Goal: Browse casually: Explore the website without a specific task or goal

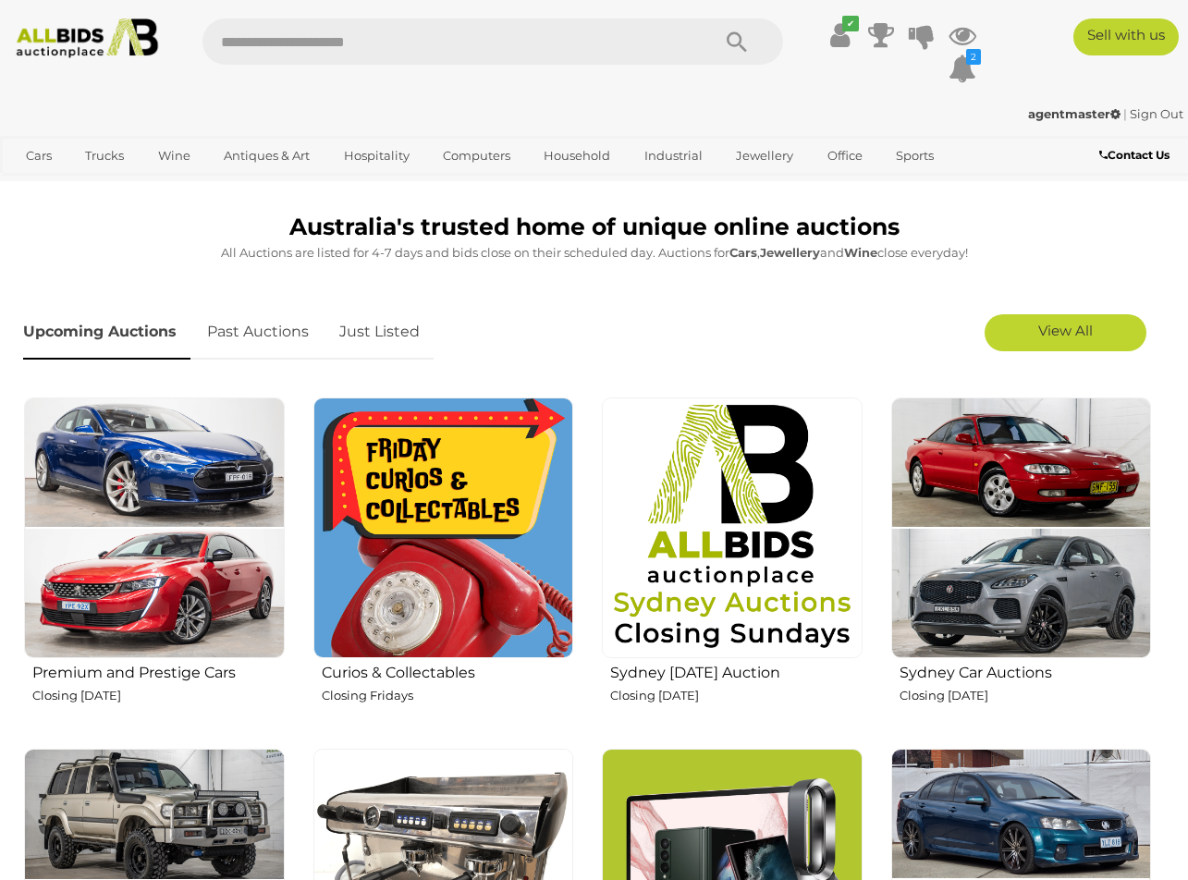
scroll to position [394, 0]
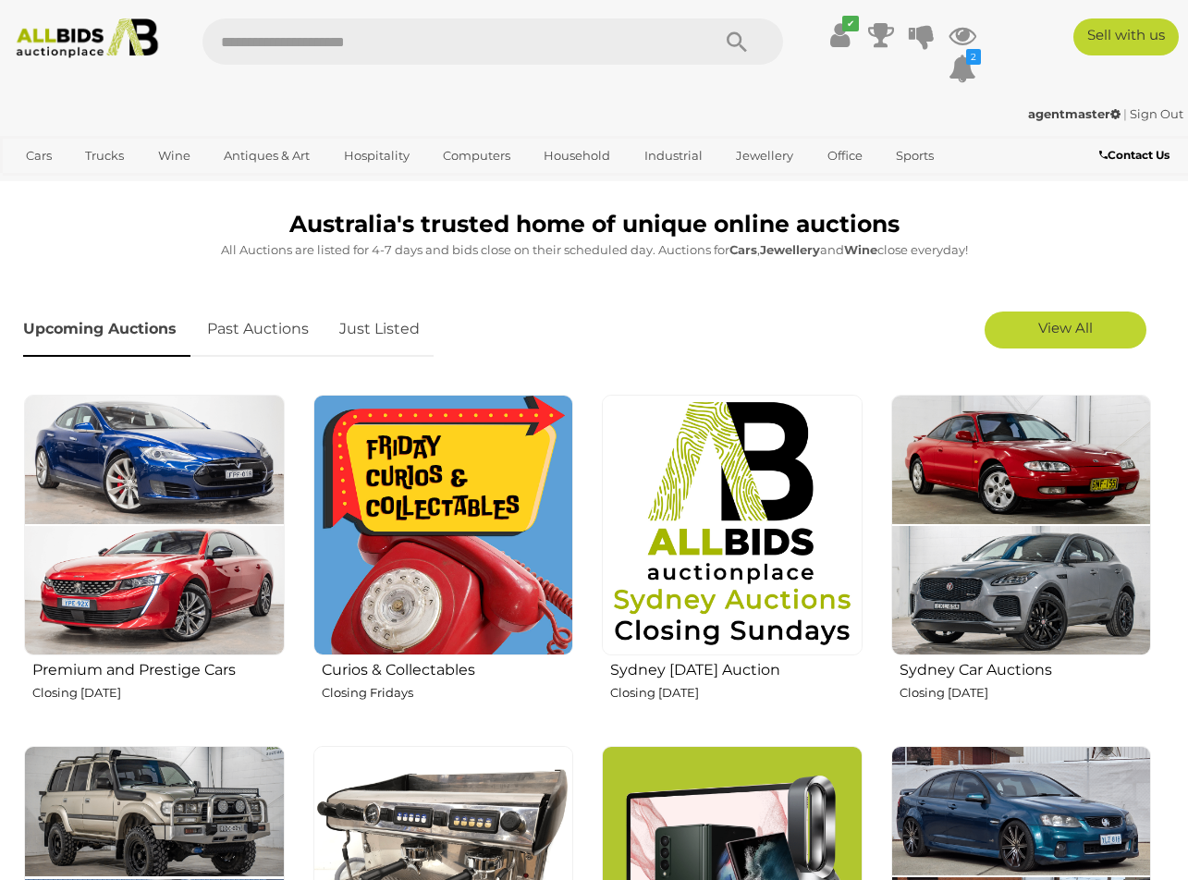
click at [979, 485] on img at bounding box center [1021, 525] width 261 height 261
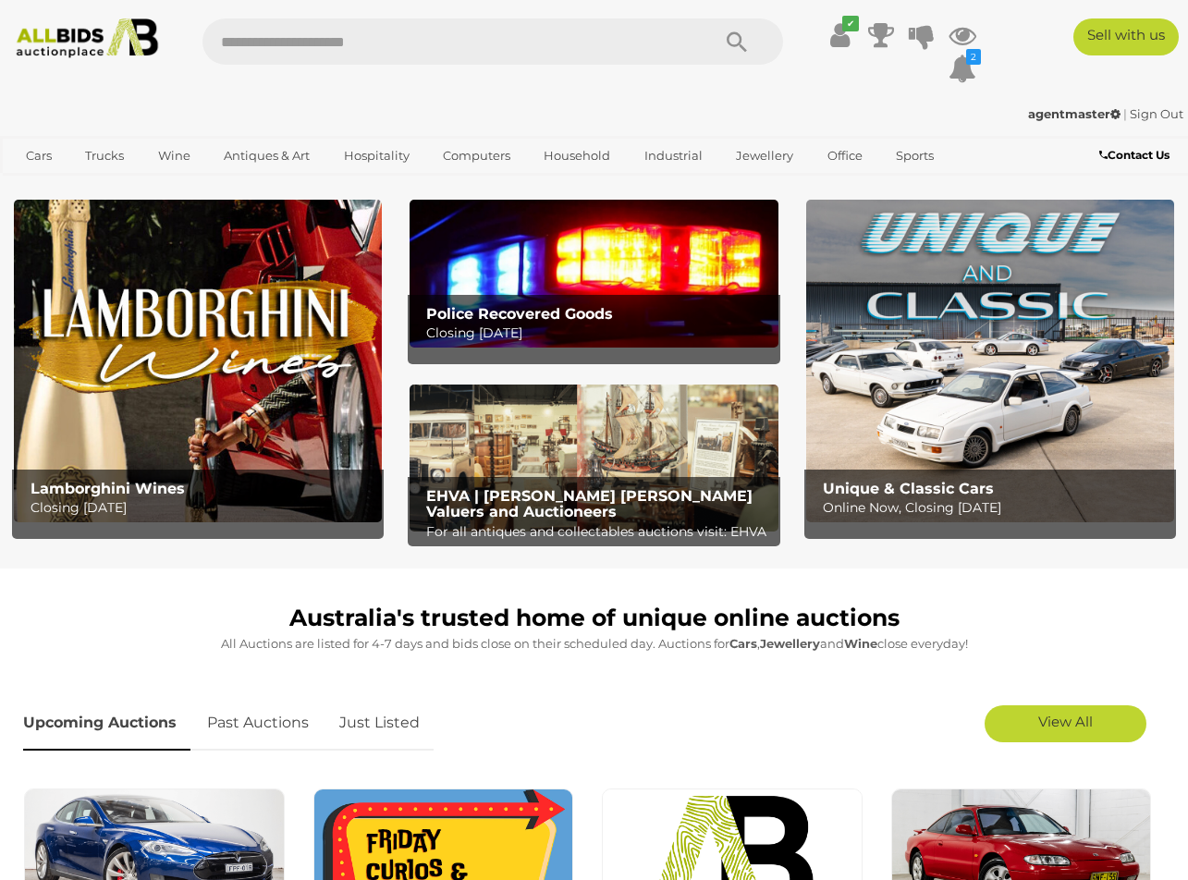
scroll to position [394, 0]
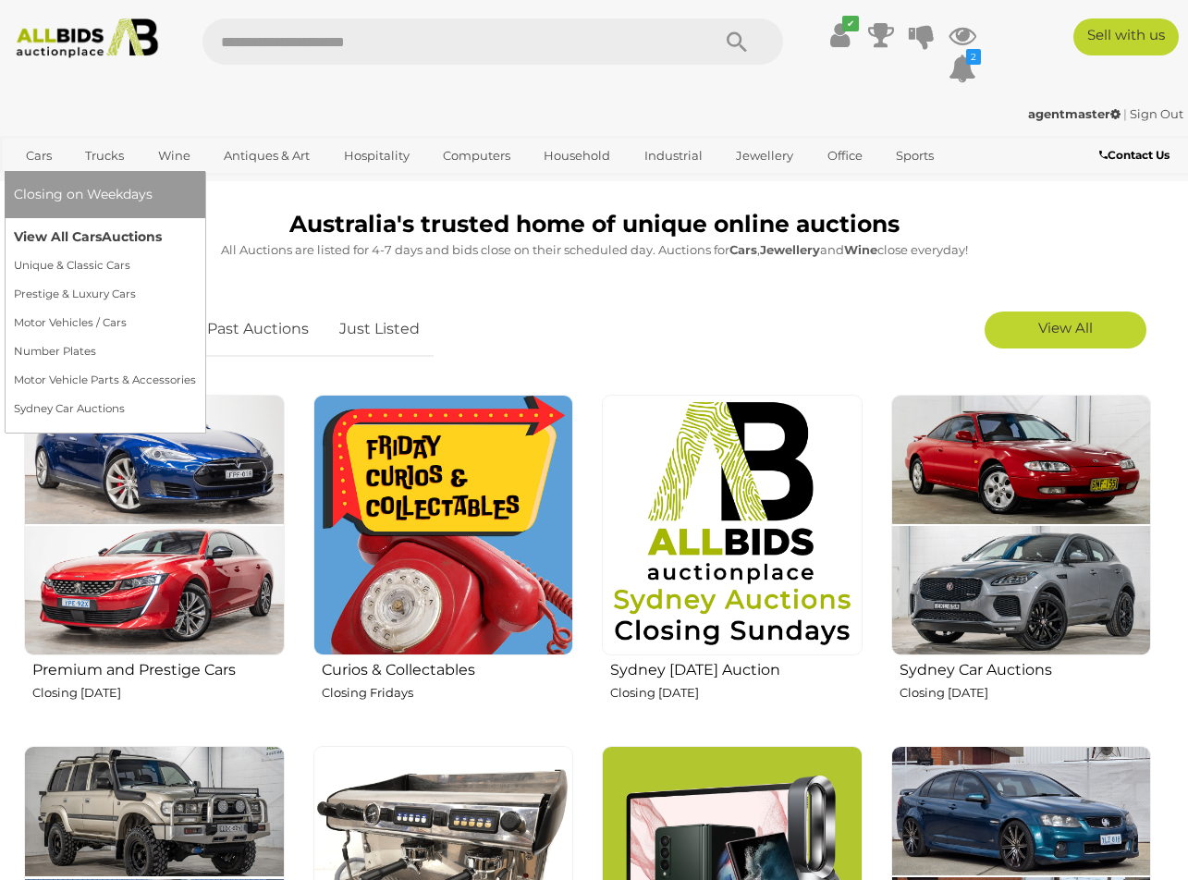
click at [44, 240] on link "View All Cars Auctions" at bounding box center [105, 237] width 182 height 29
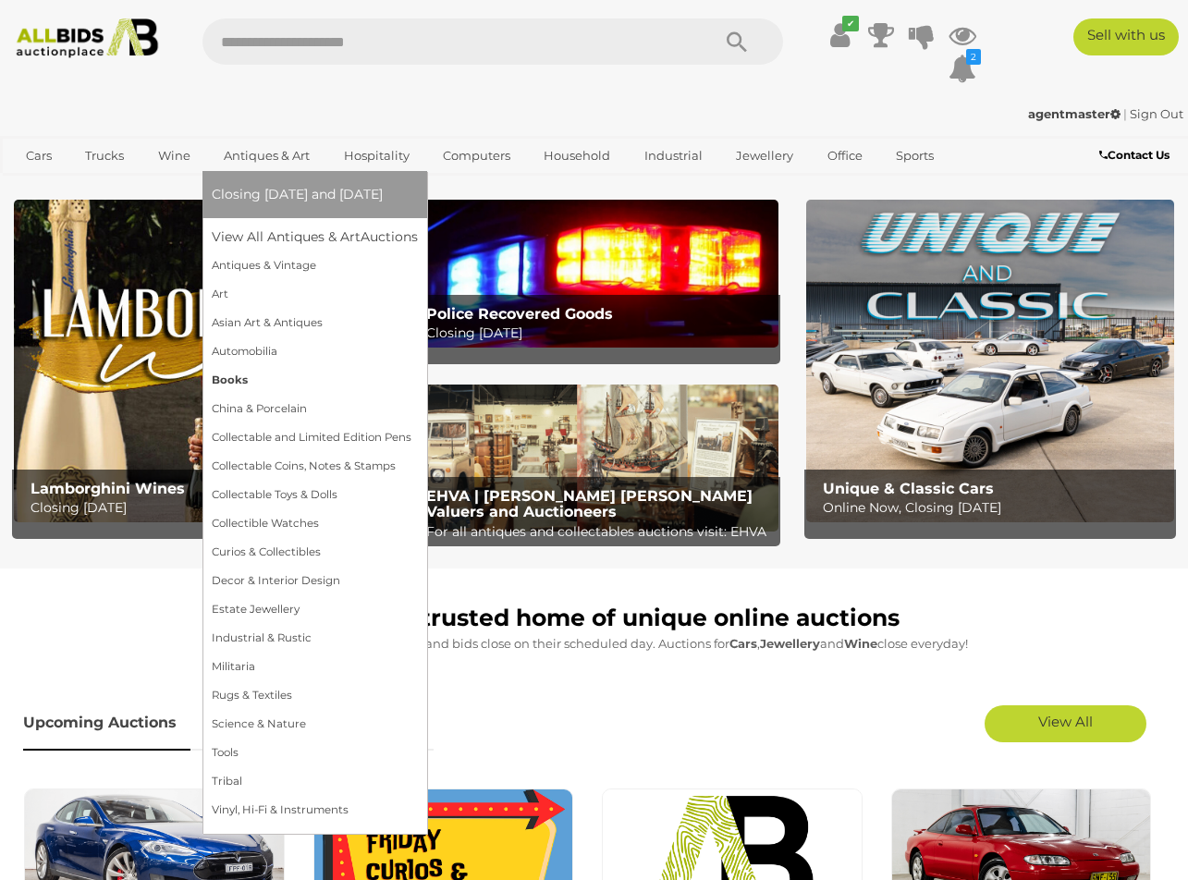
click at [240, 386] on link "Books" at bounding box center [315, 380] width 206 height 29
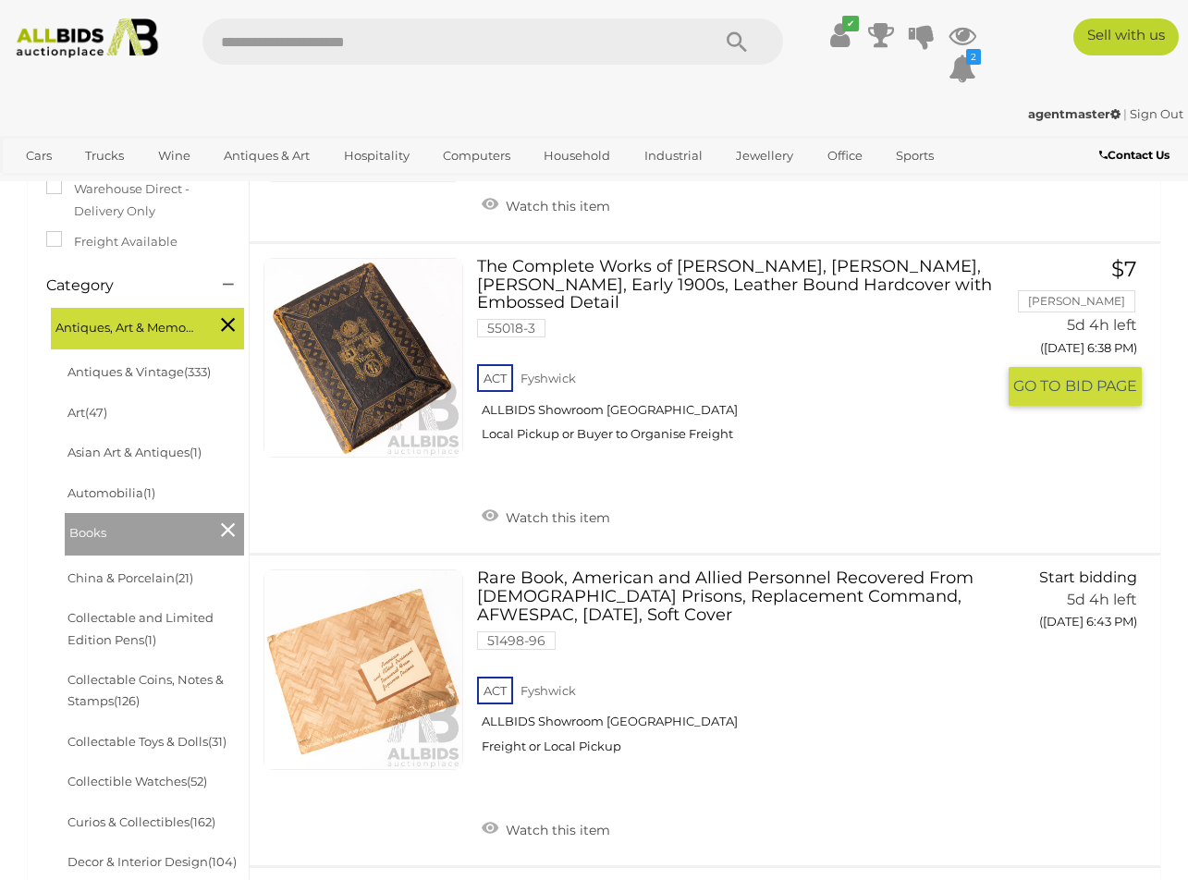
scroll to position [346, 0]
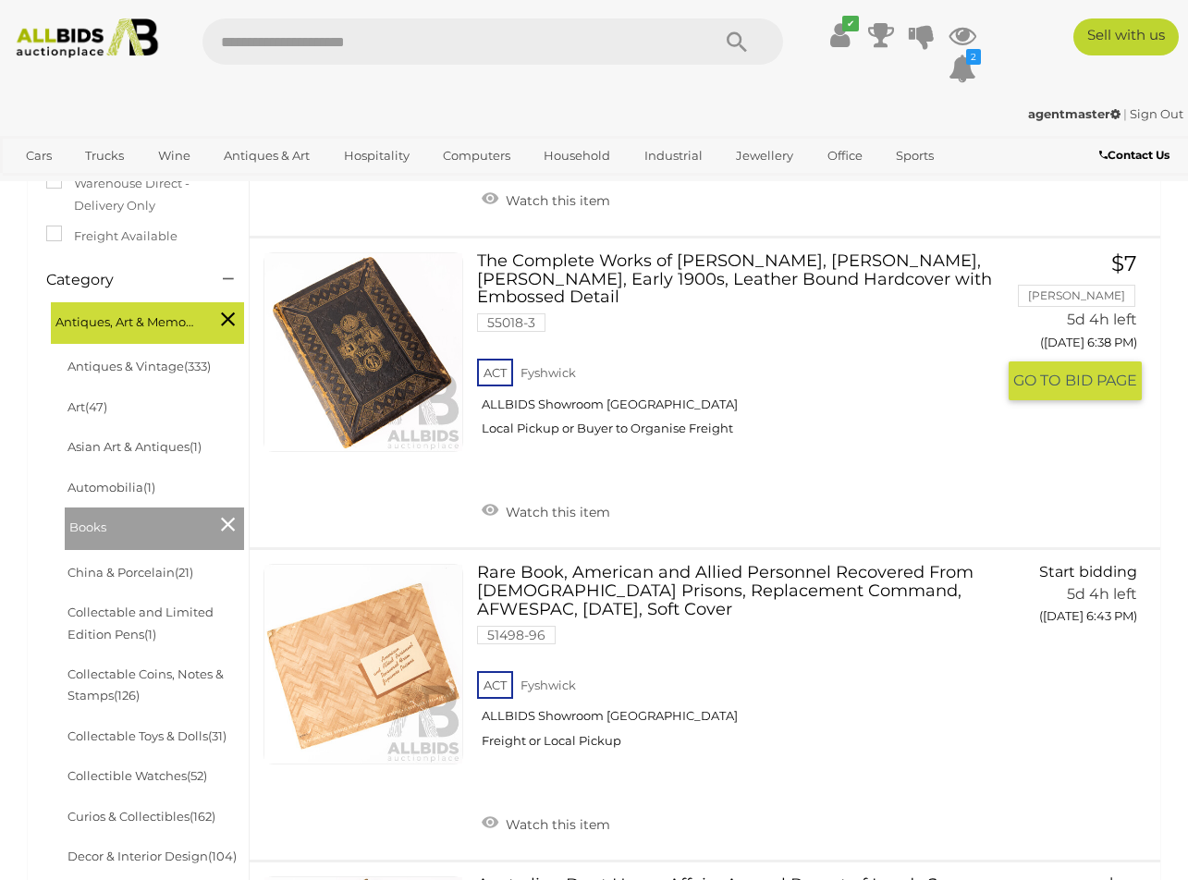
click at [401, 400] on link at bounding box center [363, 352] width 200 height 200
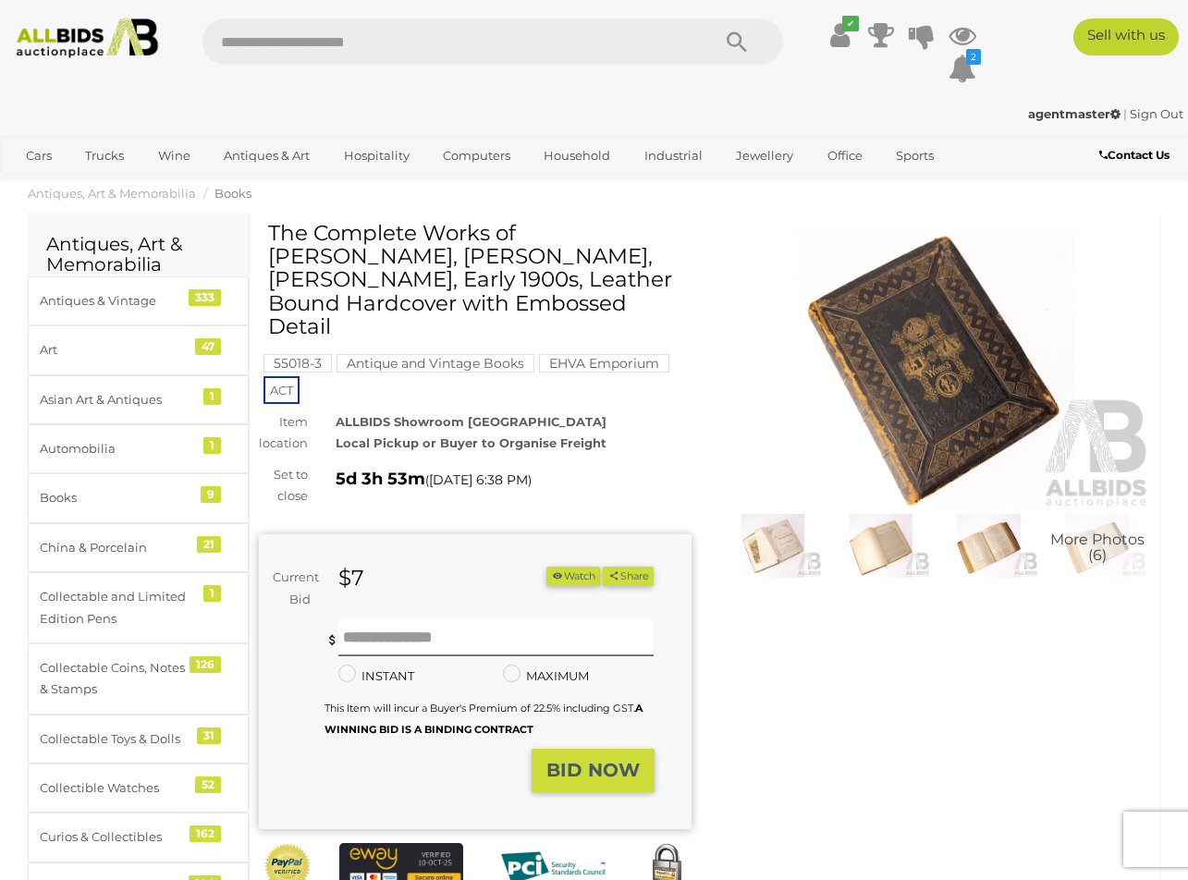
click at [854, 373] on img at bounding box center [935, 370] width 433 height 278
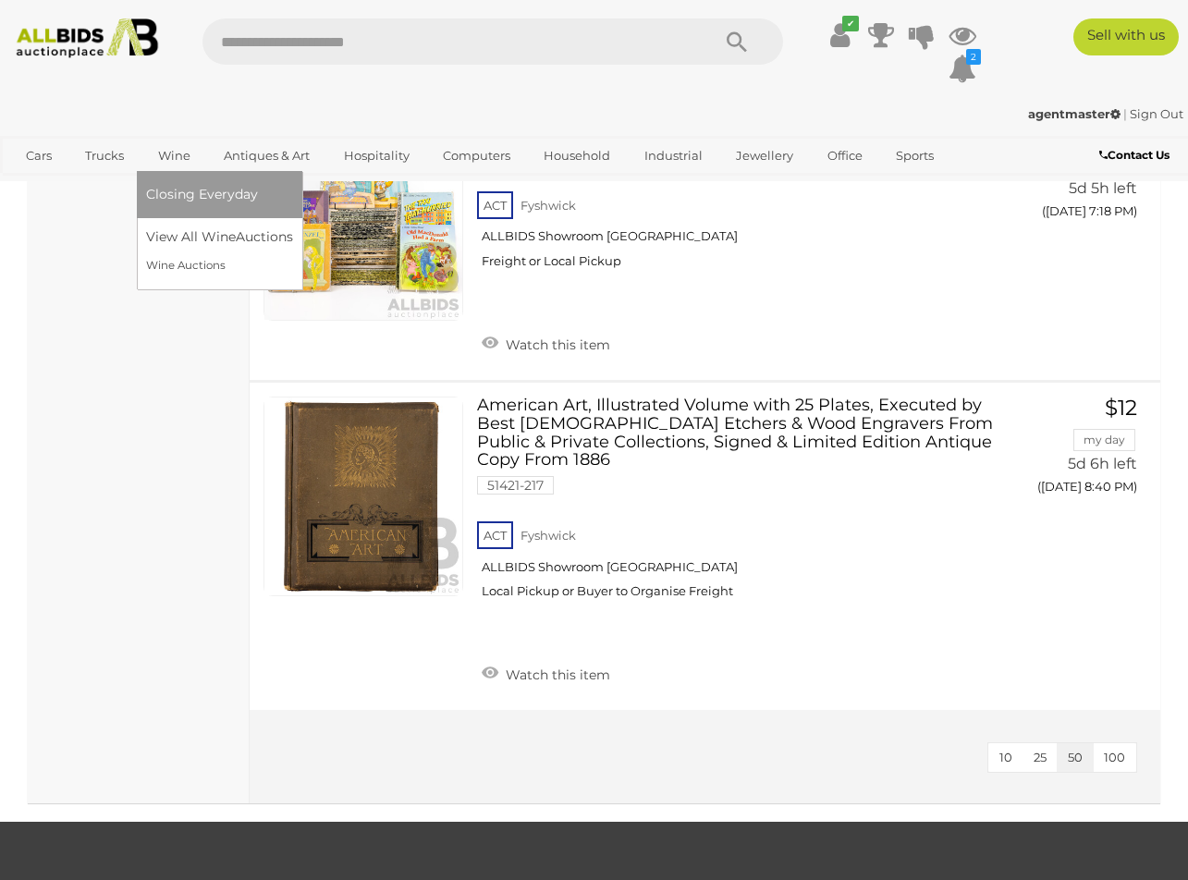
scroll to position [2341, 0]
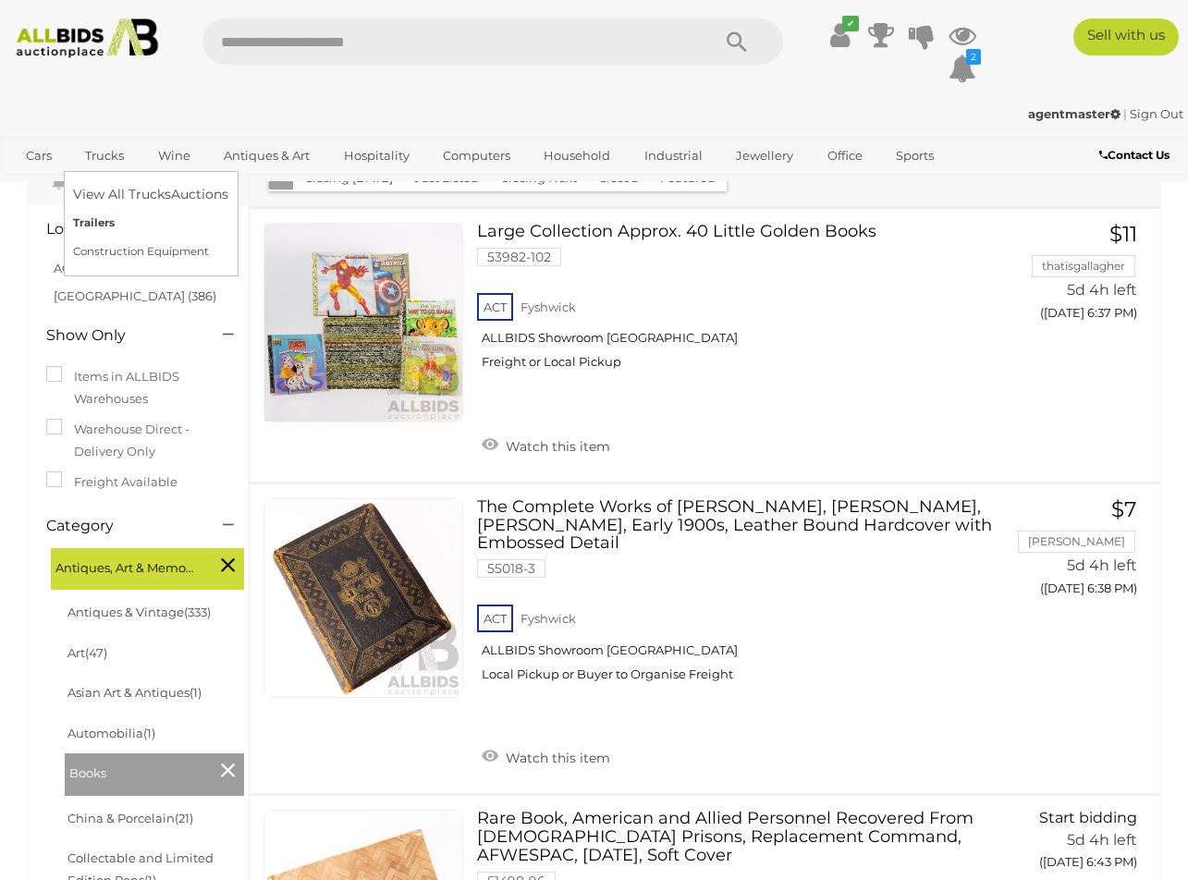
scroll to position [103, 0]
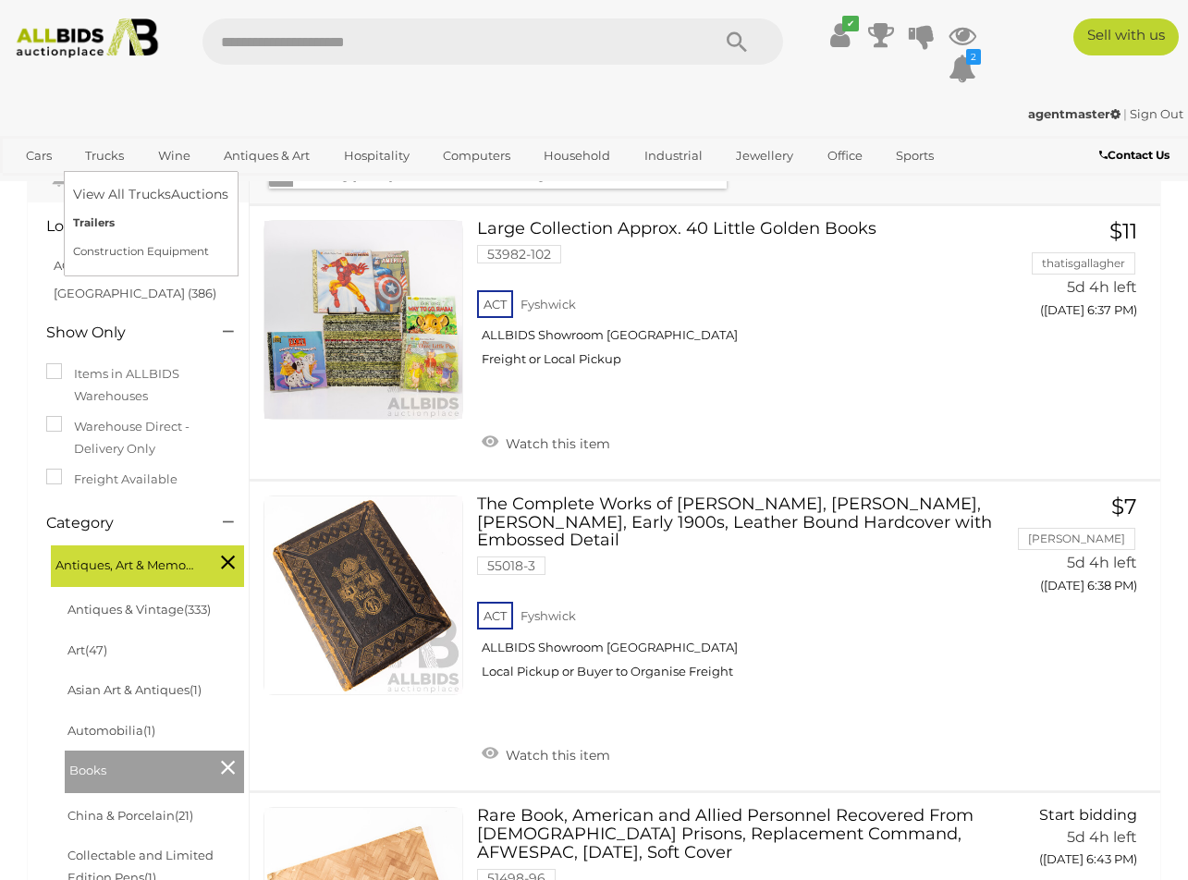
click at [101, 229] on link "Trailers" at bounding box center [150, 223] width 155 height 29
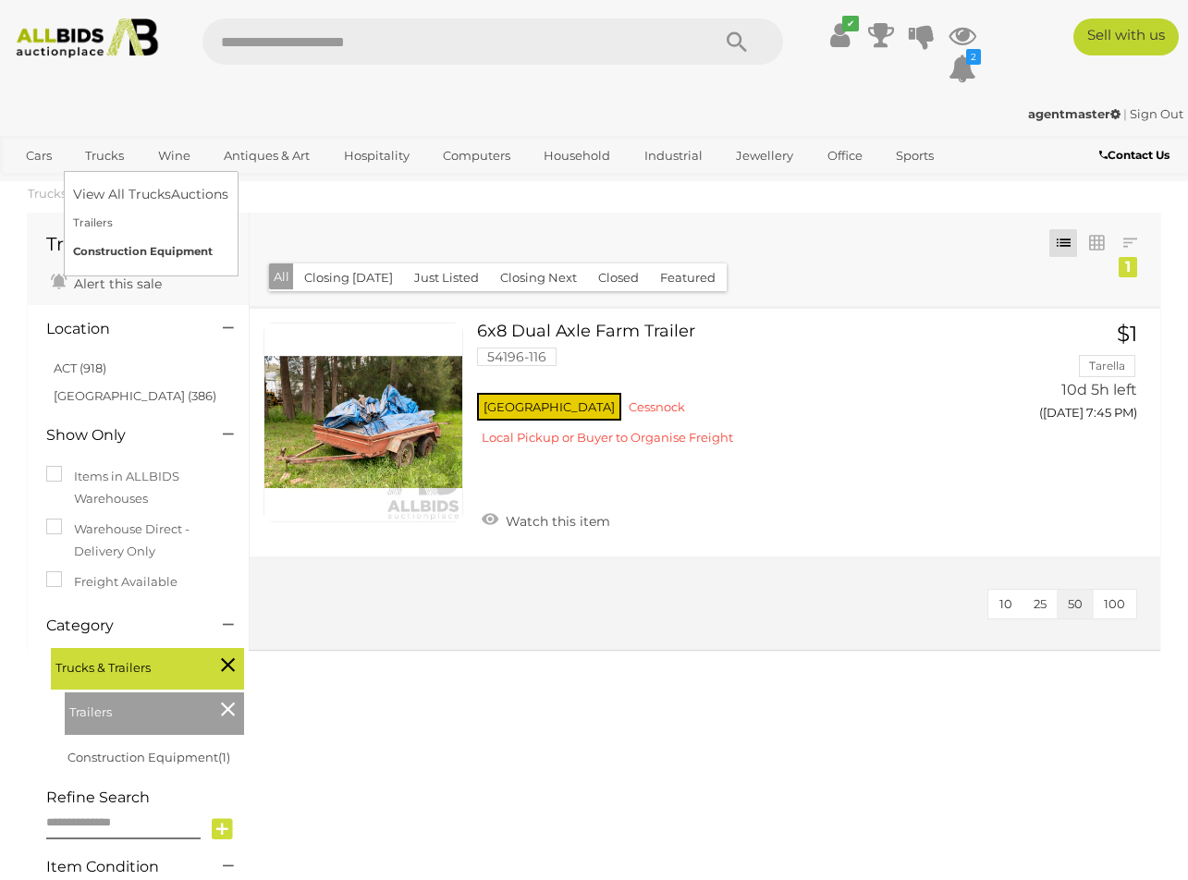
click at [114, 247] on link "Construction Equipment" at bounding box center [150, 252] width 155 height 29
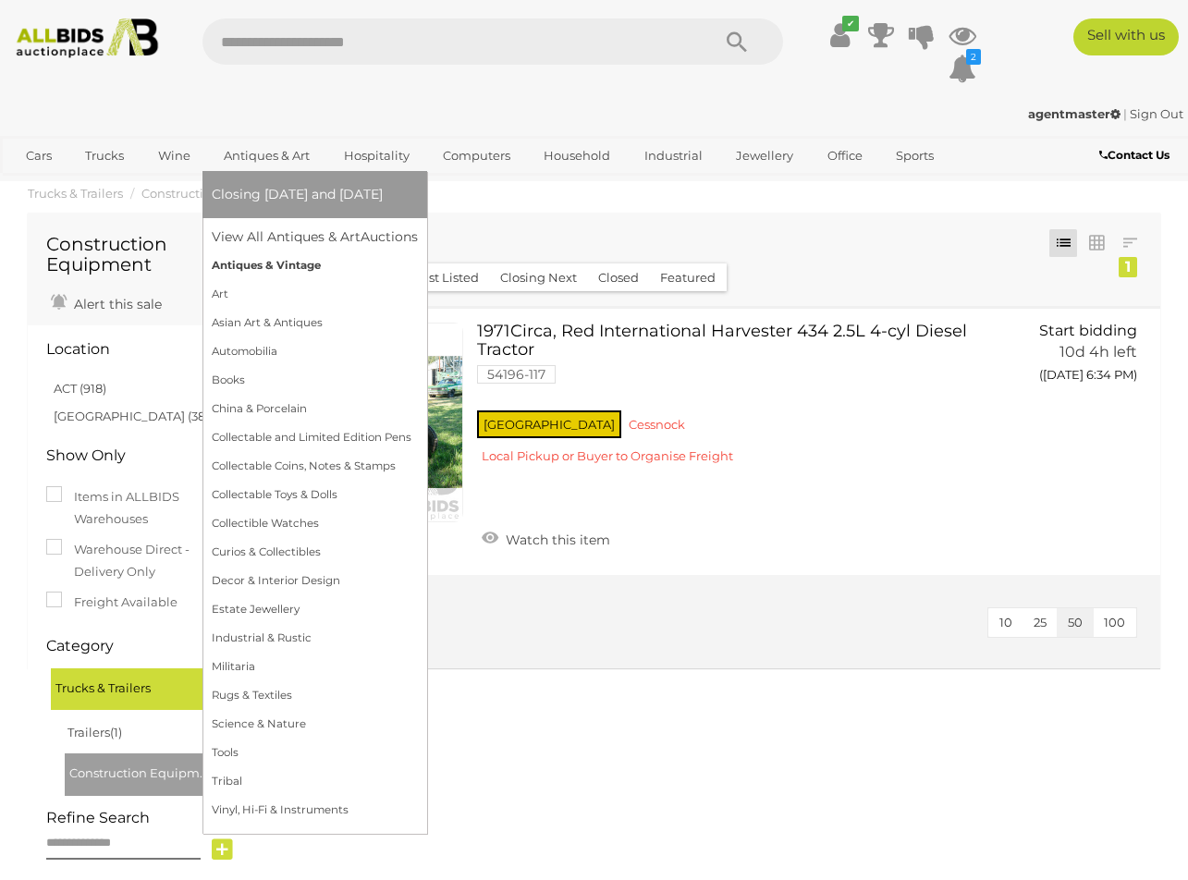
click at [259, 265] on link "Antiques & Vintage" at bounding box center [315, 265] width 206 height 29
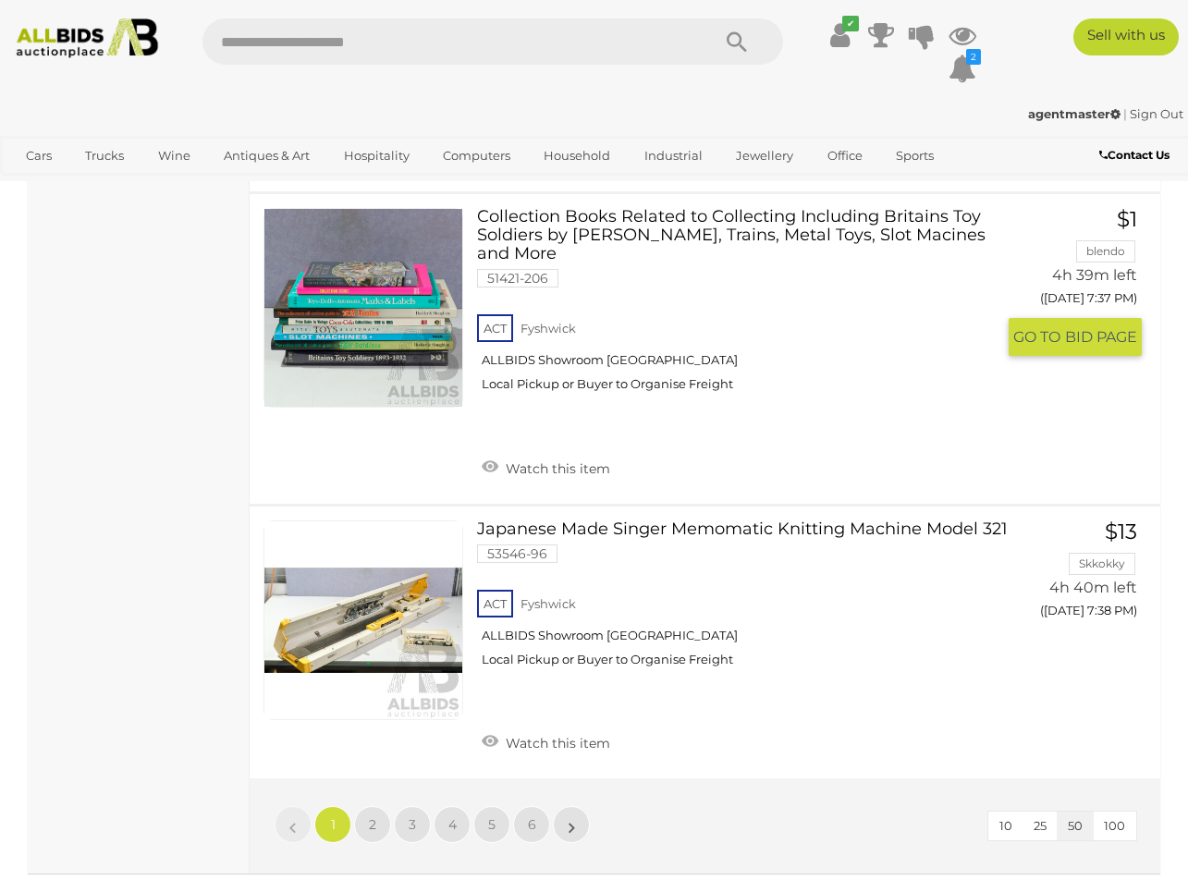
scroll to position [14203, 0]
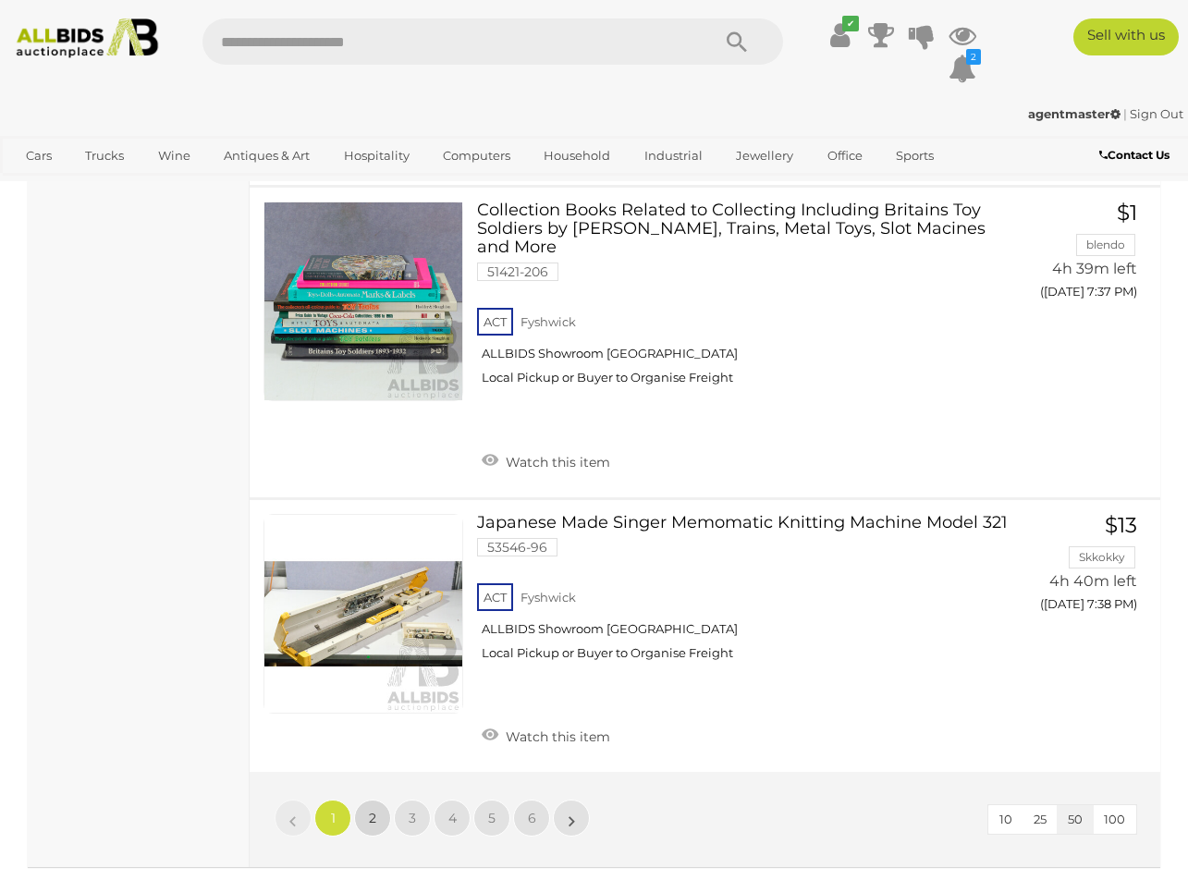
click at [371, 810] on span "2" at bounding box center [372, 818] width 7 height 17
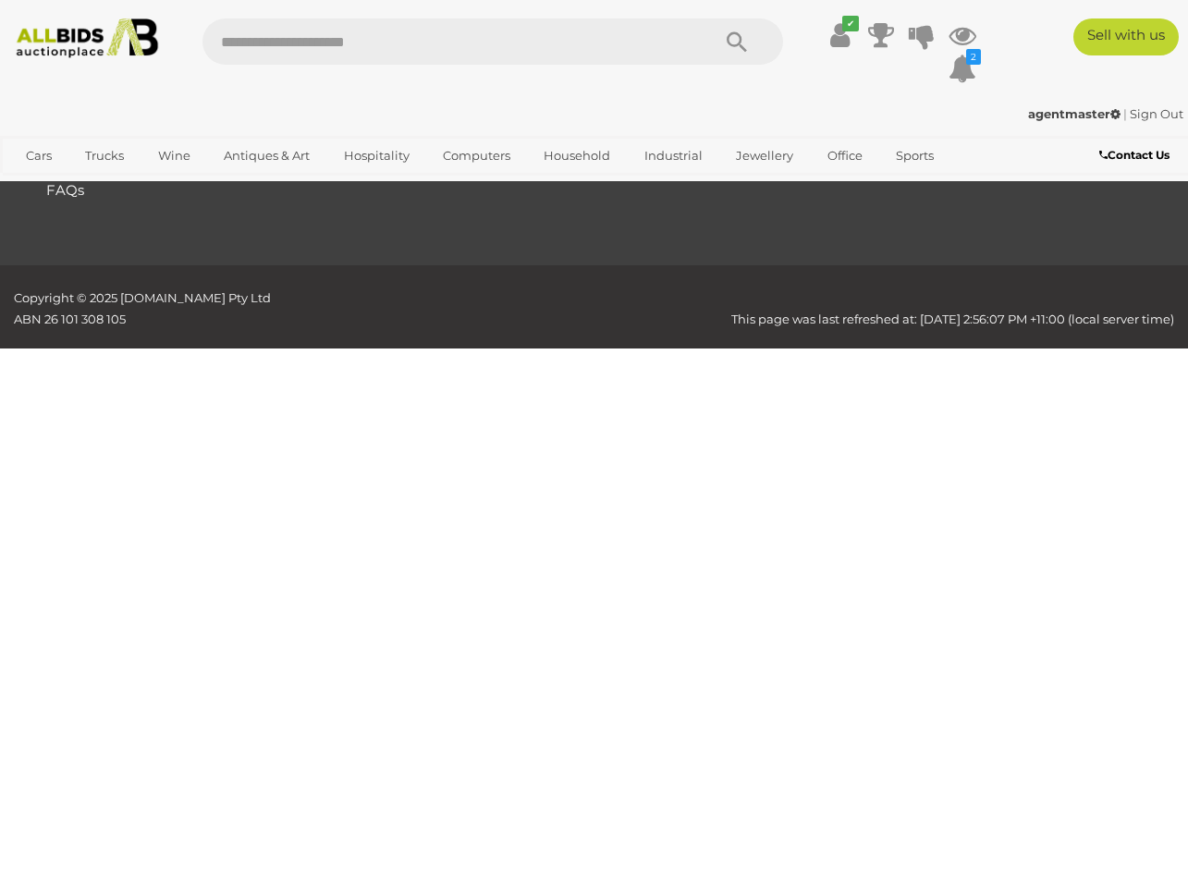
scroll to position [249, 0]
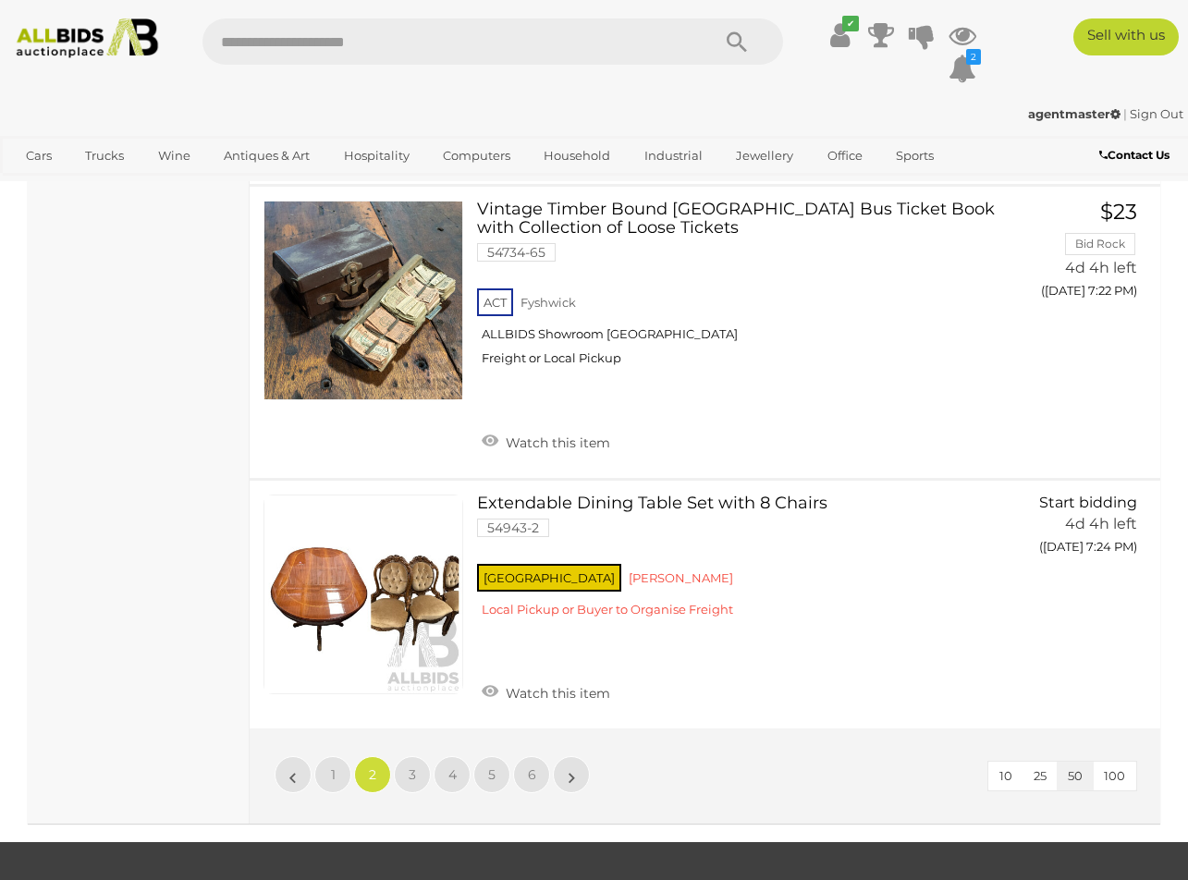
scroll to position [13939, 0]
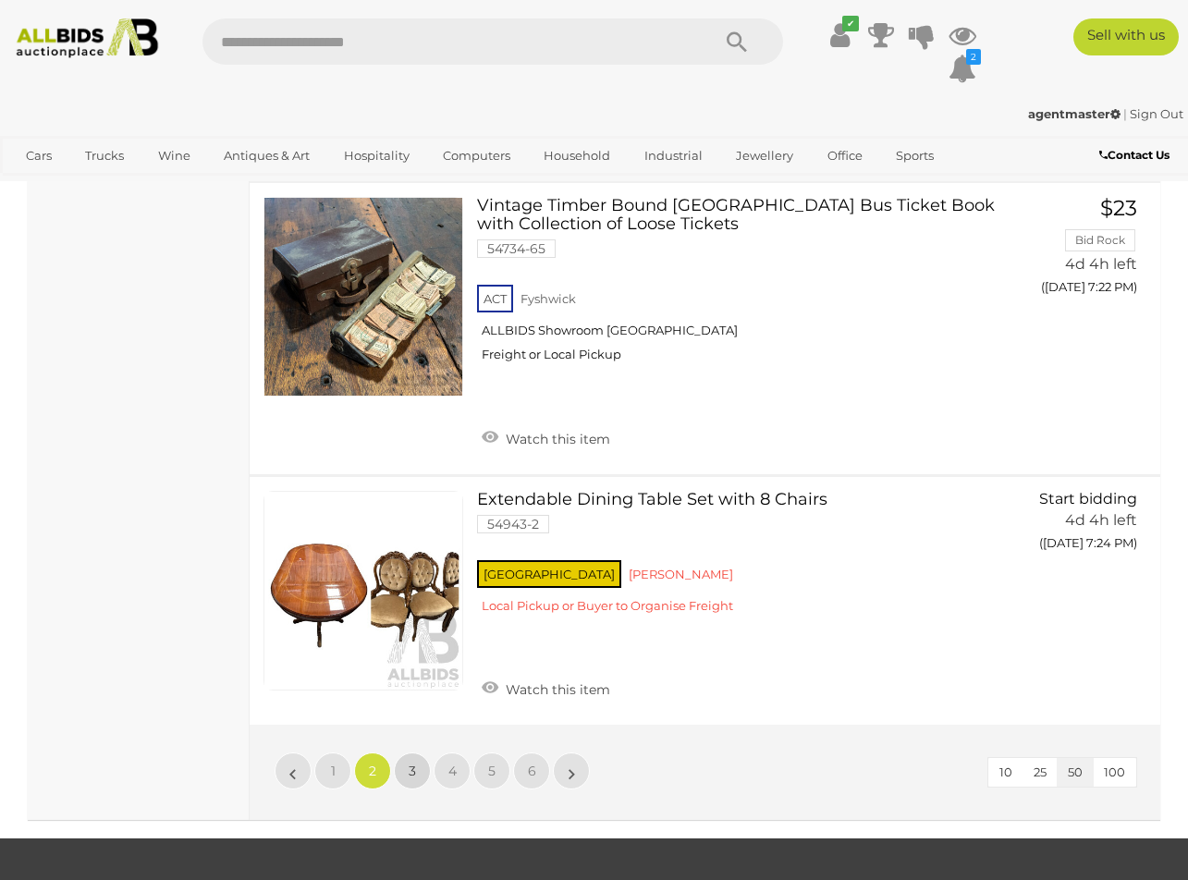
click at [412, 763] on span "3" at bounding box center [412, 771] width 7 height 17
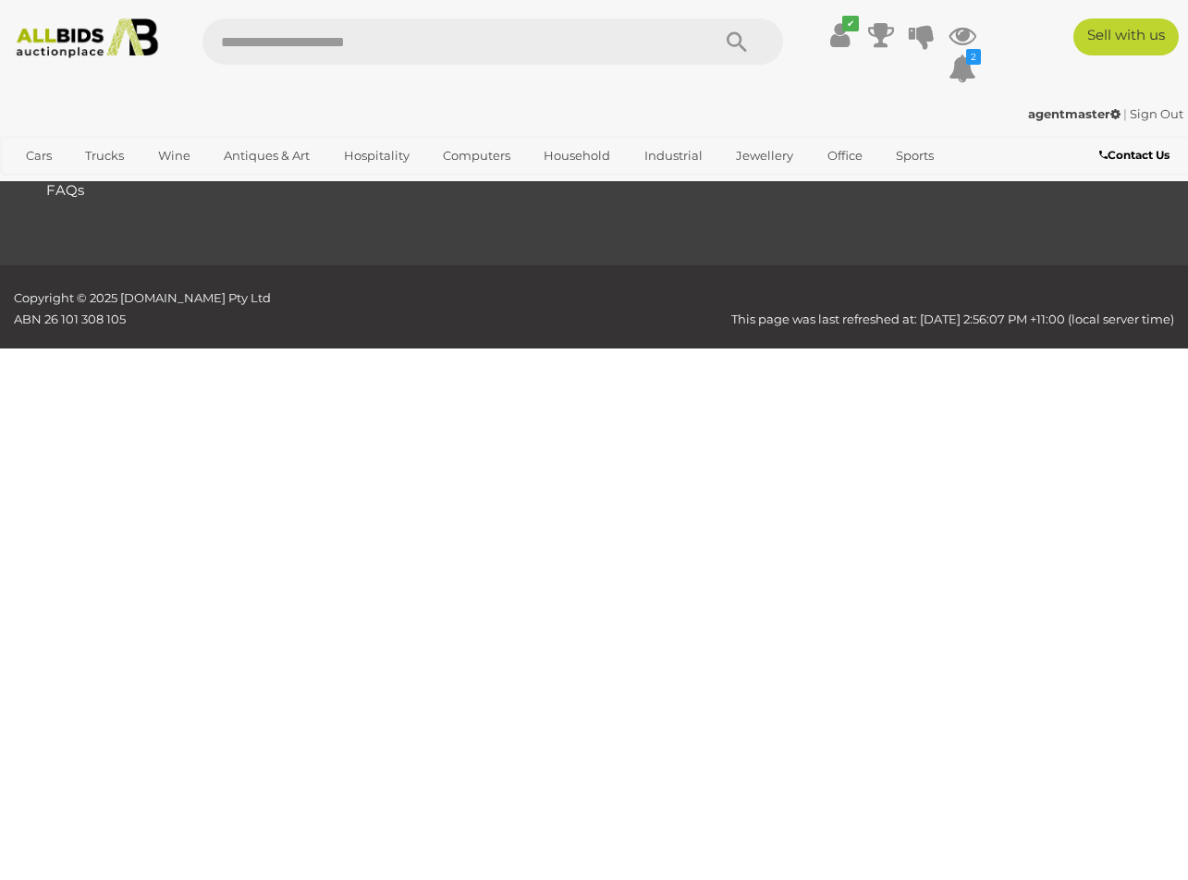
scroll to position [249, 0]
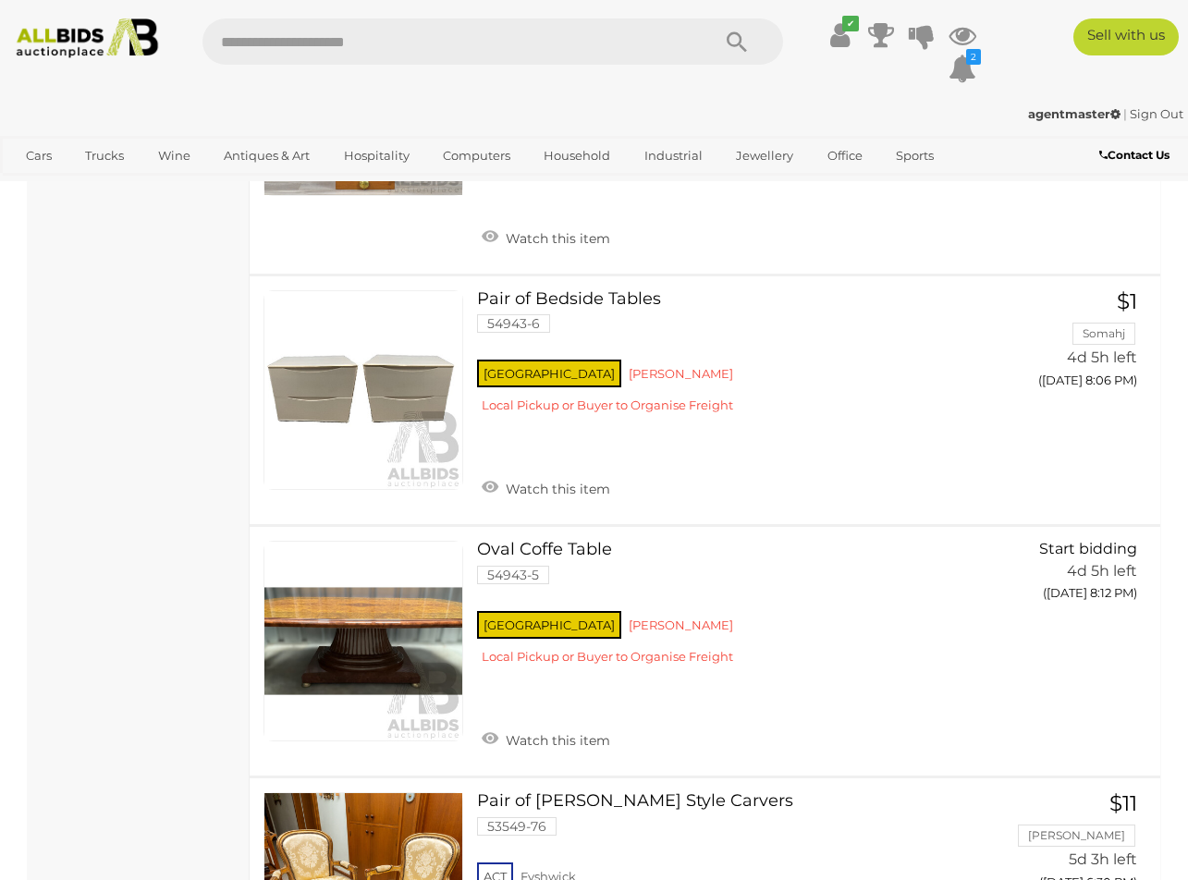
scroll to position [12786, 0]
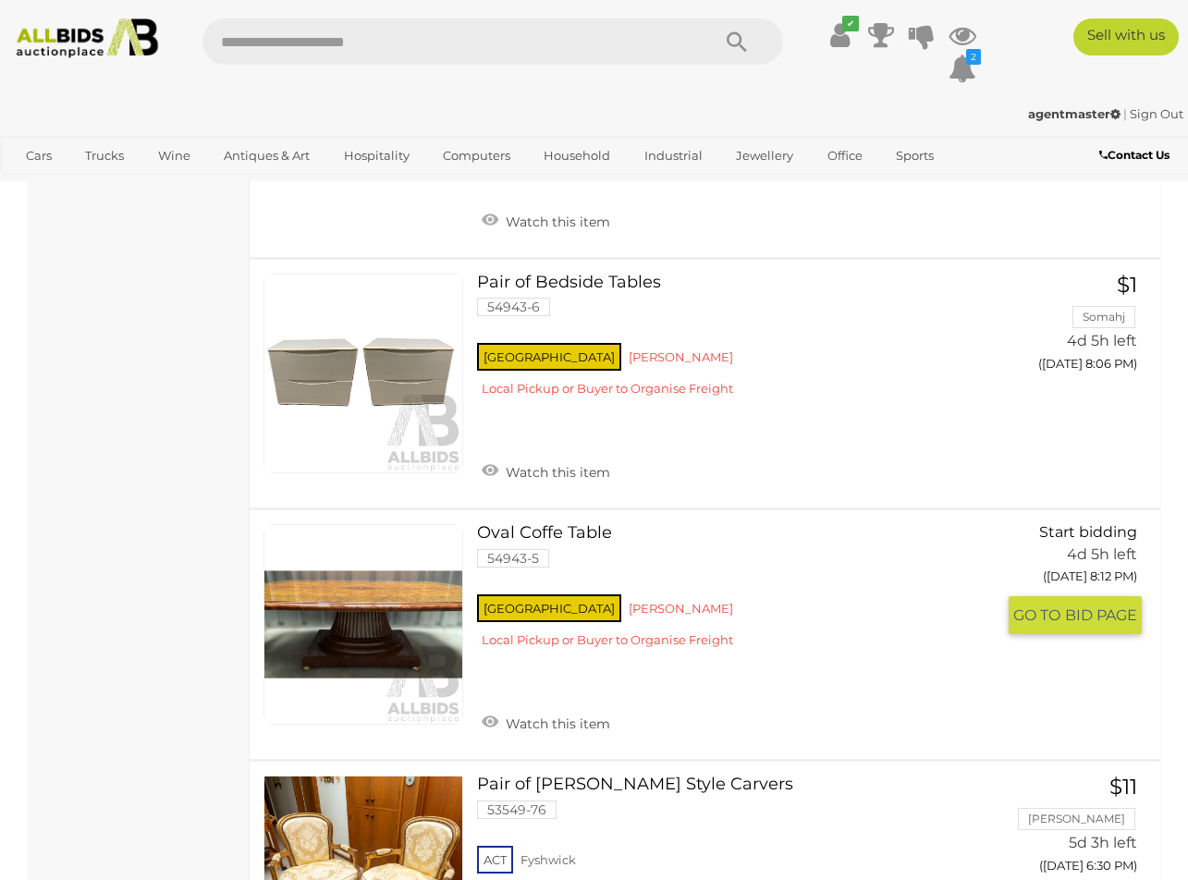
click at [405, 602] on link at bounding box center [363, 624] width 200 height 200
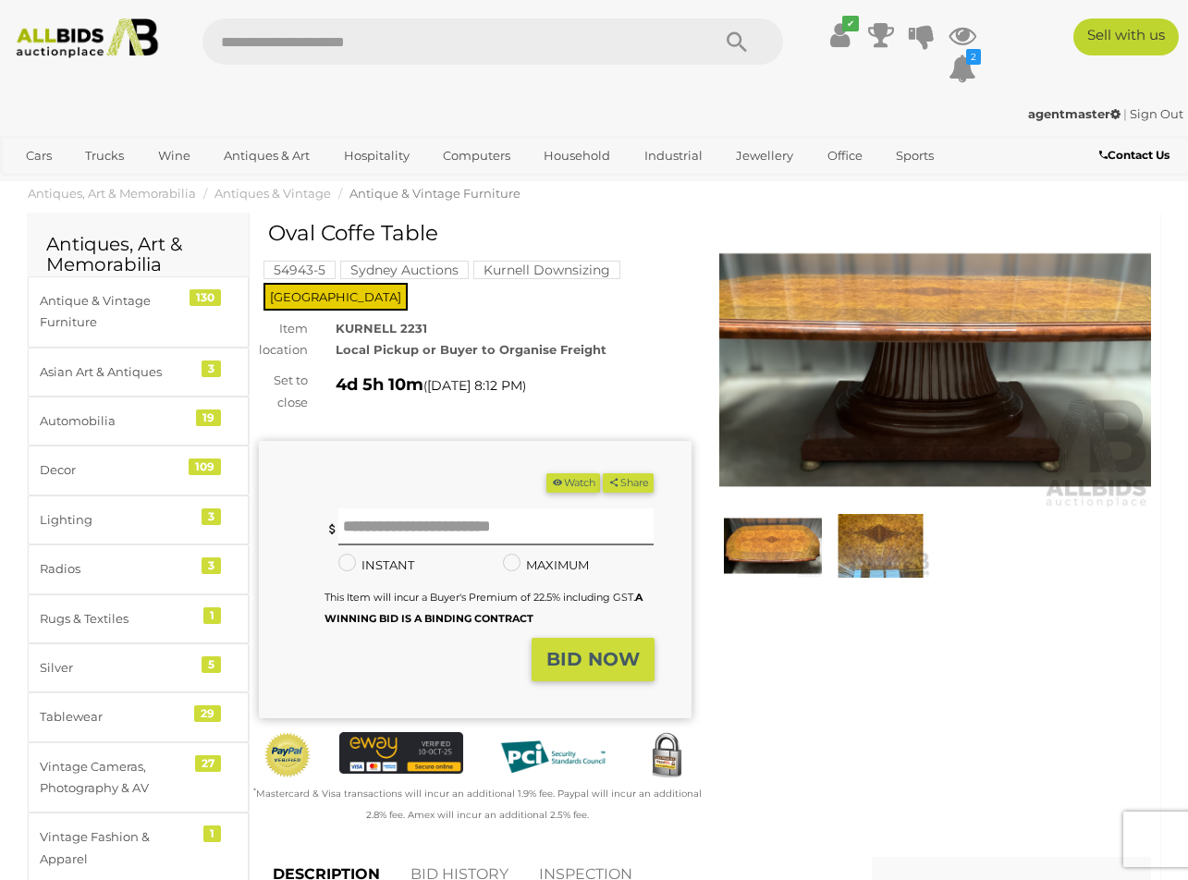
click at [794, 561] on img at bounding box center [773, 546] width 99 height 64
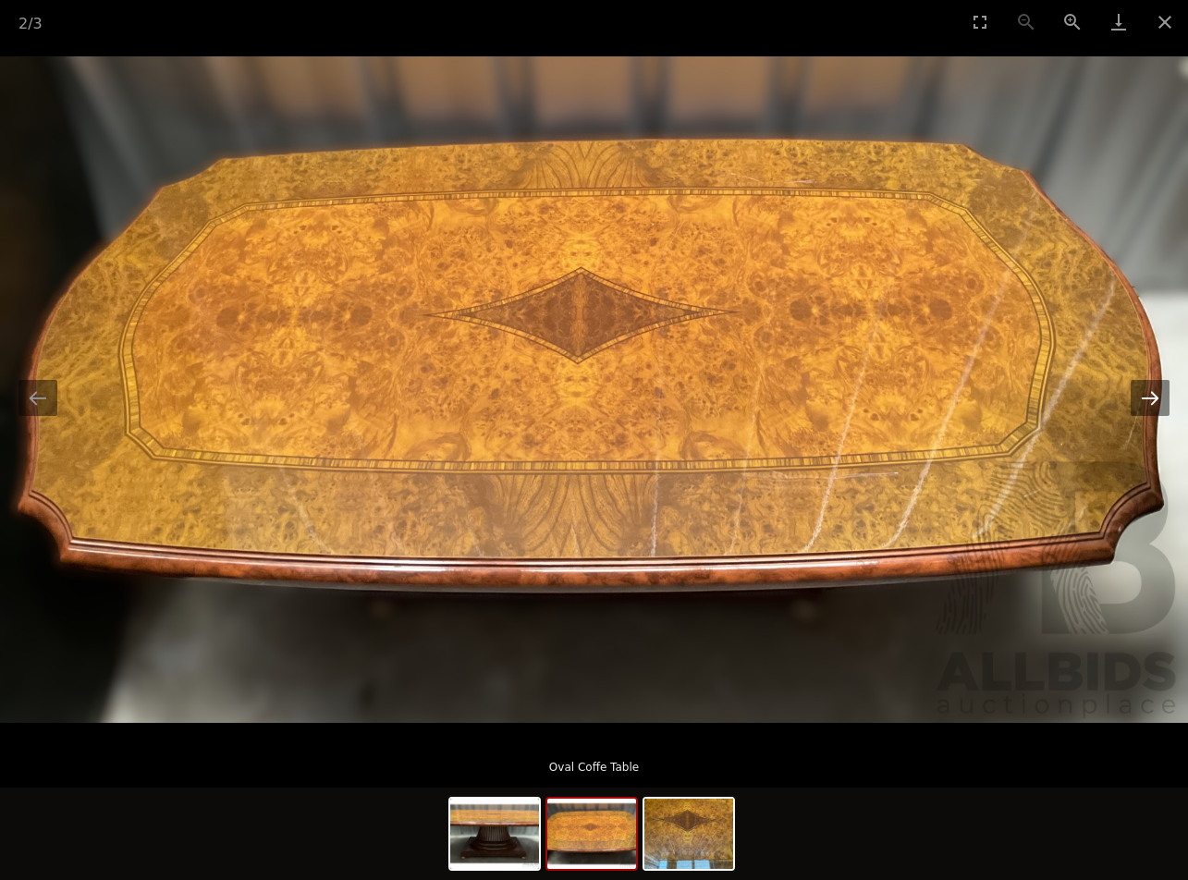
click at [1159, 406] on button "Next slide" at bounding box center [1150, 398] width 39 height 36
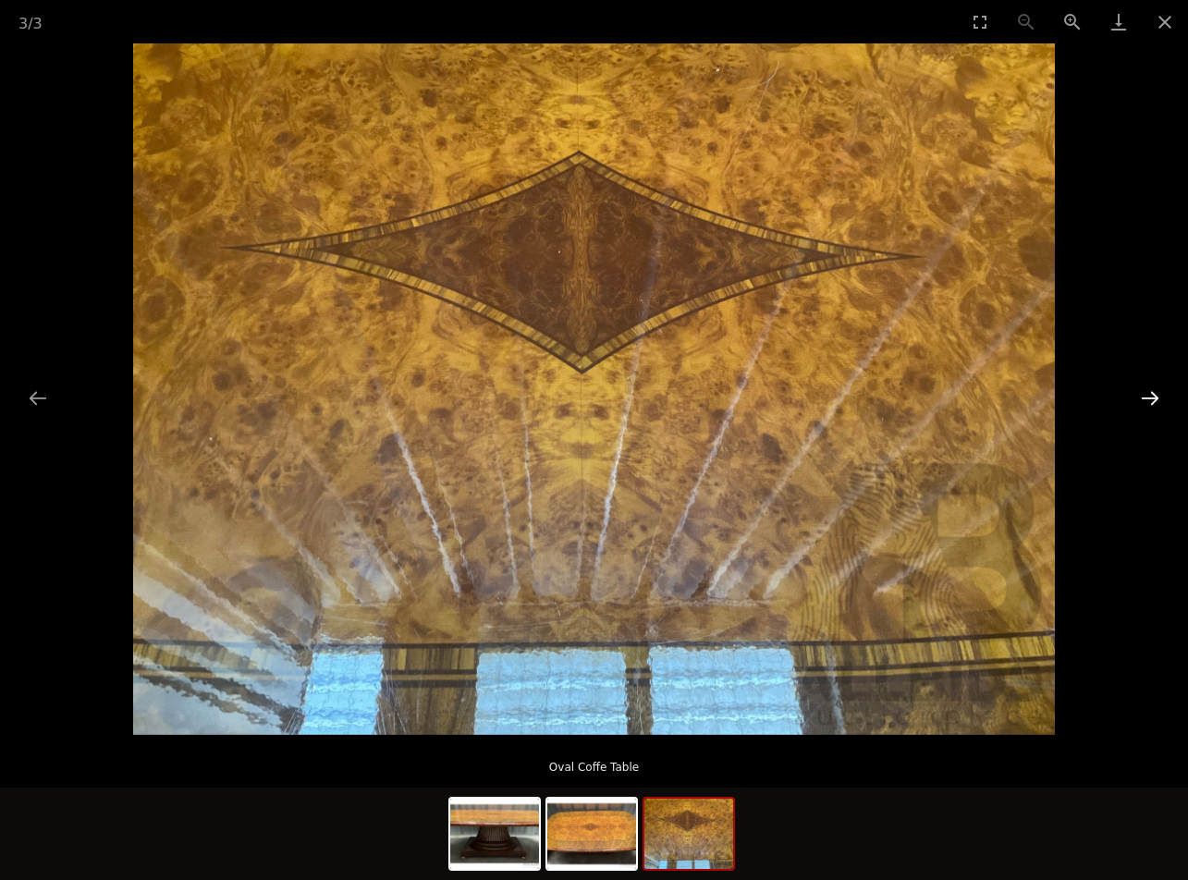
click at [1159, 406] on button "Next slide" at bounding box center [1150, 398] width 39 height 36
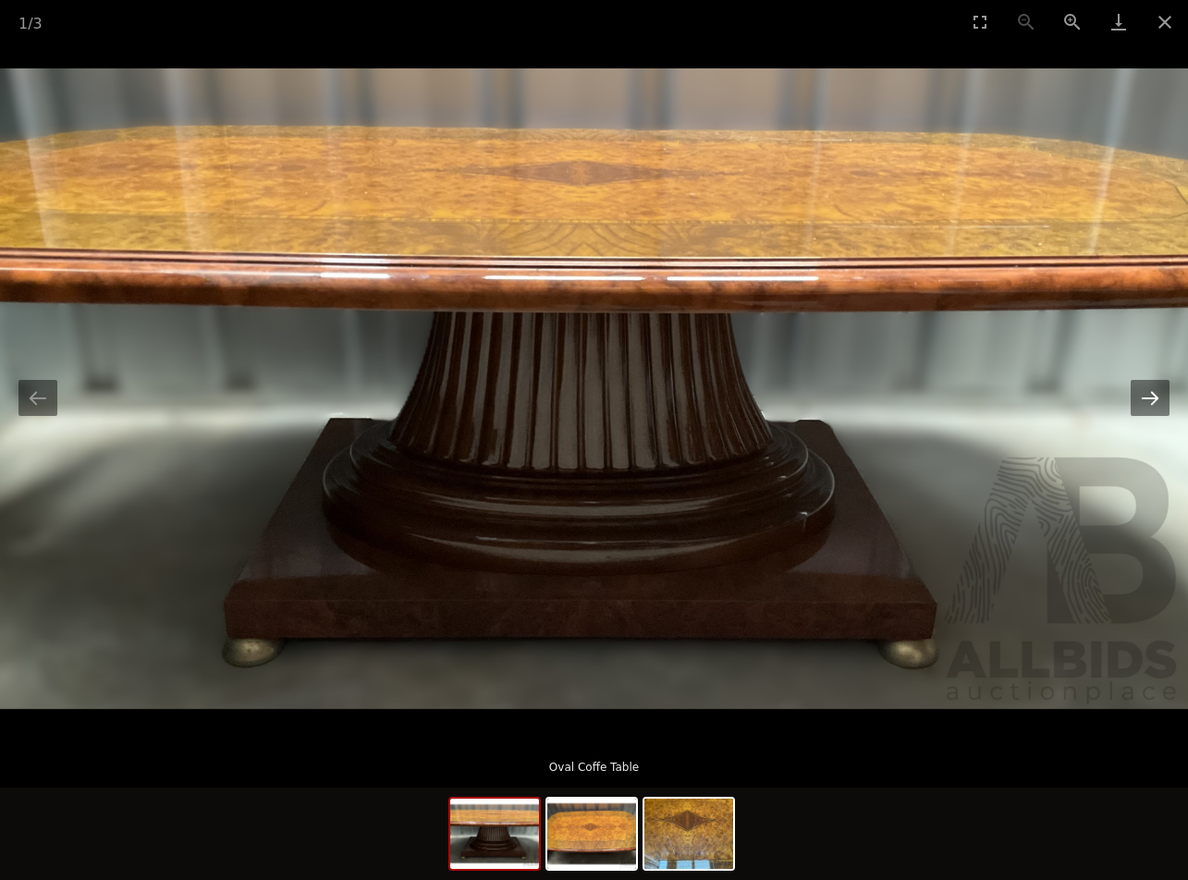
click at [1159, 406] on button "Next slide" at bounding box center [1150, 398] width 39 height 36
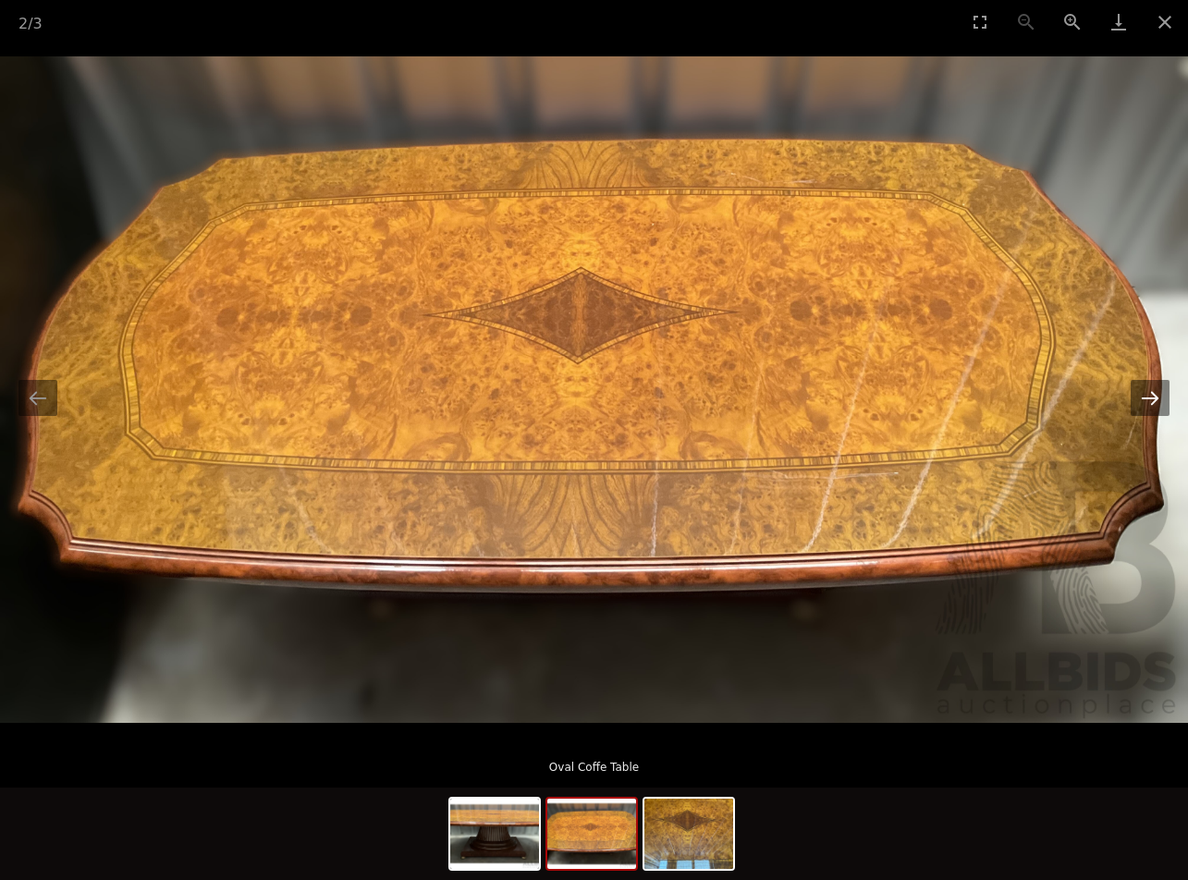
click at [1159, 406] on button "Next slide" at bounding box center [1150, 398] width 39 height 36
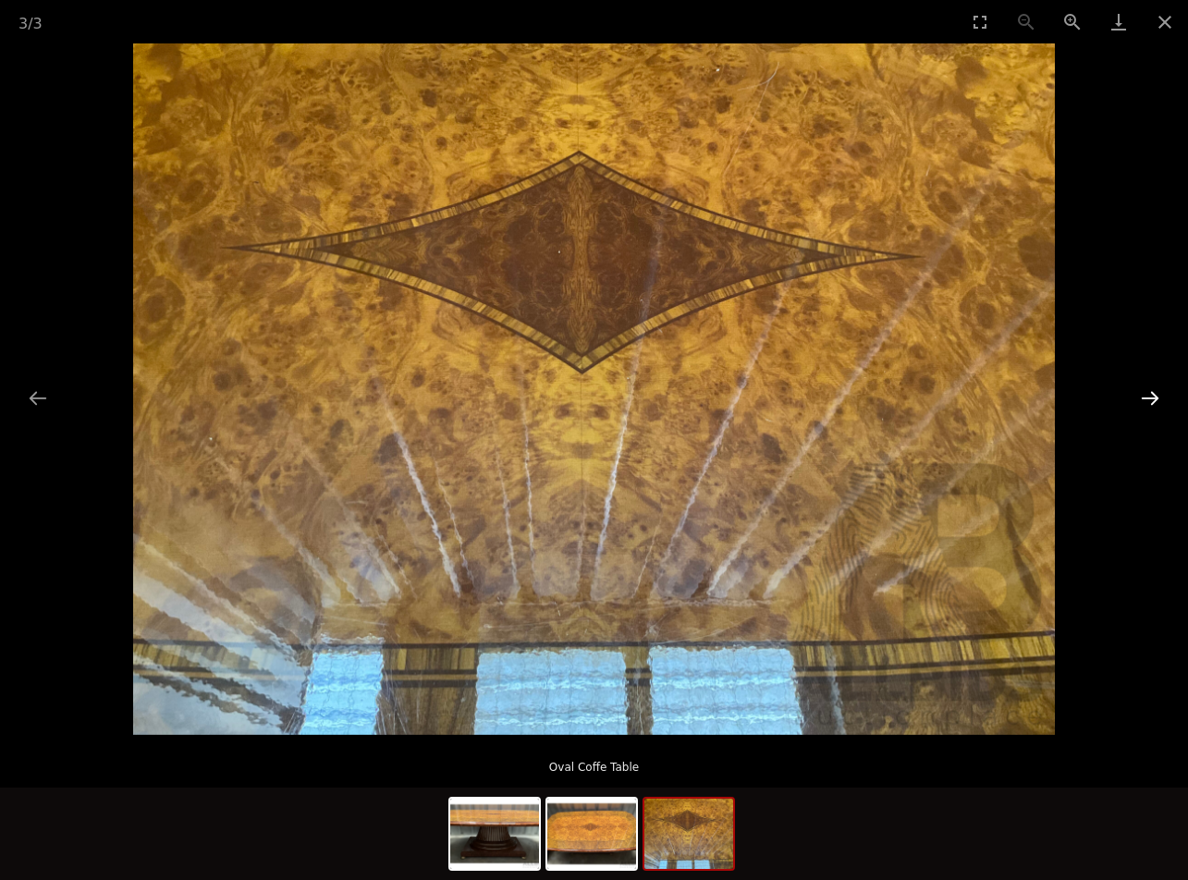
click at [1159, 406] on button "Next slide" at bounding box center [1150, 398] width 39 height 36
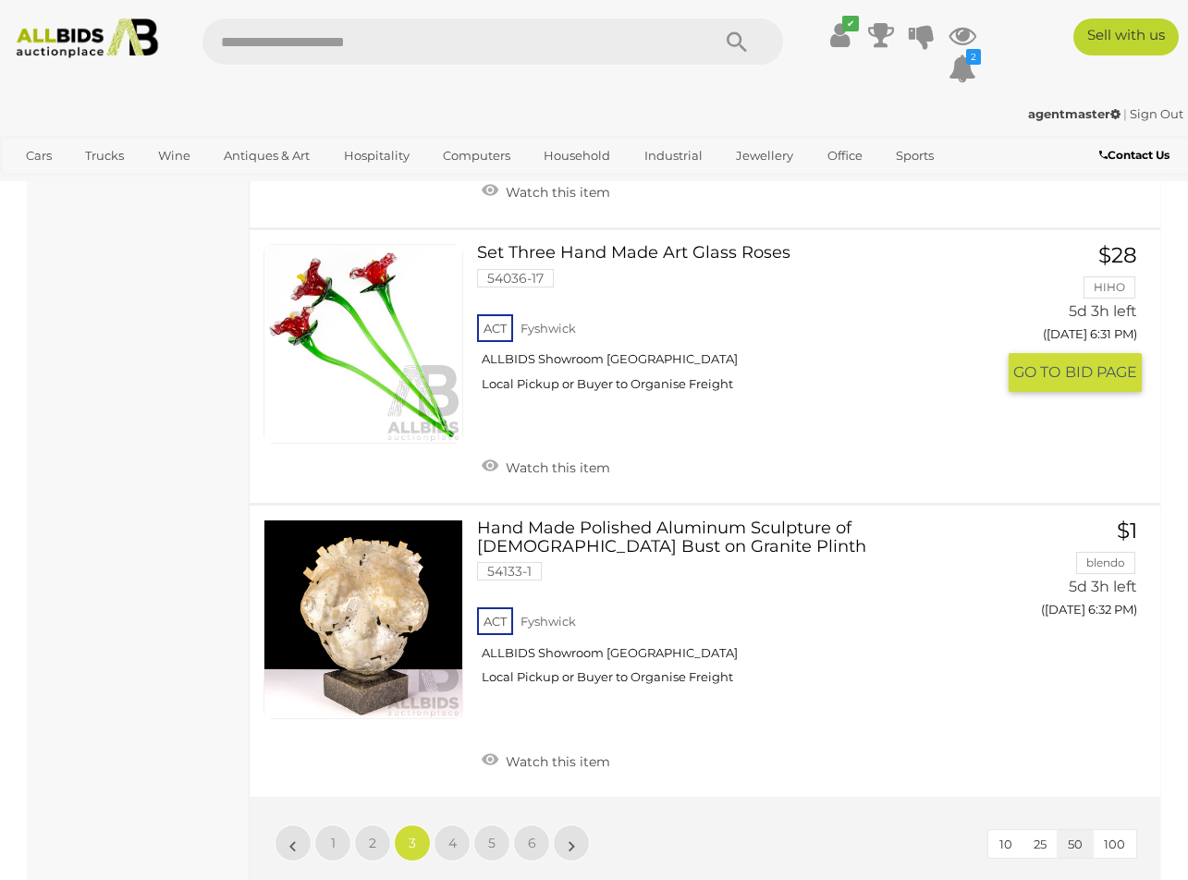
scroll to position [13597, 0]
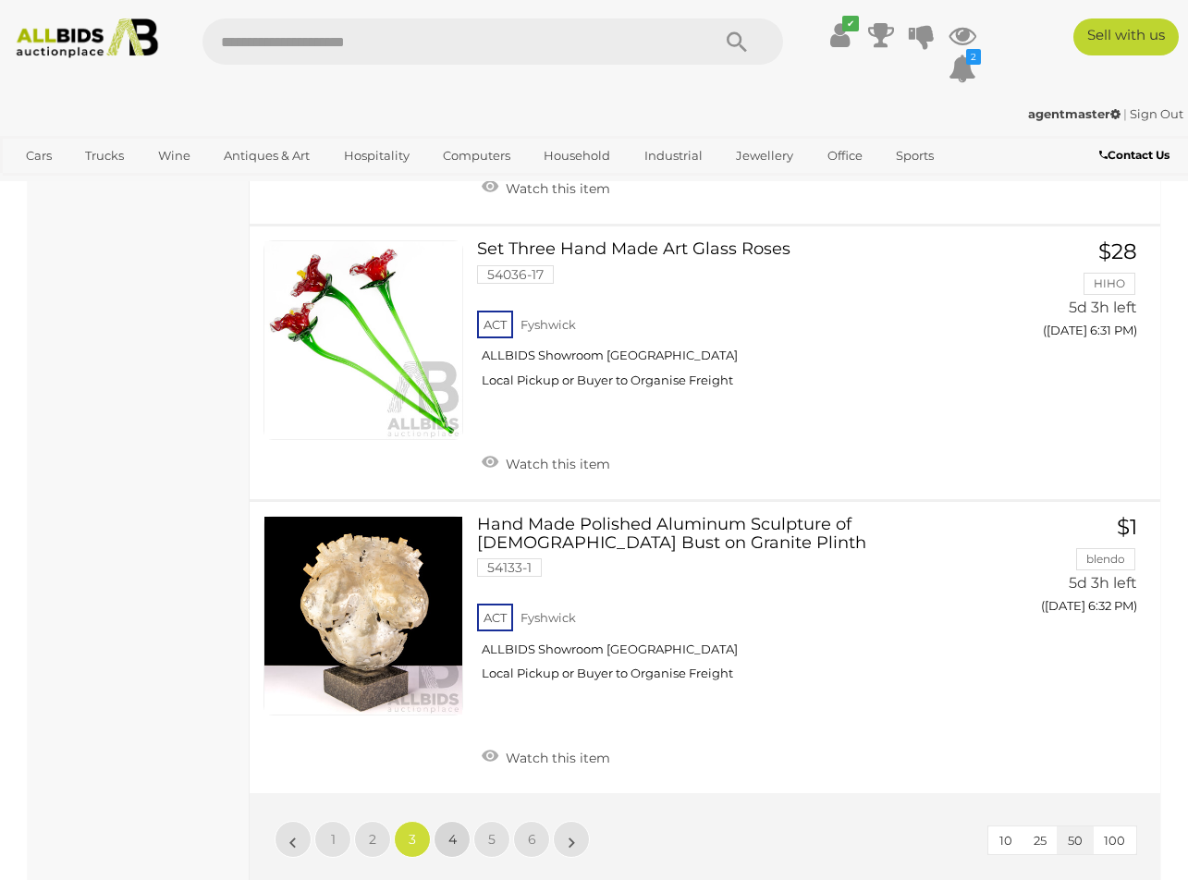
click at [459, 821] on link "4" at bounding box center [452, 839] width 37 height 37
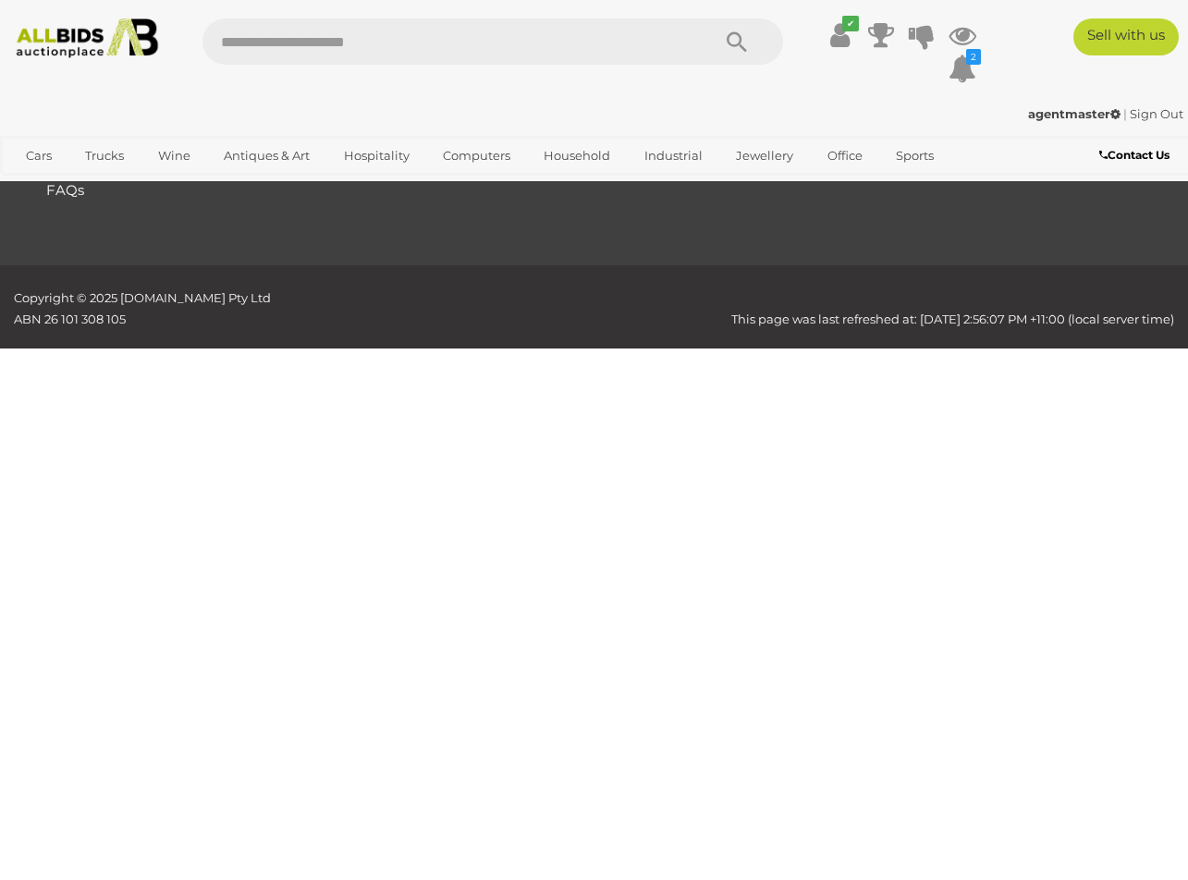
scroll to position [249, 0]
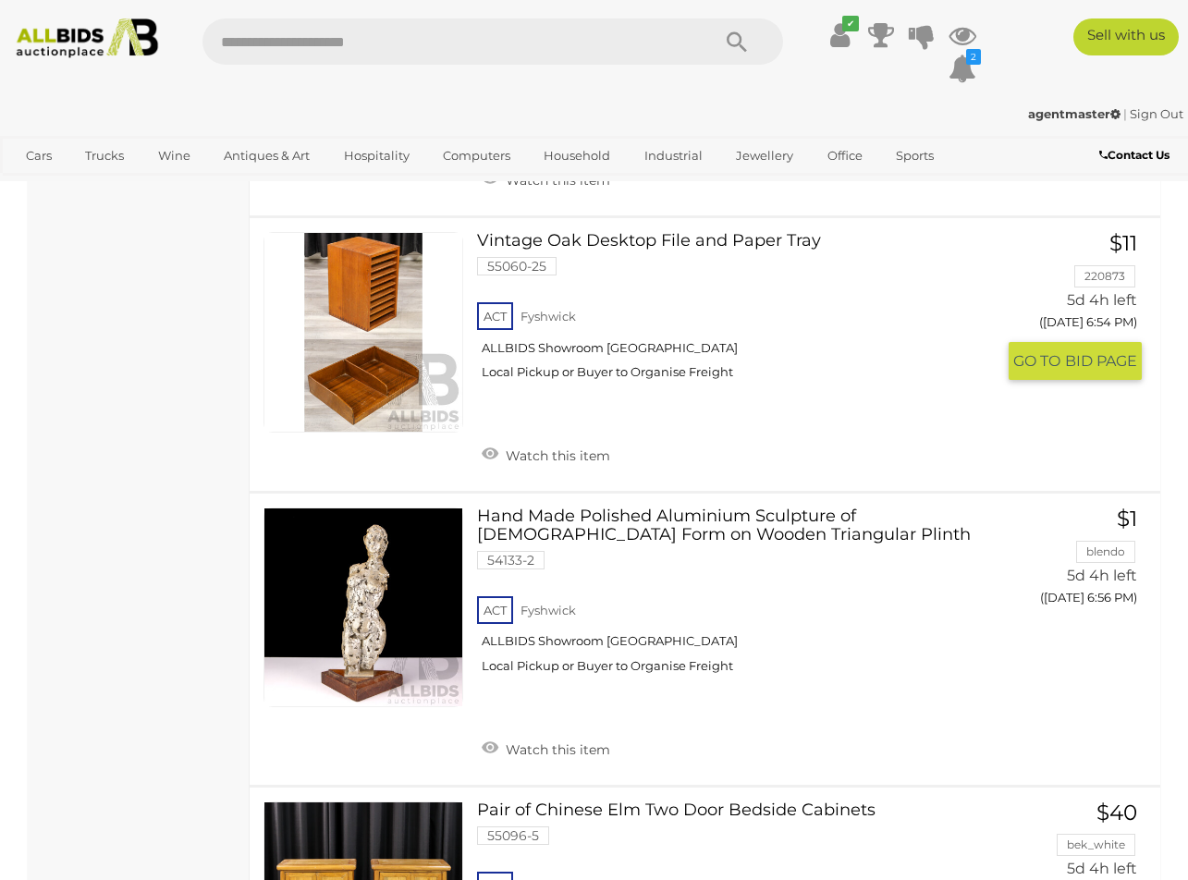
scroll to position [7729, 0]
click at [362, 288] on link at bounding box center [363, 331] width 200 height 200
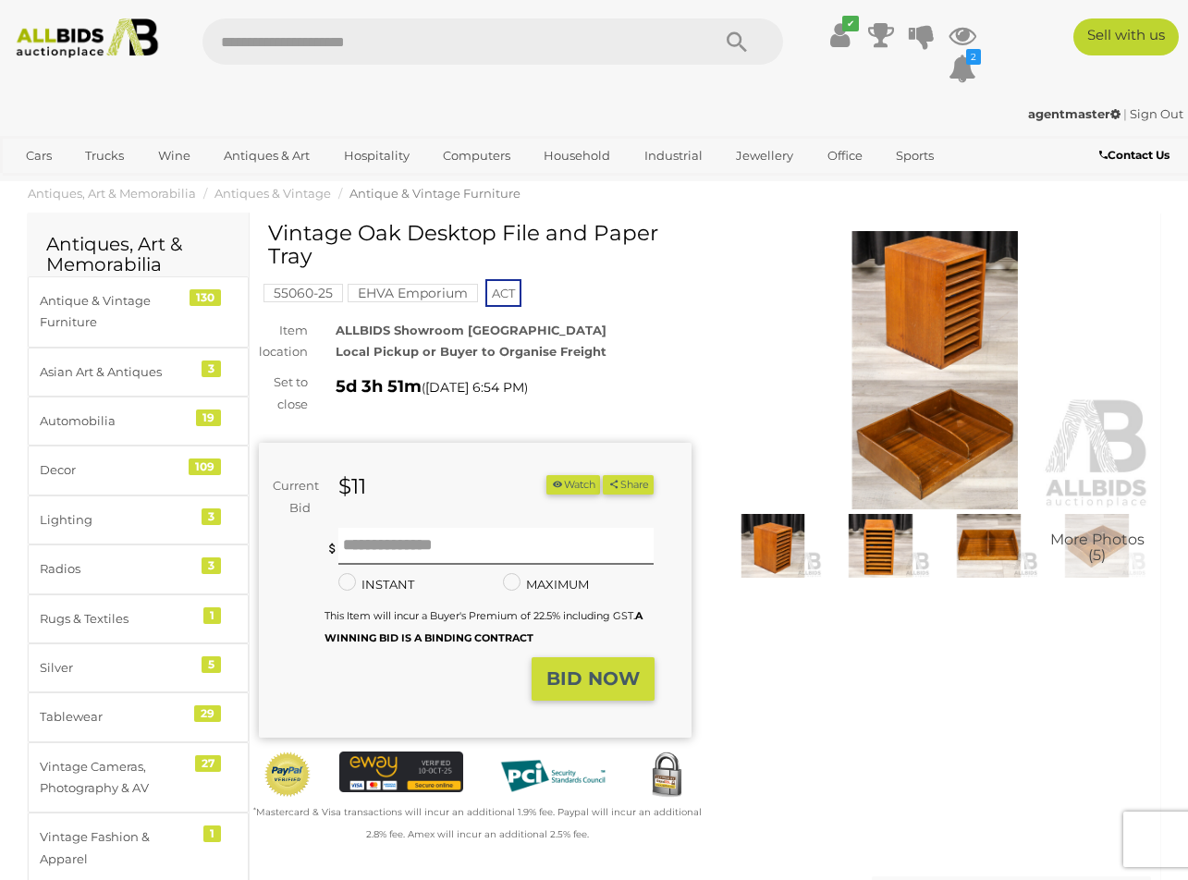
click at [877, 540] on img at bounding box center [880, 546] width 99 height 64
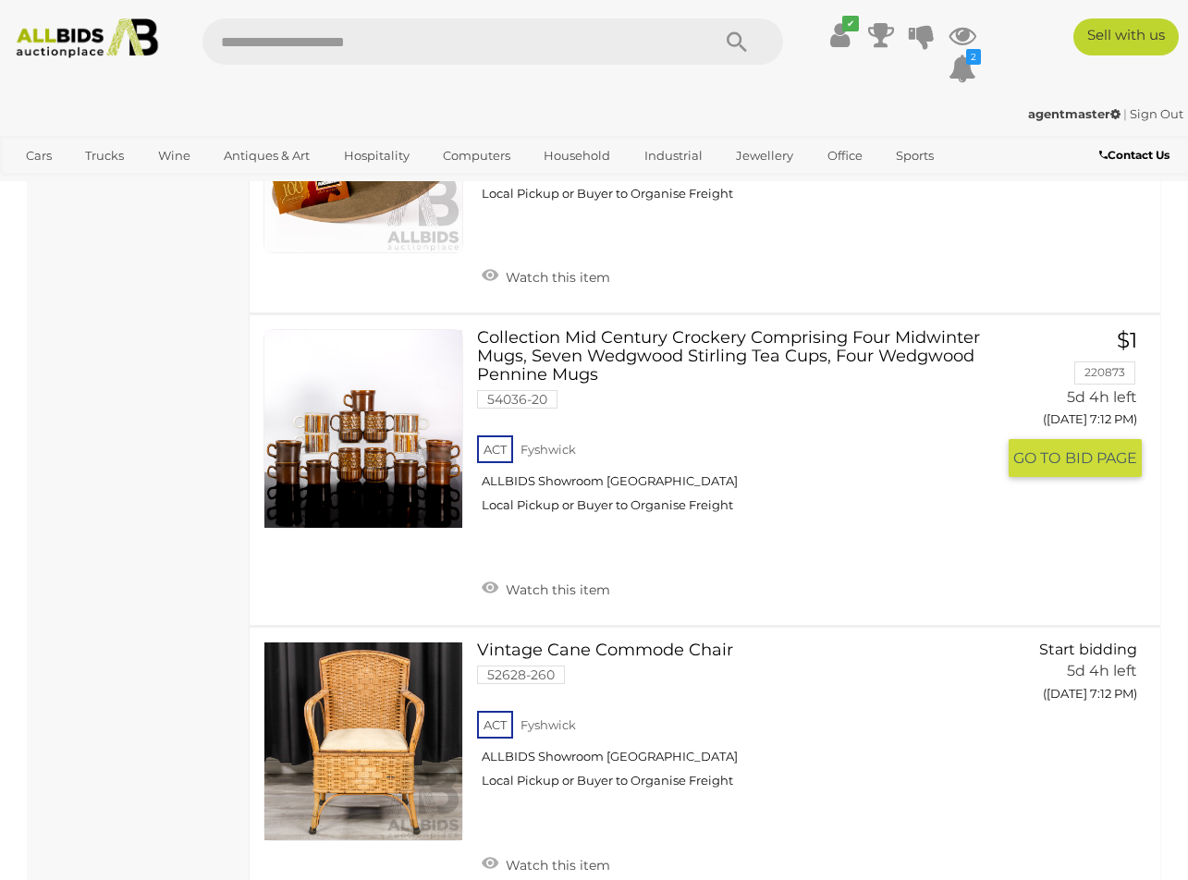
scroll to position [13345, 0]
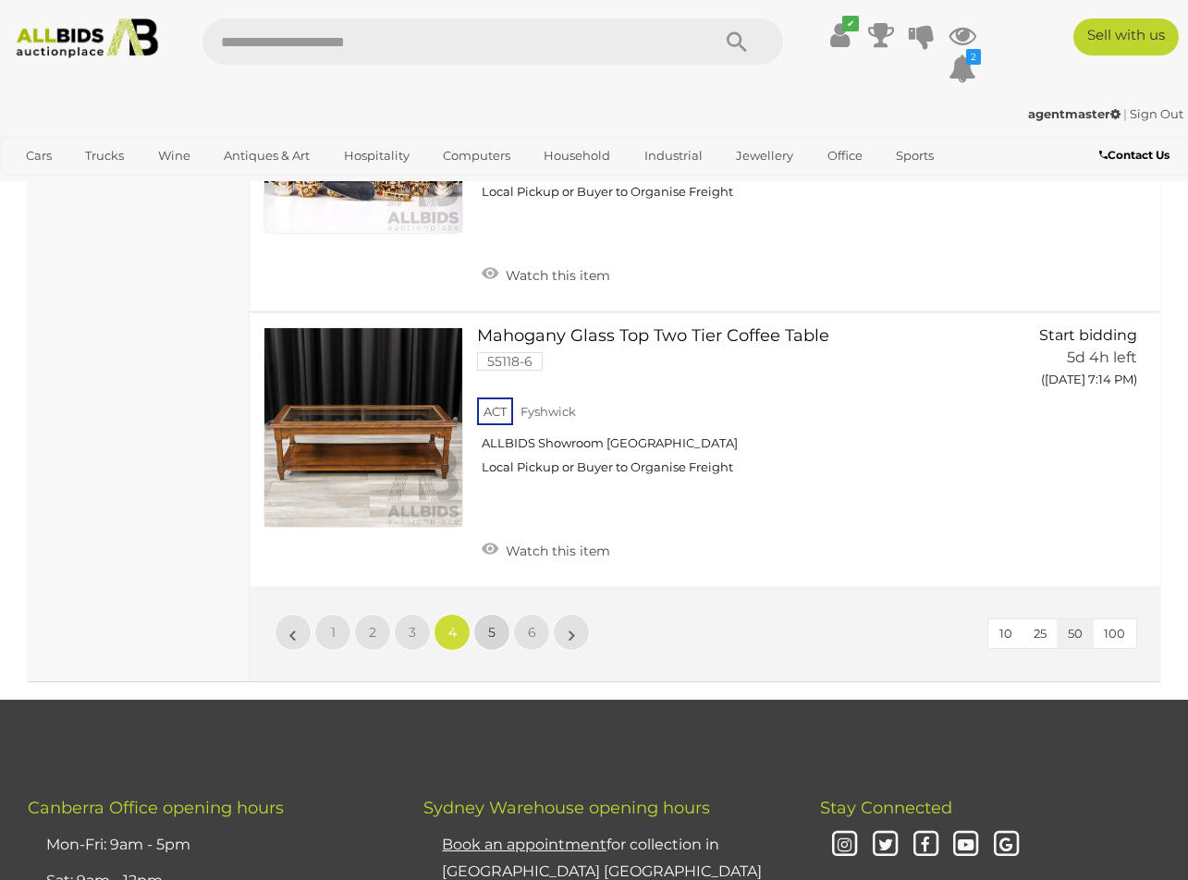
click at [485, 614] on link "5" at bounding box center [491, 632] width 37 height 37
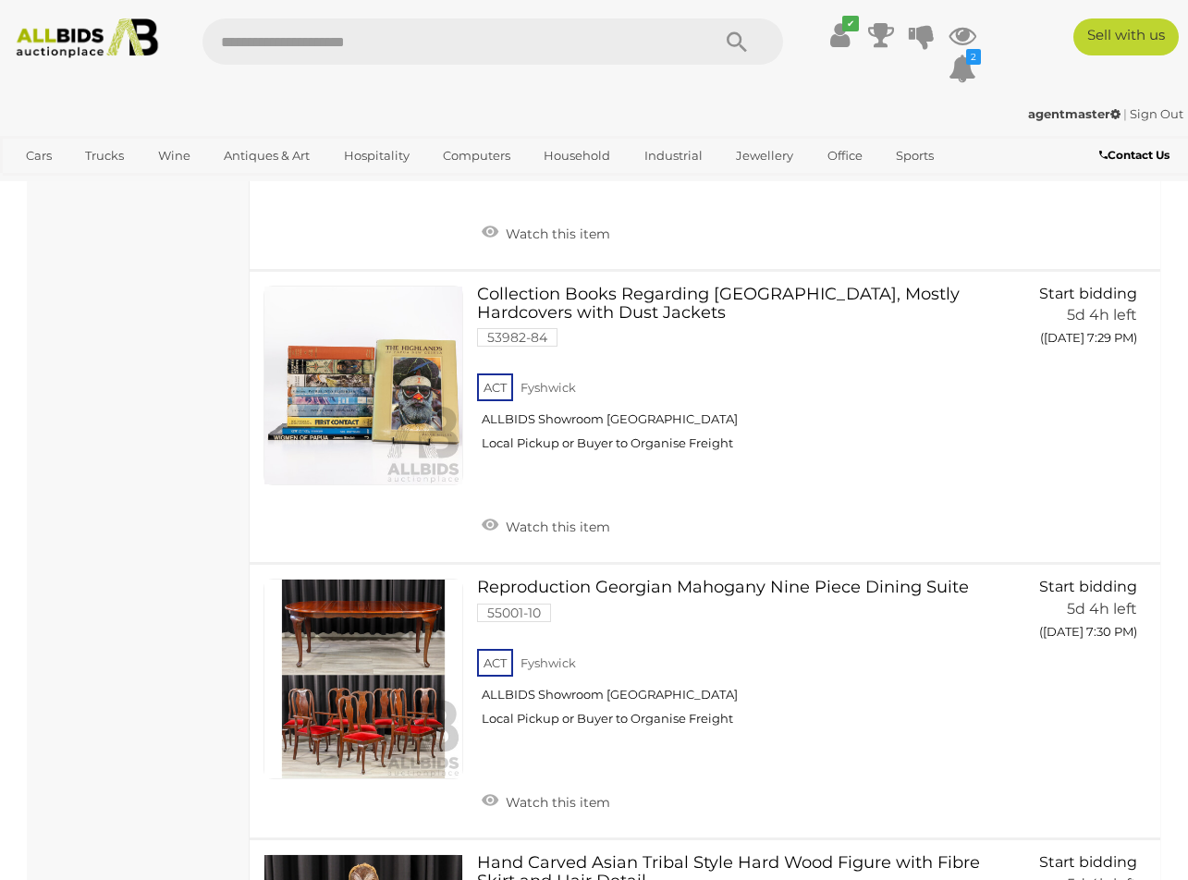
scroll to position [5088, 0]
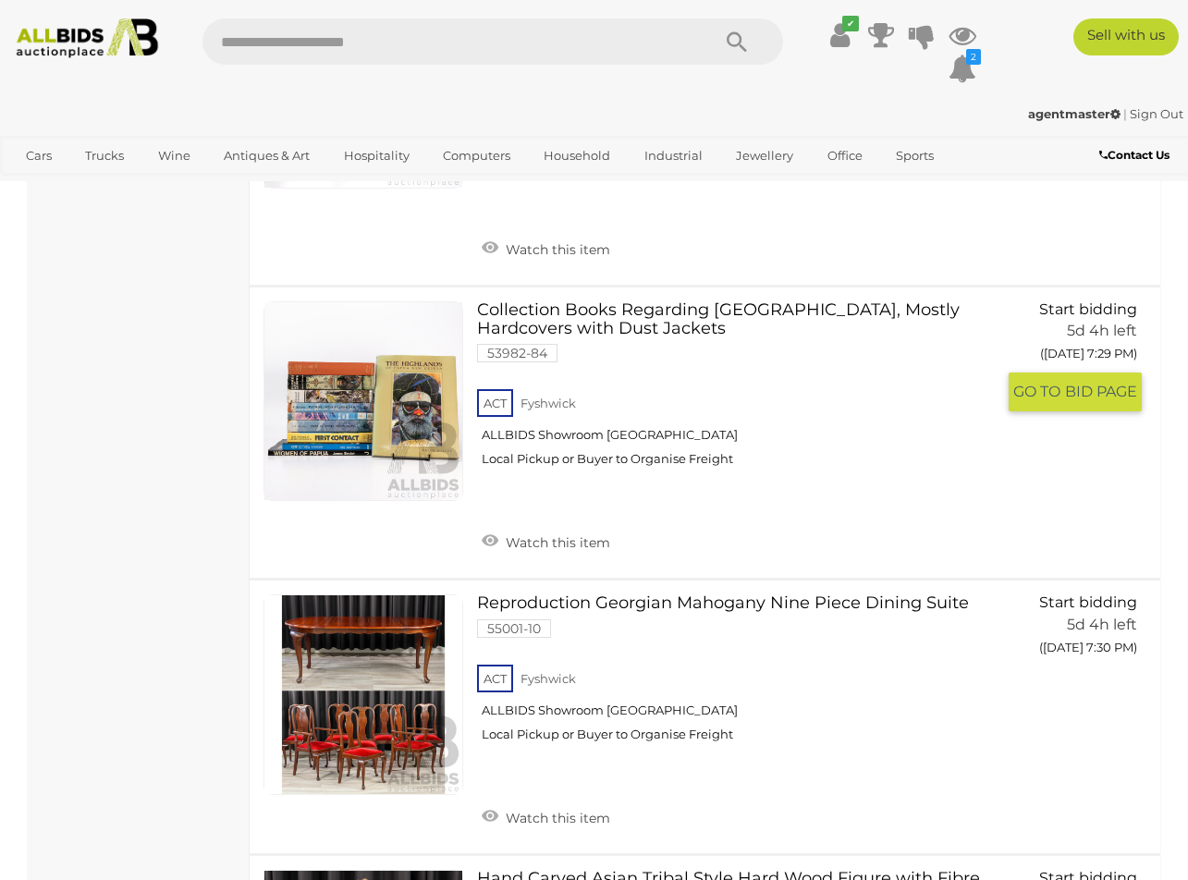
click at [674, 301] on link "Collection Books Regarding Papua New Guinea, Mostly Hardcovers with Dust Jacket…" at bounding box center [743, 391] width 504 height 180
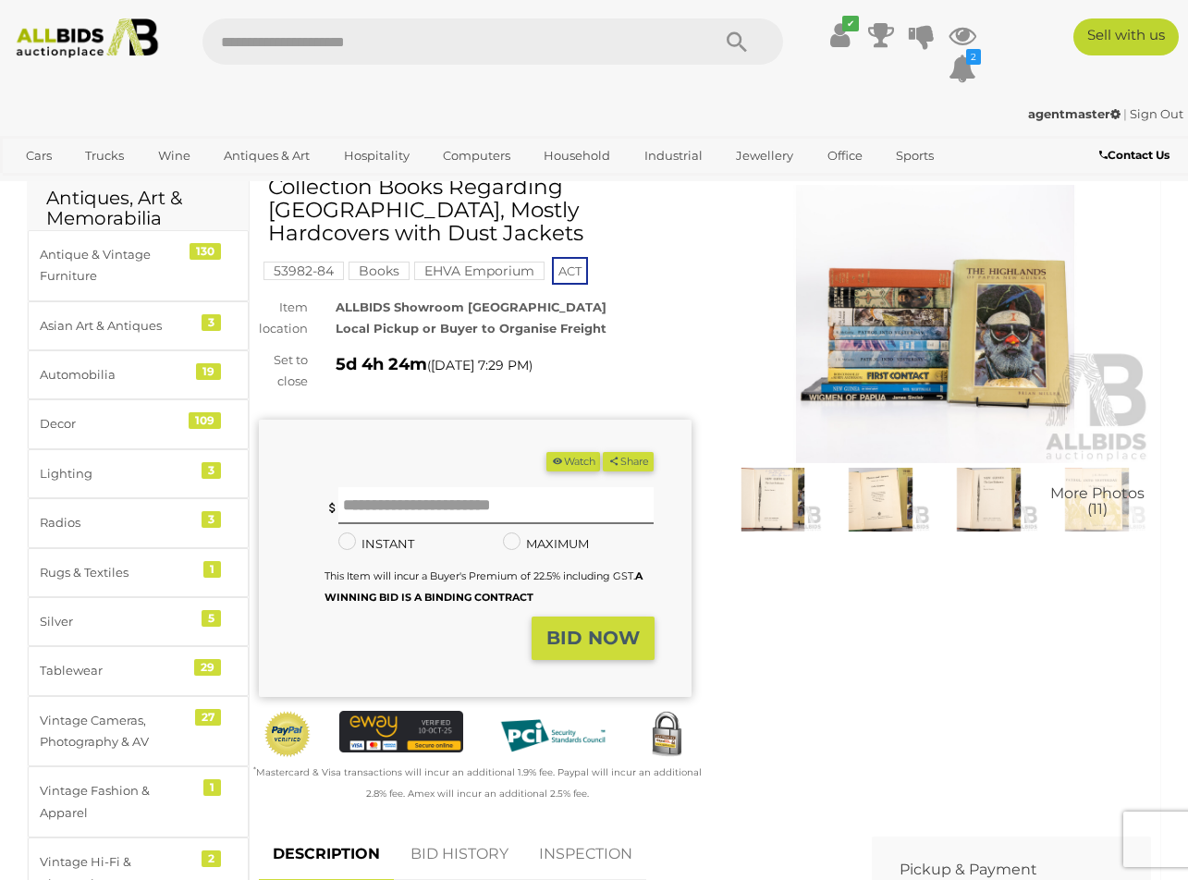
scroll to position [43, 0]
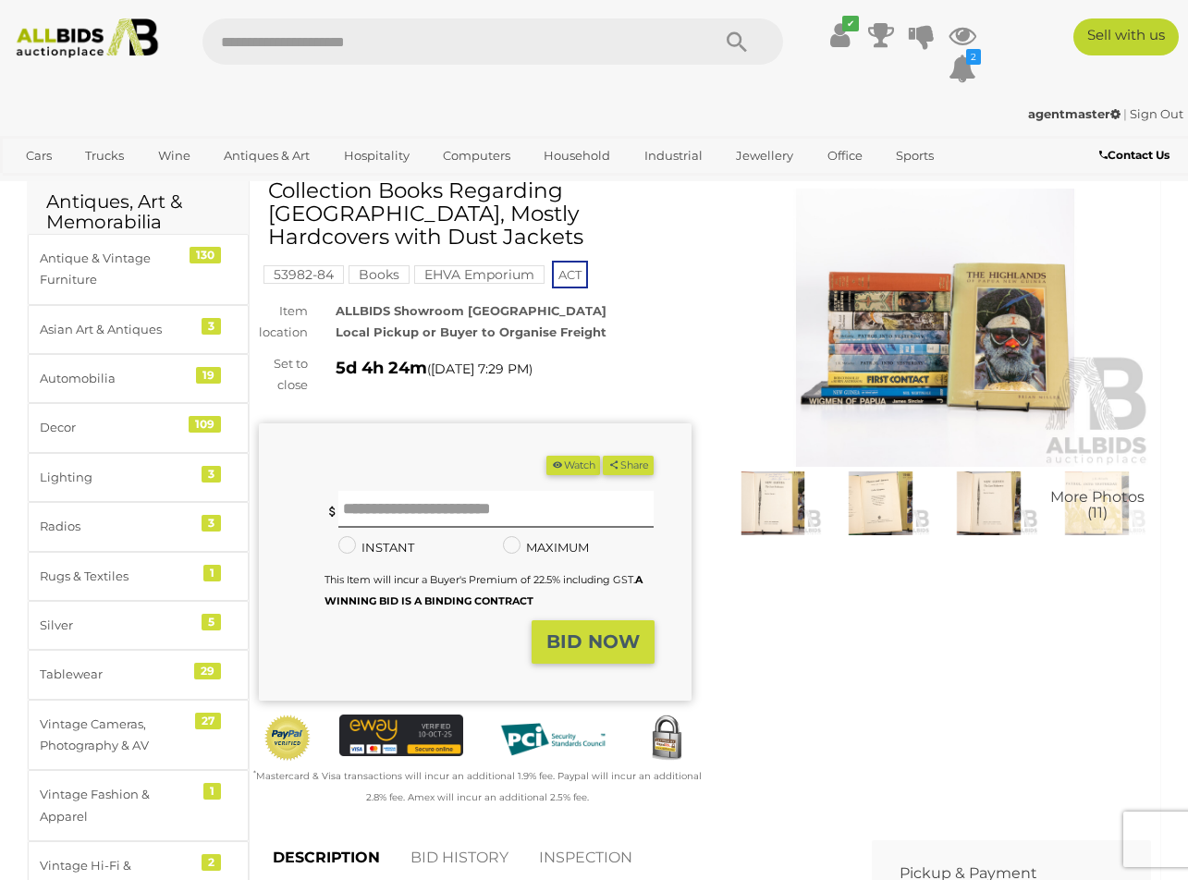
click at [900, 380] on img at bounding box center [935, 328] width 433 height 278
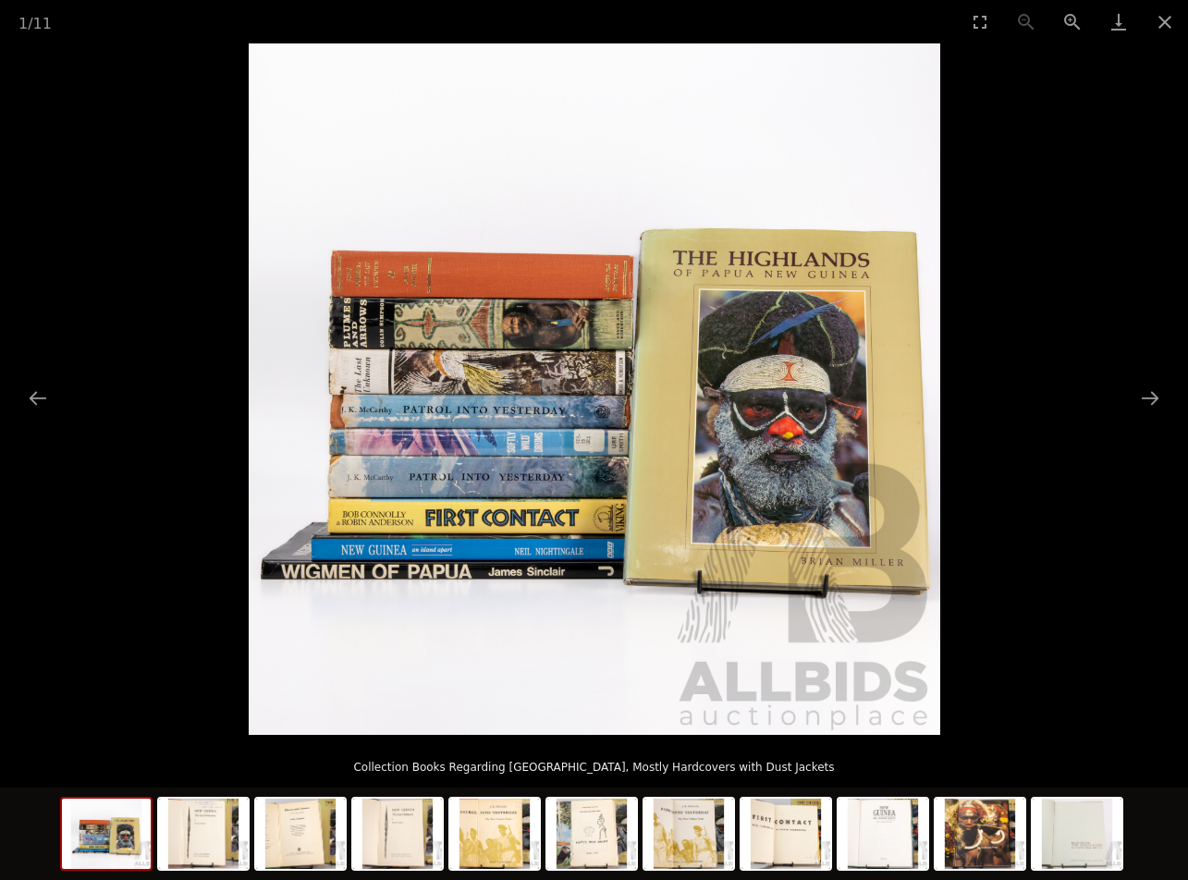
click at [445, 279] on img at bounding box center [595, 389] width 692 height 692
click at [565, 453] on img at bounding box center [595, 389] width 692 height 692
click at [391, 295] on img at bounding box center [595, 389] width 692 height 692
click at [390, 295] on img at bounding box center [595, 389] width 692 height 692
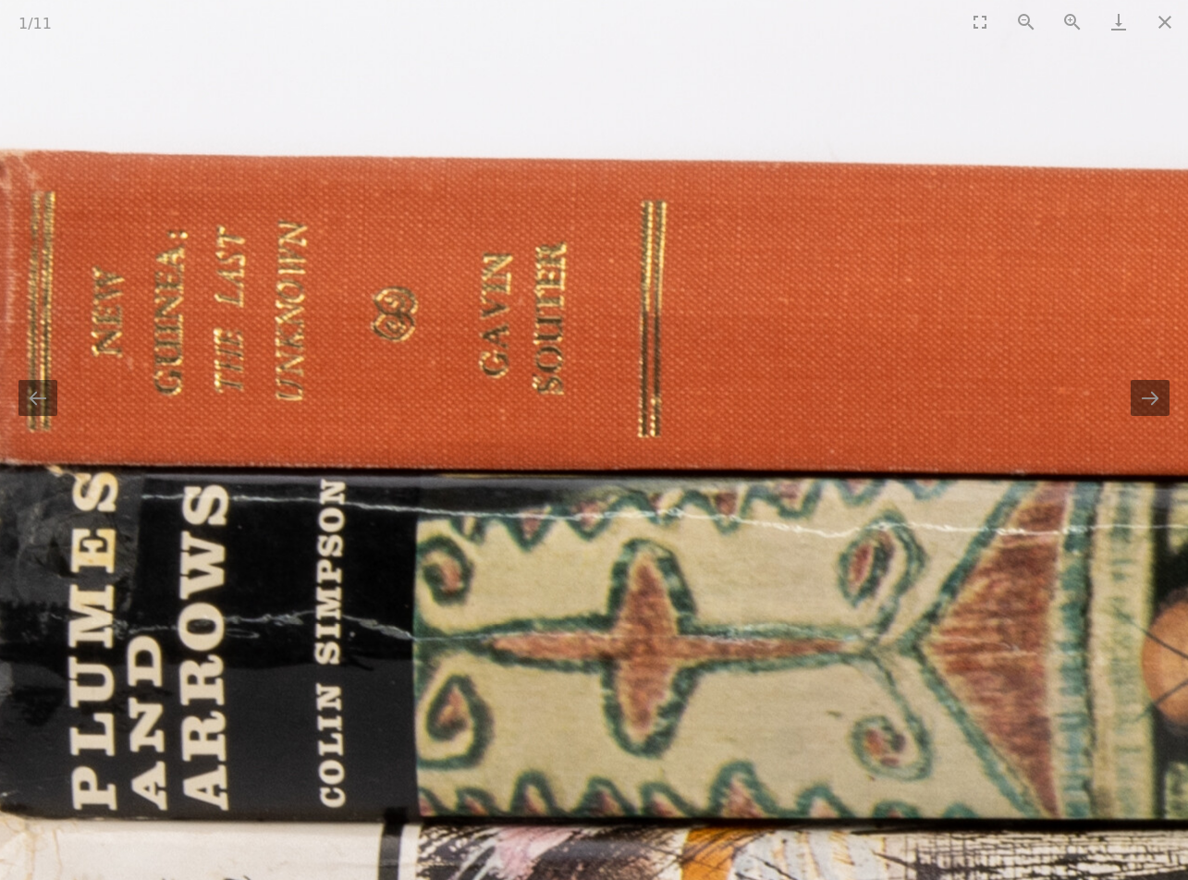
scroll to position [1875, 0]
click at [1147, 410] on button "Next slide" at bounding box center [1150, 398] width 39 height 36
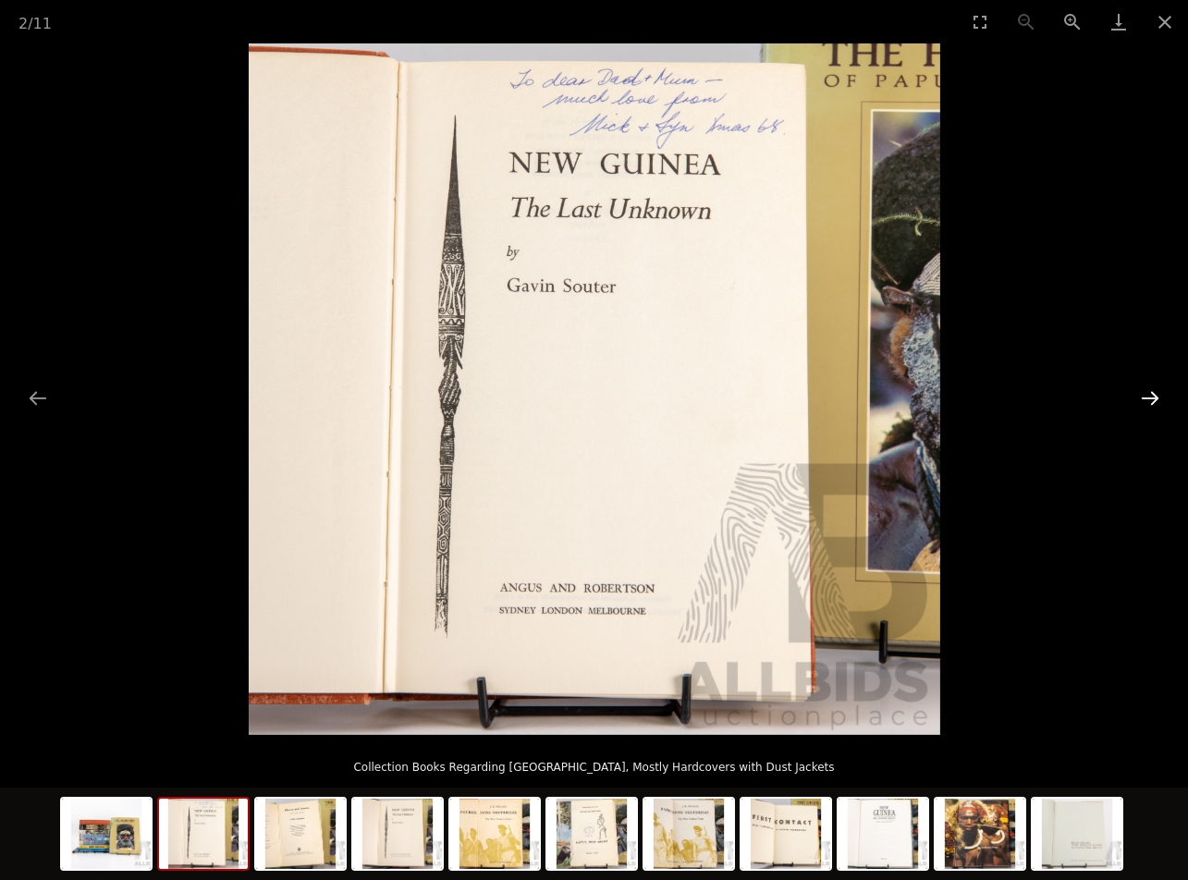
click at [1147, 410] on button "Next slide" at bounding box center [1150, 398] width 39 height 36
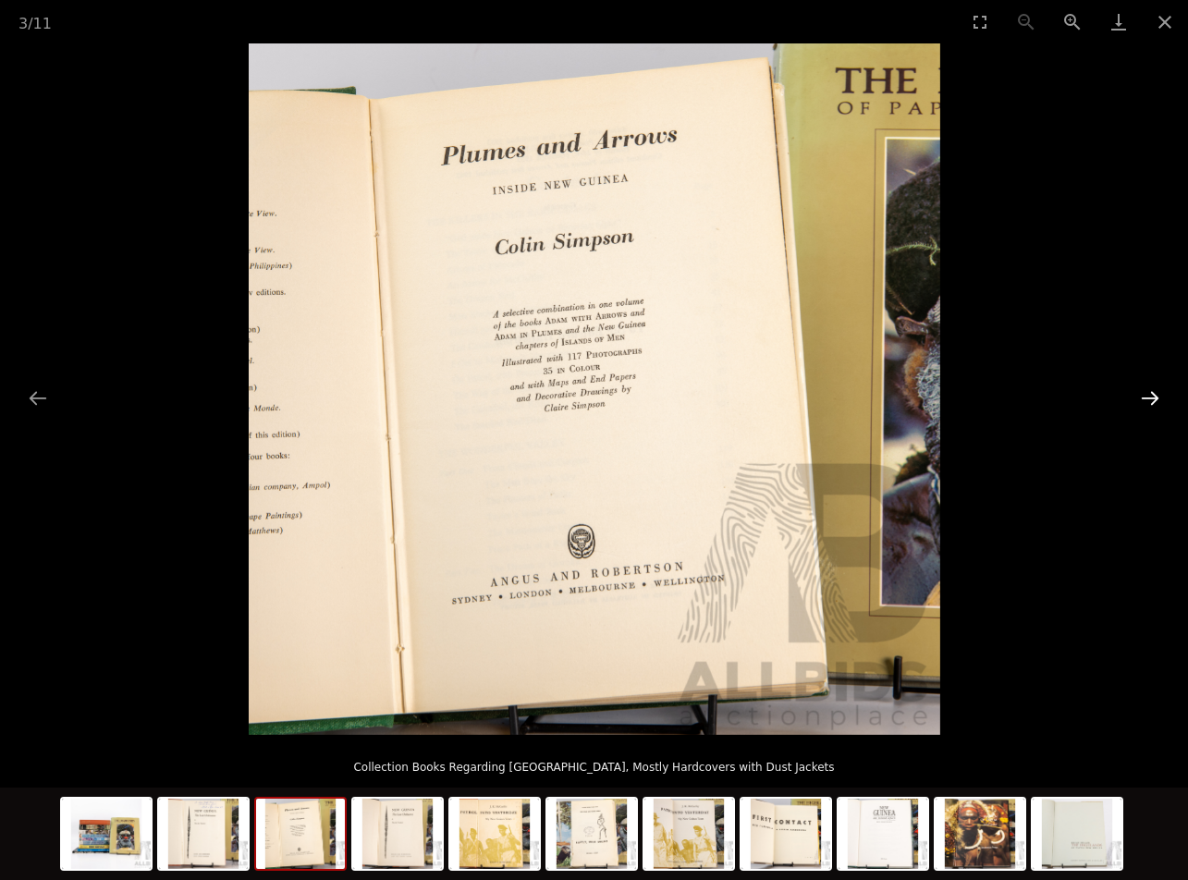
click at [1147, 410] on button "Next slide" at bounding box center [1150, 398] width 39 height 36
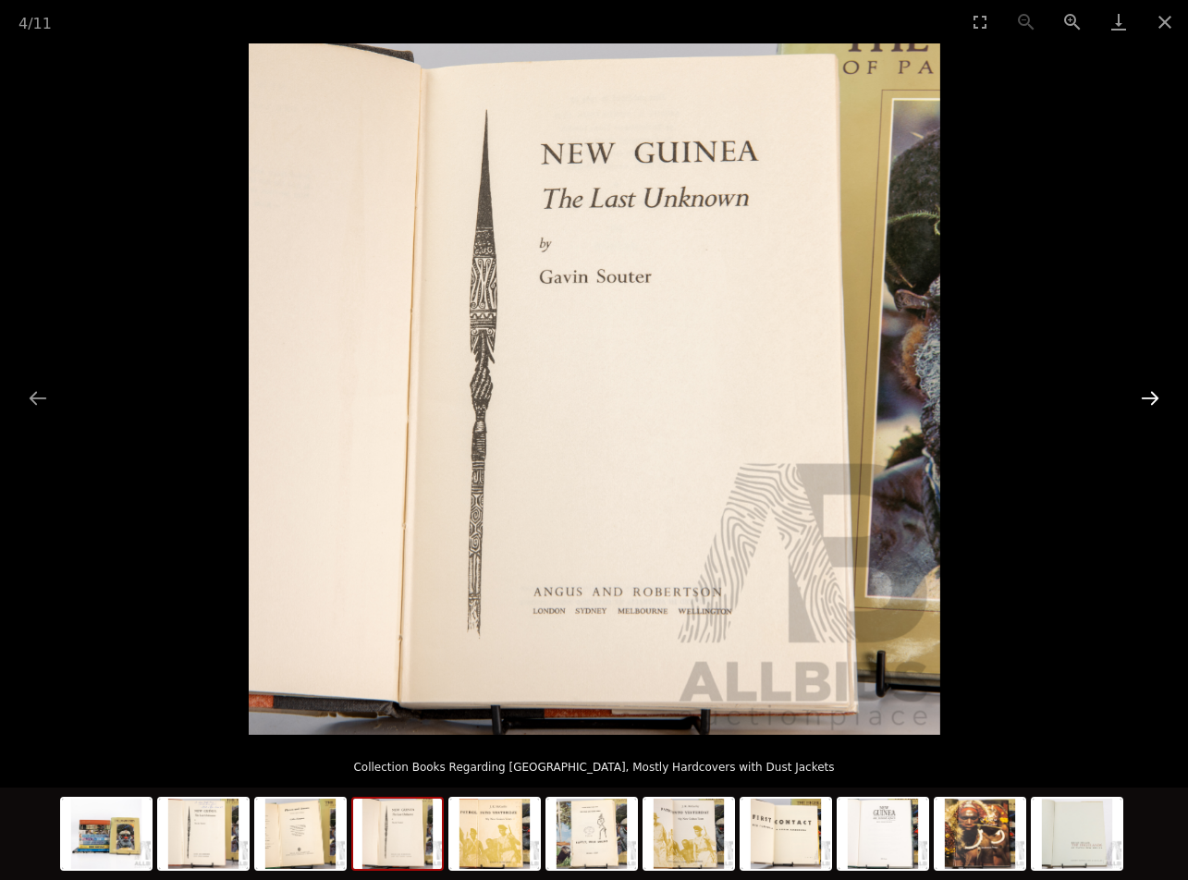
click at [1147, 410] on button "Next slide" at bounding box center [1150, 398] width 39 height 36
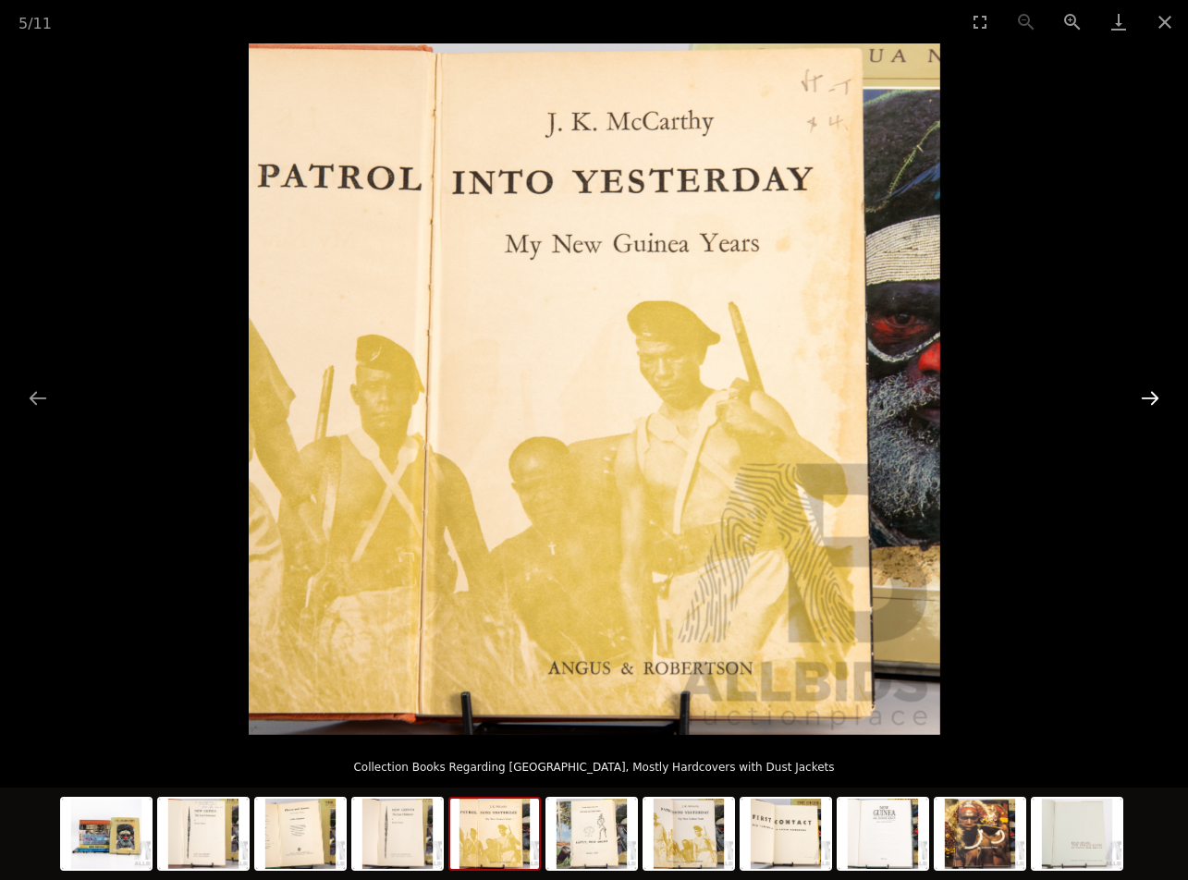
click at [1147, 410] on button "Next slide" at bounding box center [1150, 398] width 39 height 36
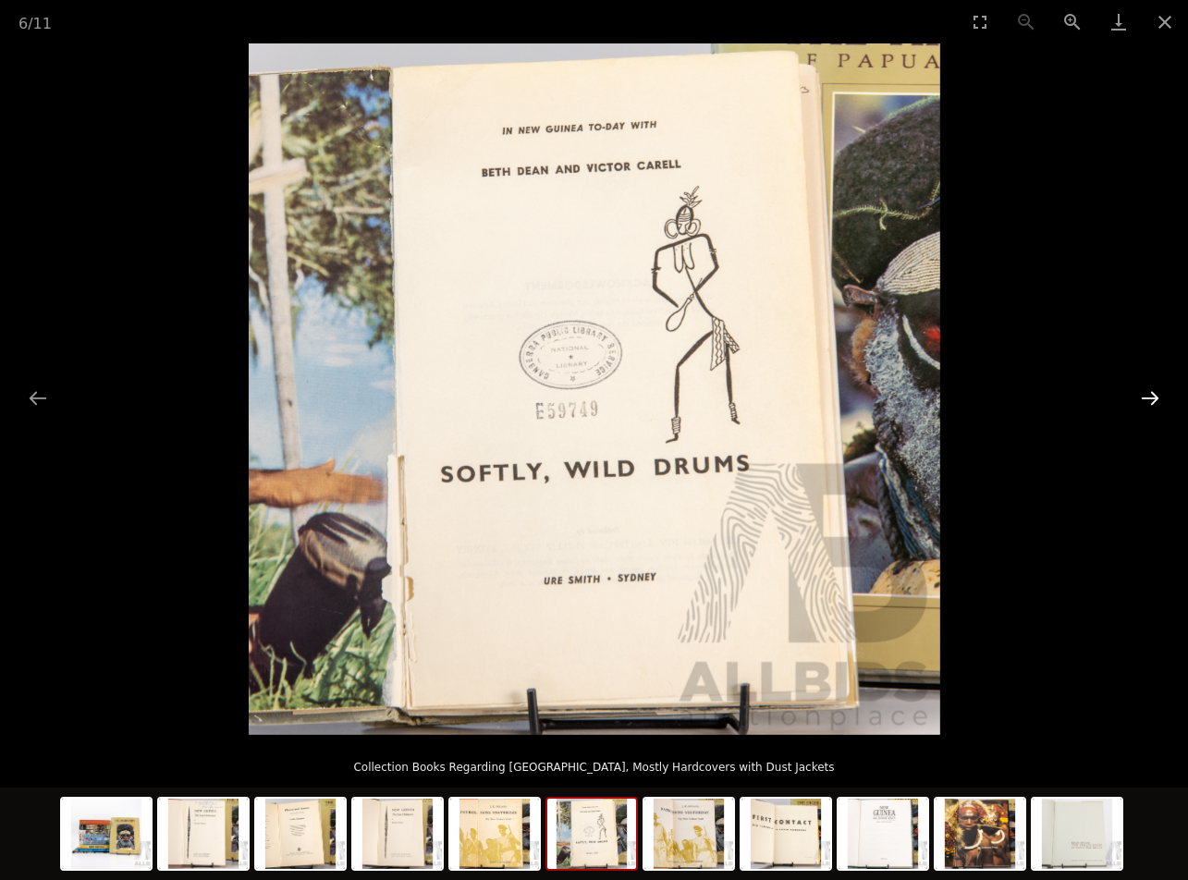
scroll to position [1879, 0]
click at [1148, 396] on button "Next slide" at bounding box center [1150, 398] width 39 height 36
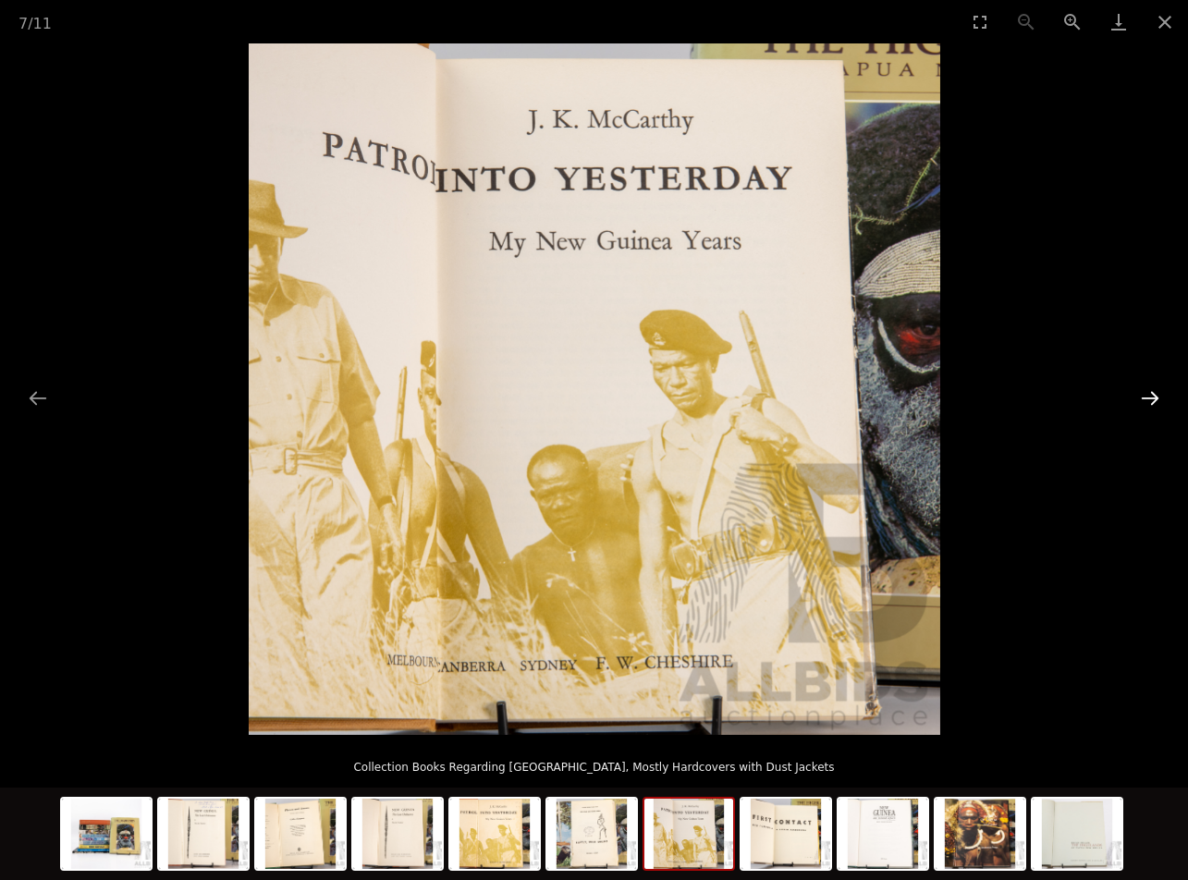
click at [1148, 396] on button "Next slide" at bounding box center [1150, 398] width 39 height 36
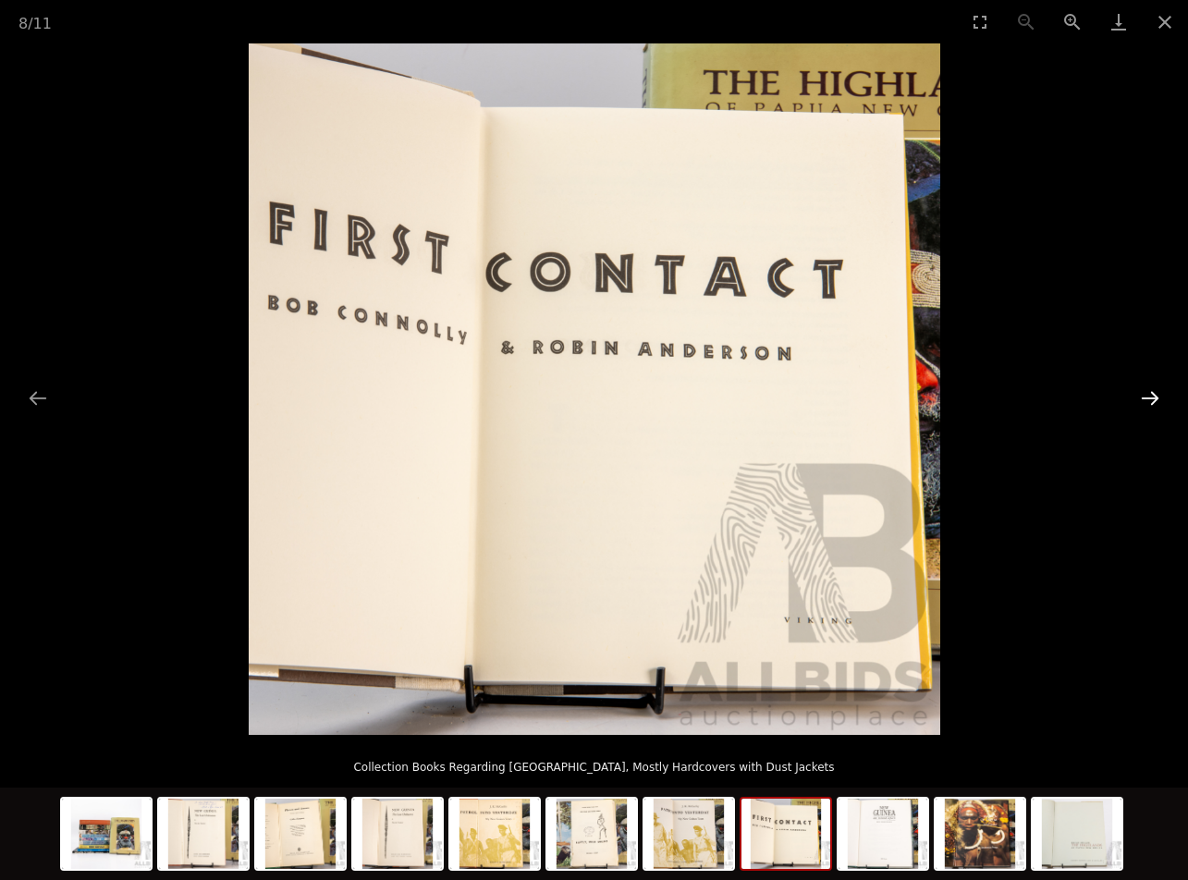
click at [1148, 396] on button "Next slide" at bounding box center [1150, 398] width 39 height 36
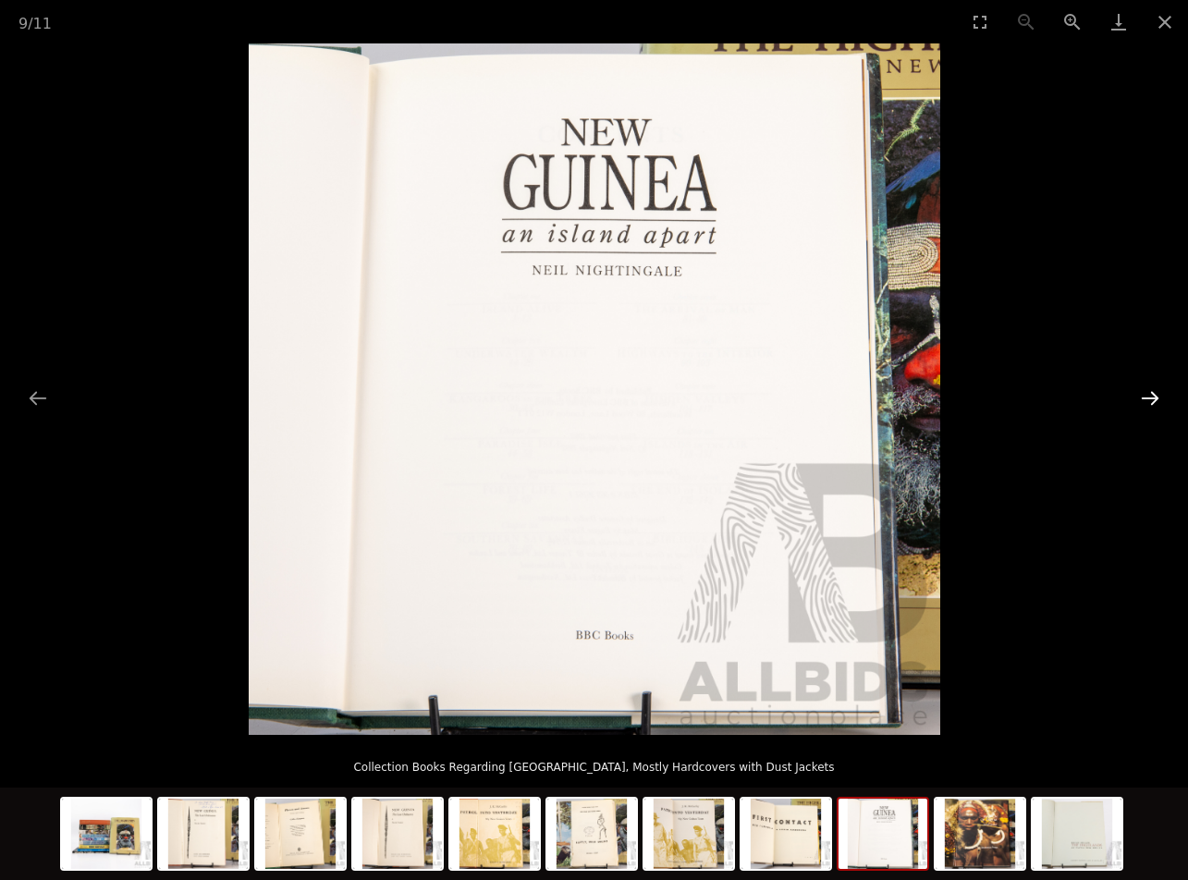
scroll to position [1880, 0]
click at [1148, 396] on button "Next slide" at bounding box center [1150, 398] width 39 height 36
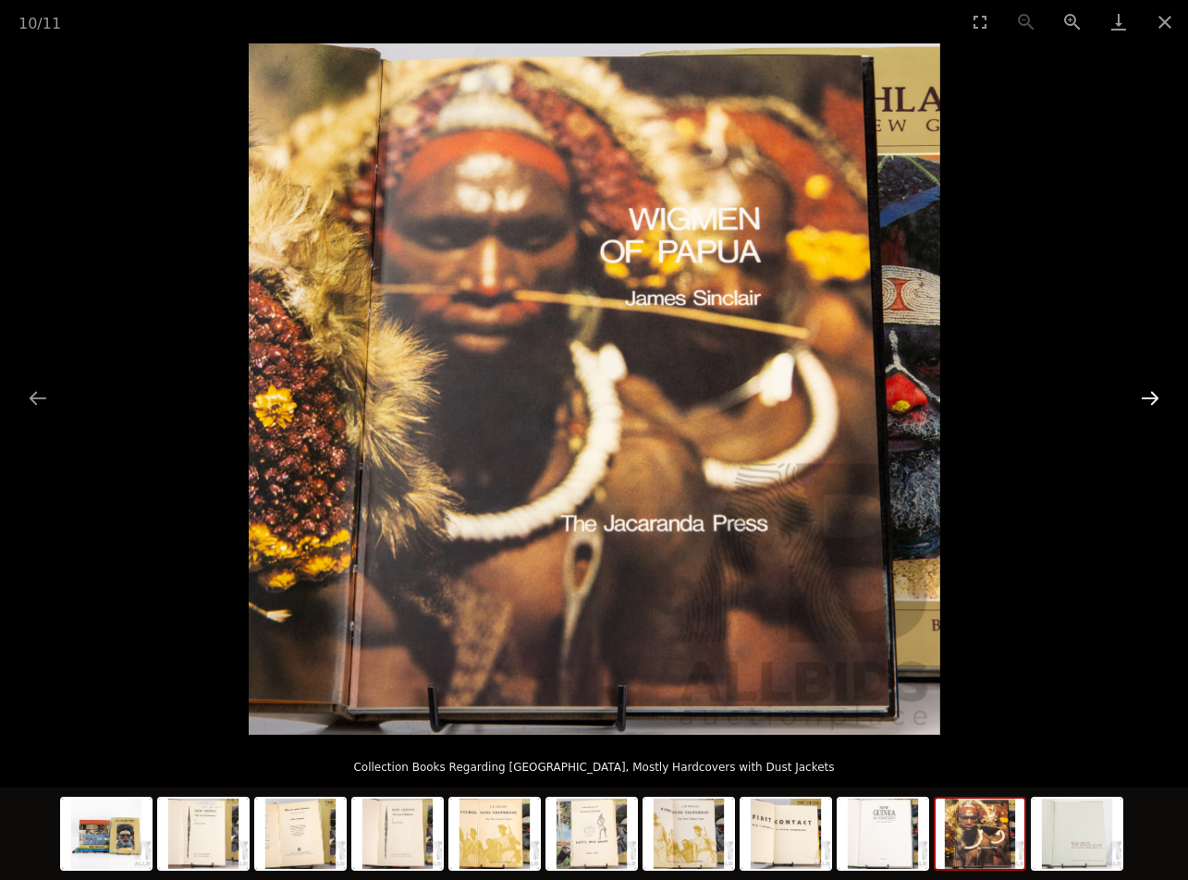
click at [1148, 396] on button "Next slide" at bounding box center [1150, 398] width 39 height 36
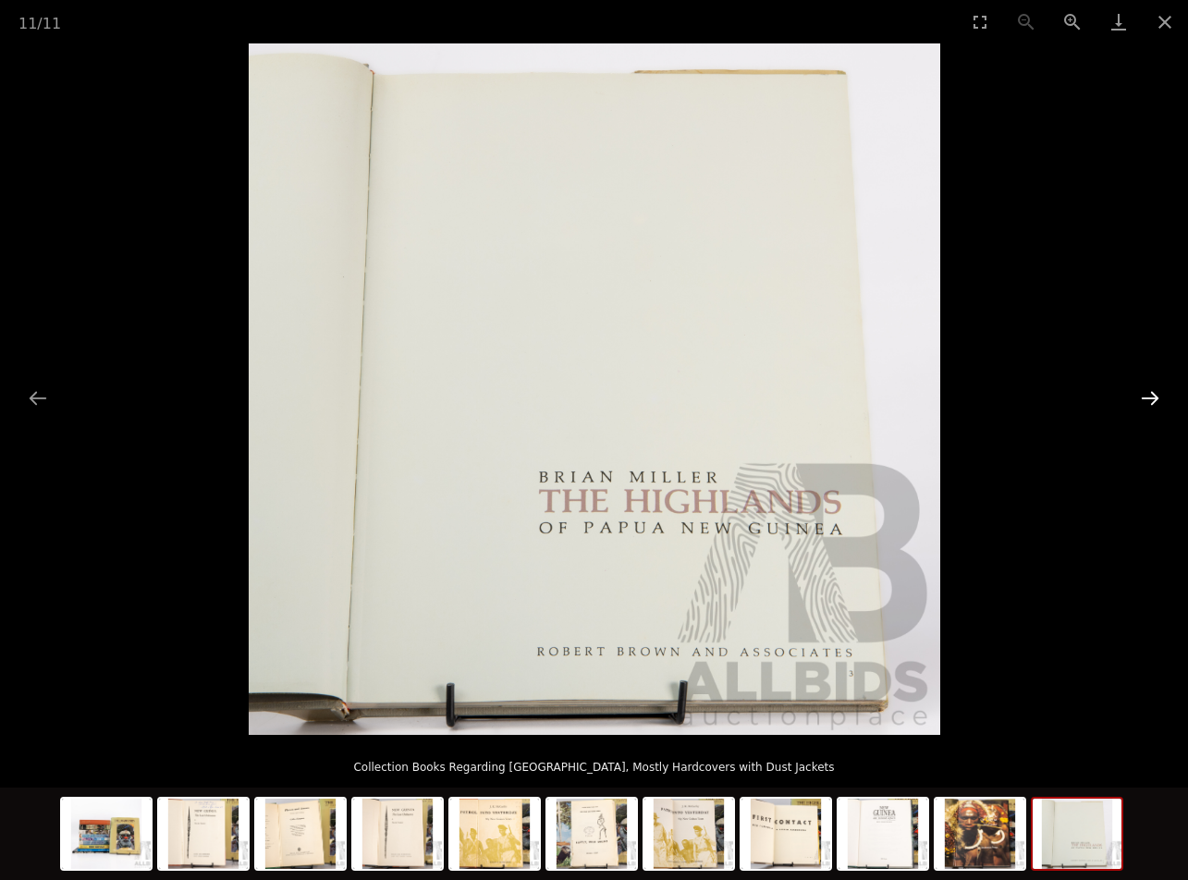
scroll to position [2014, 0]
click at [1148, 396] on button "Next slide" at bounding box center [1150, 398] width 39 height 36
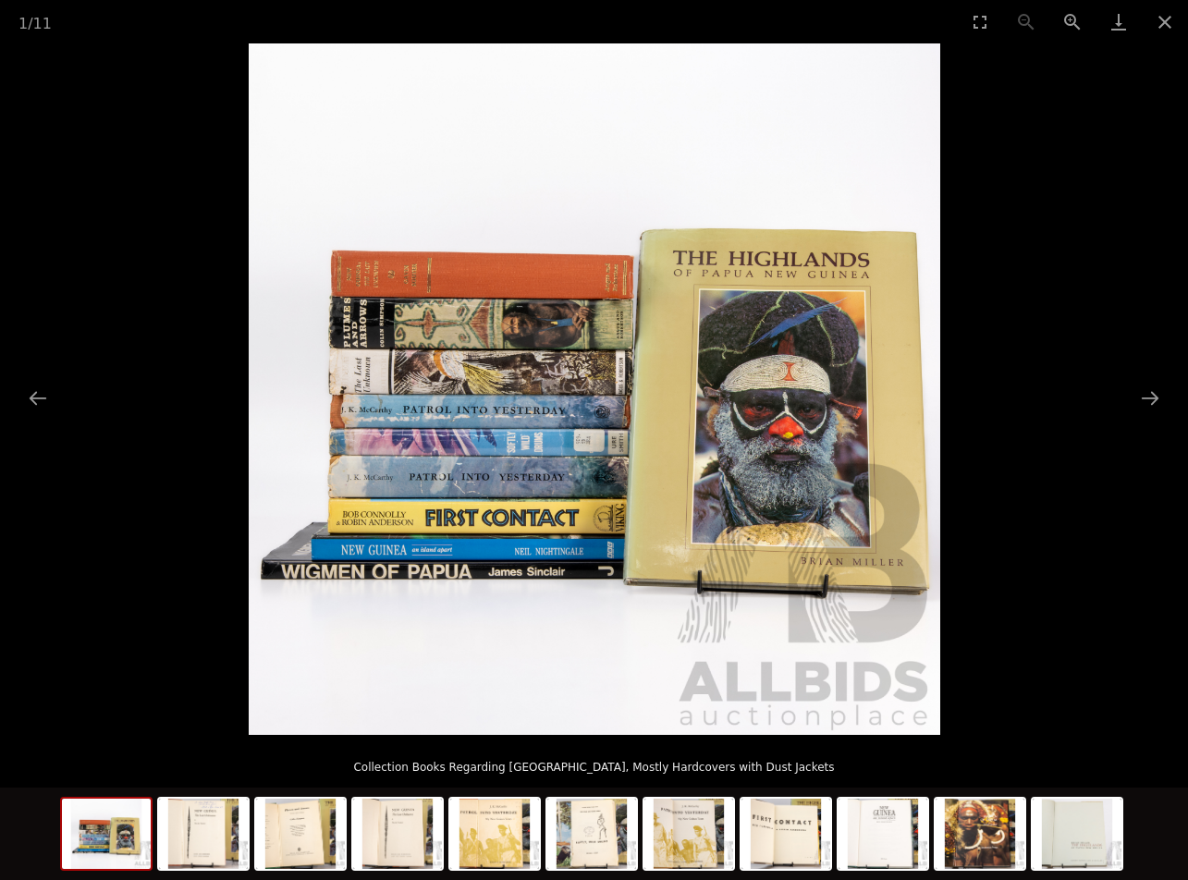
click at [431, 288] on img at bounding box center [595, 389] width 692 height 692
click at [1150, 403] on button "Next slide" at bounding box center [1150, 398] width 39 height 36
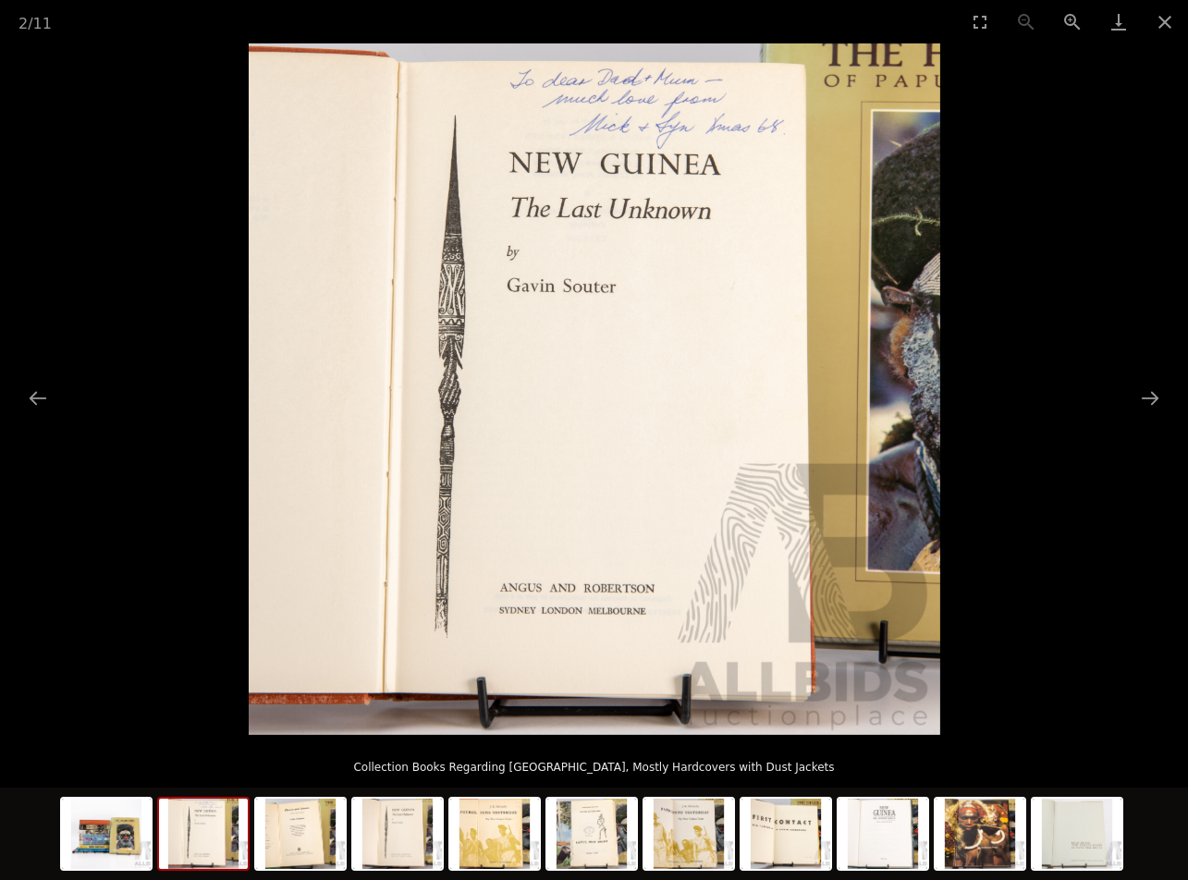
scroll to position [2284, 0]
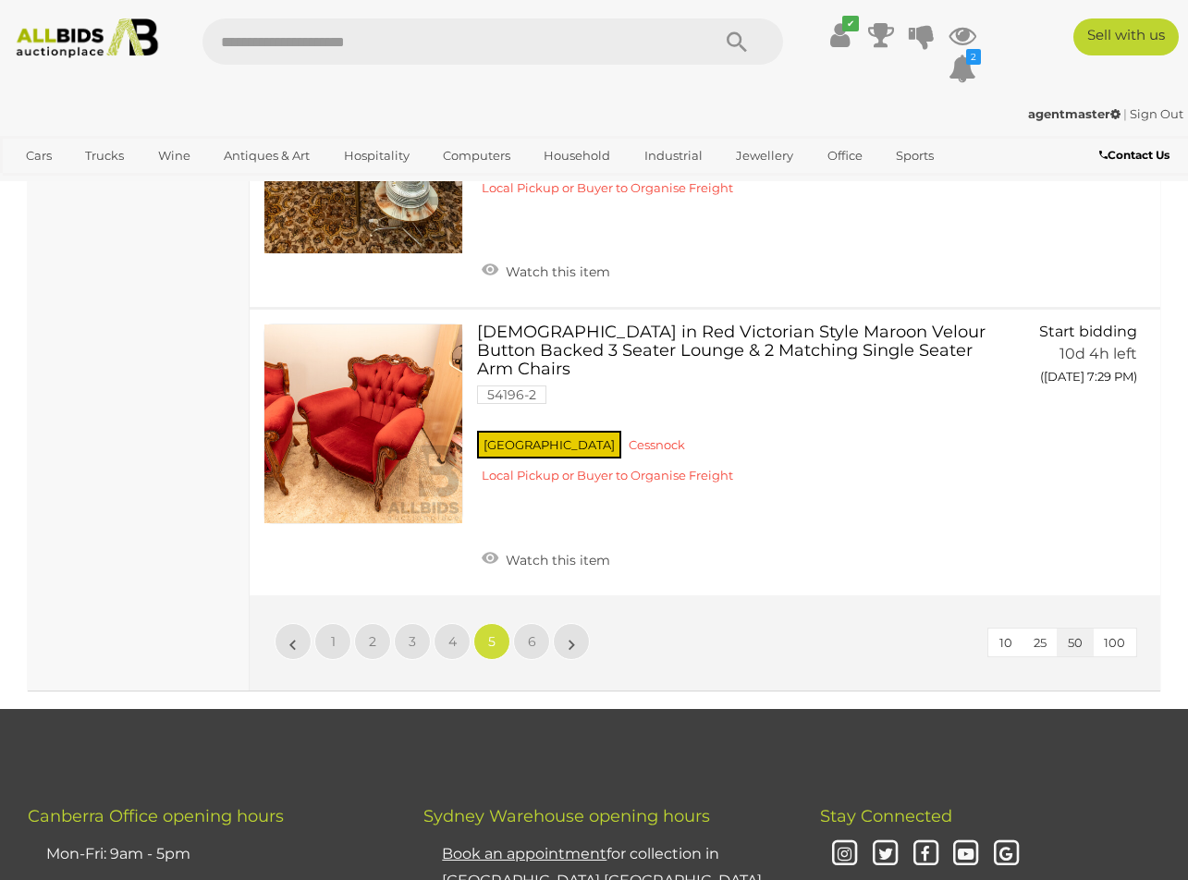
scroll to position [13860, 0]
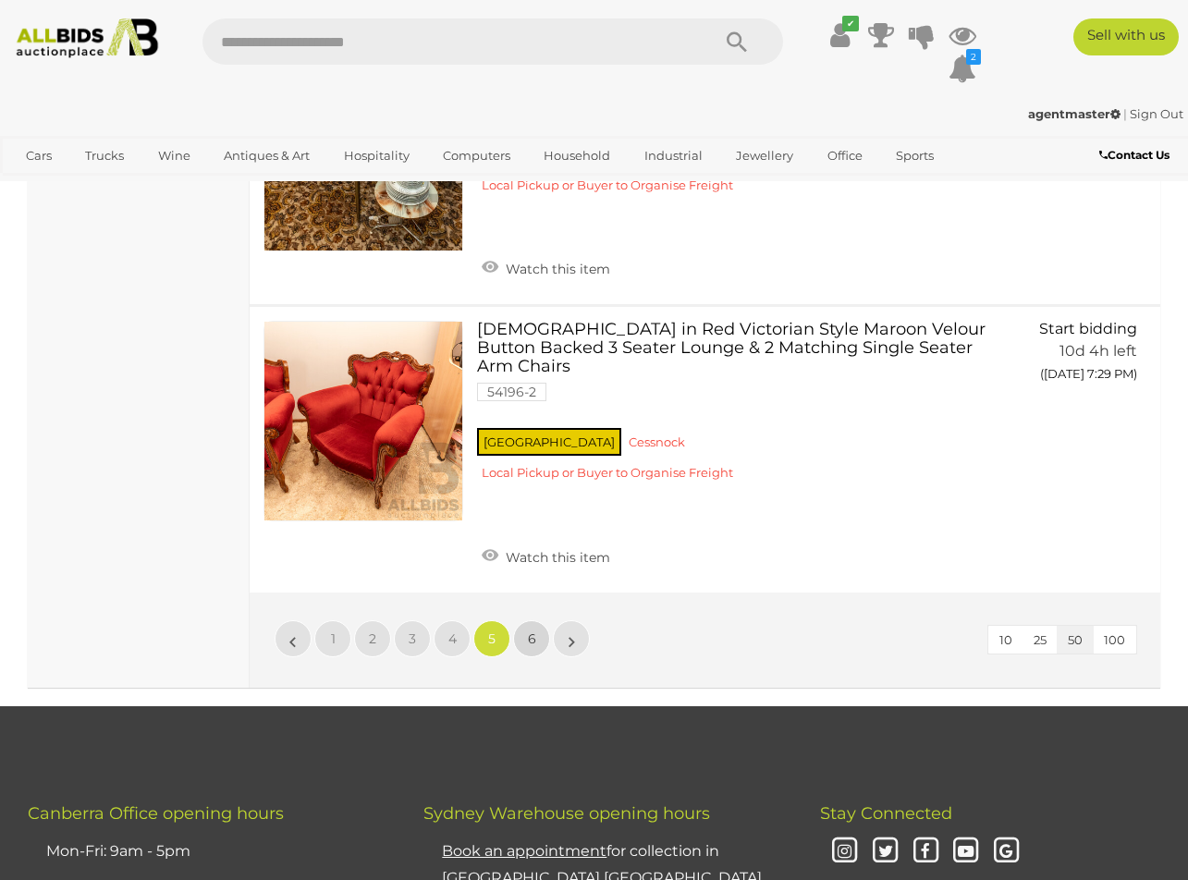
click at [533, 630] on span "6" at bounding box center [532, 638] width 8 height 17
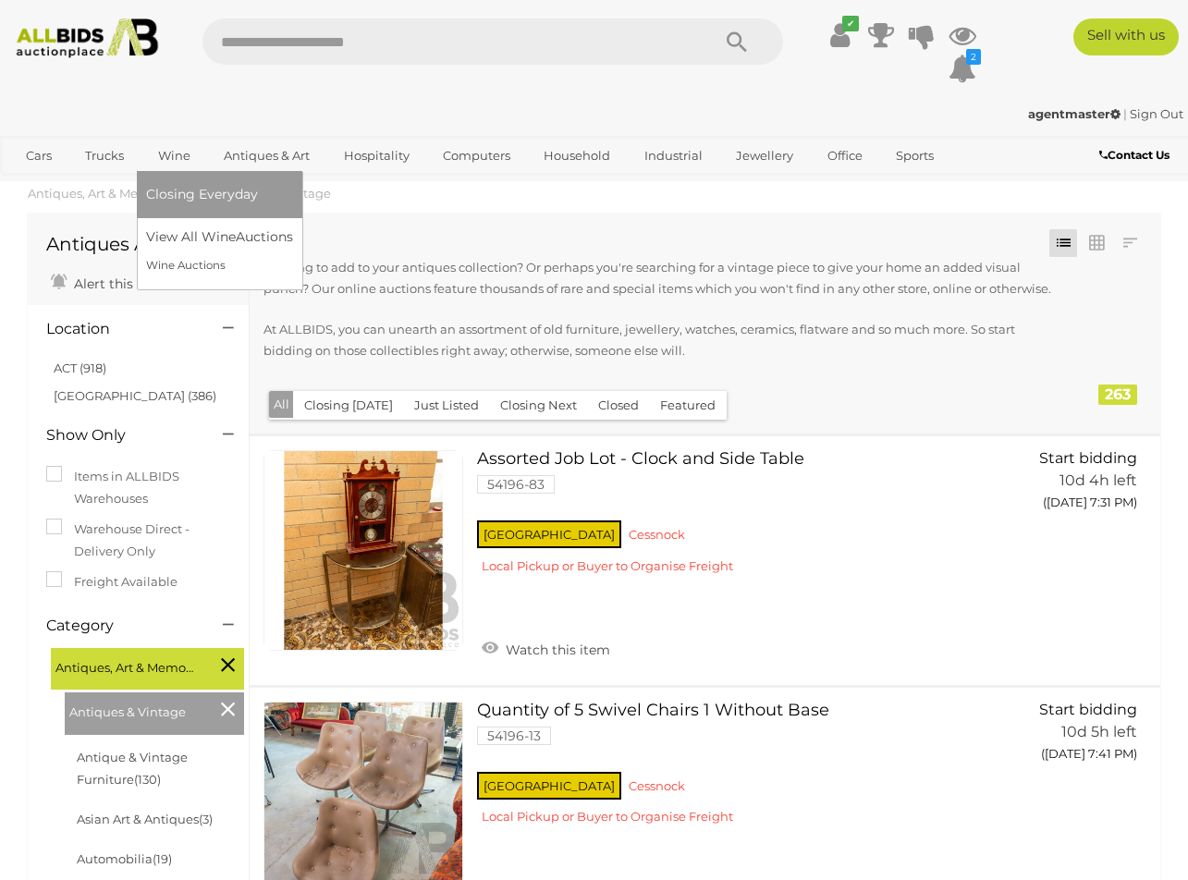
click at [157, 157] on link "Wine" at bounding box center [174, 156] width 56 height 31
click at [170, 152] on link "Wine" at bounding box center [174, 156] width 56 height 31
click at [184, 238] on link "View All Wine Auctions" at bounding box center [223, 237] width 154 height 29
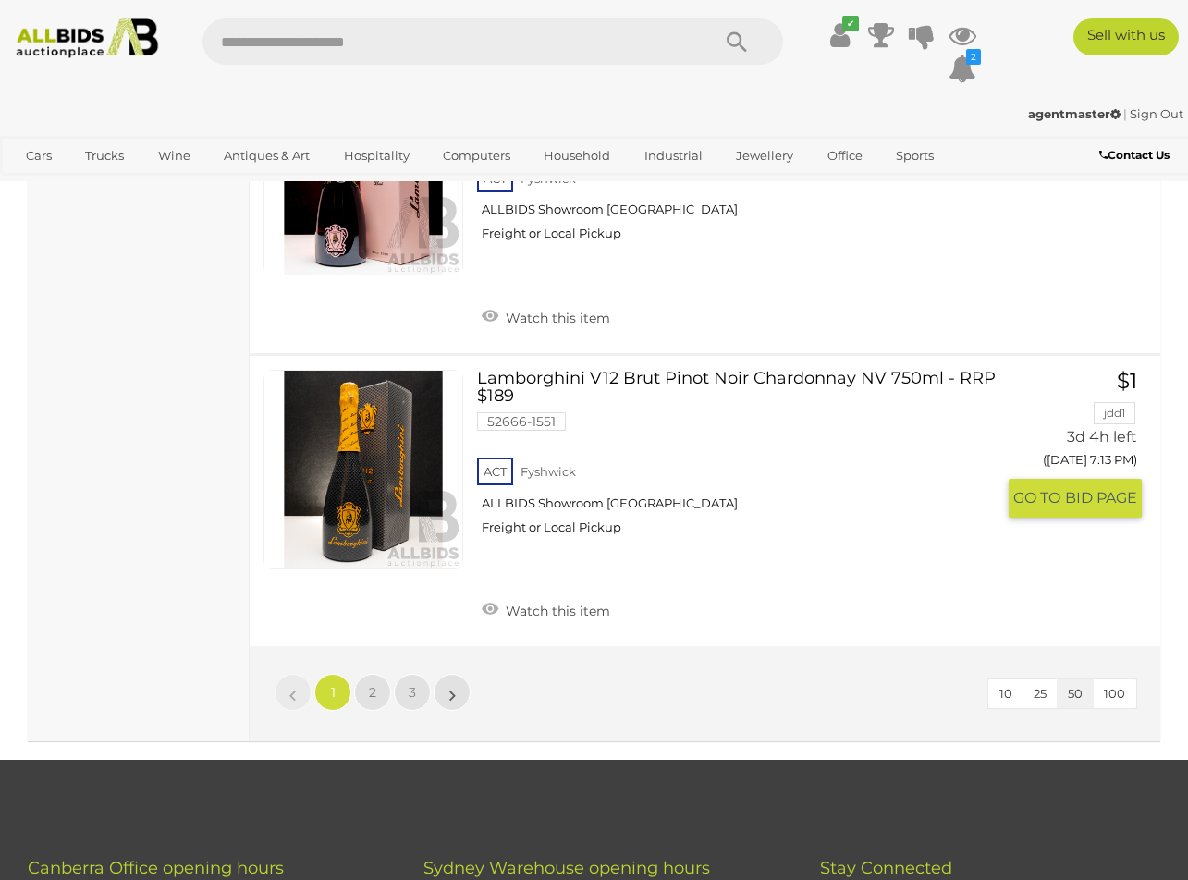
scroll to position [14618, 0]
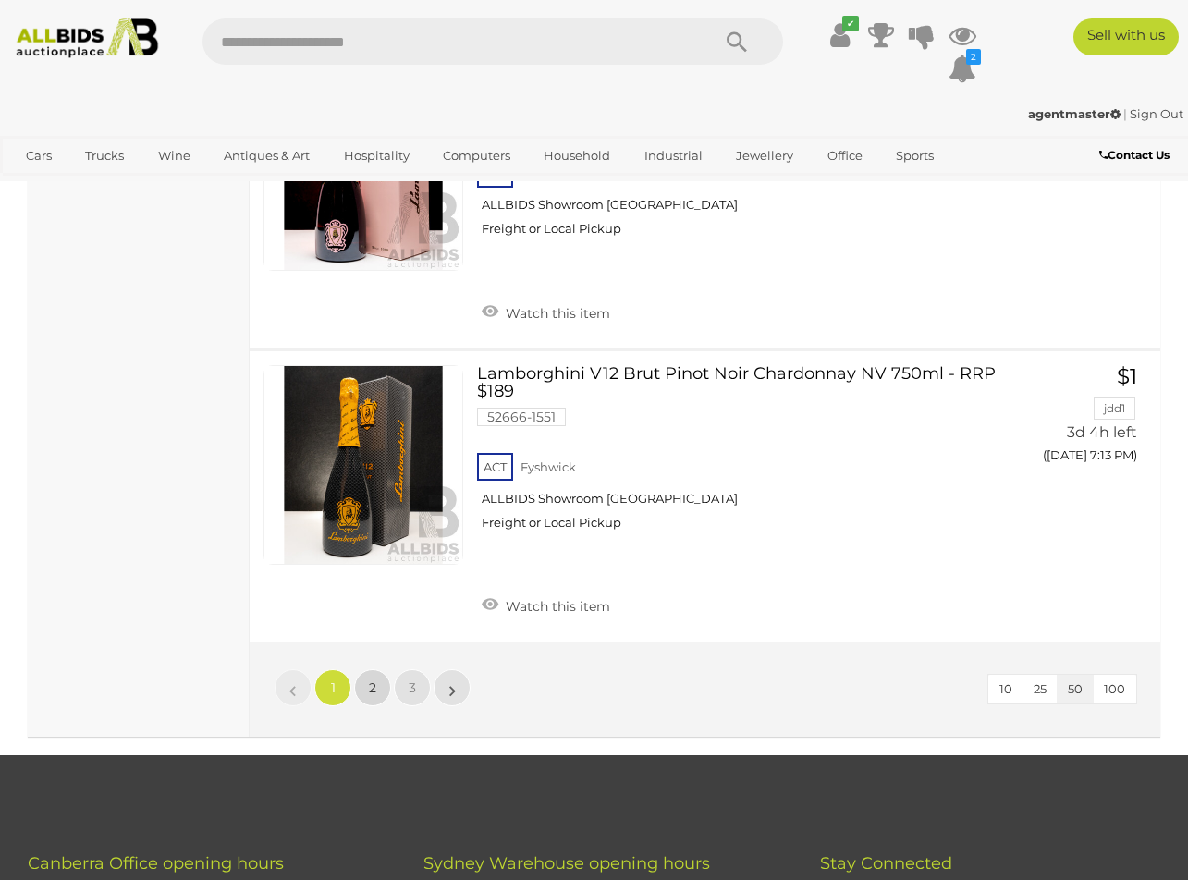
click at [362, 672] on link "2" at bounding box center [372, 687] width 37 height 37
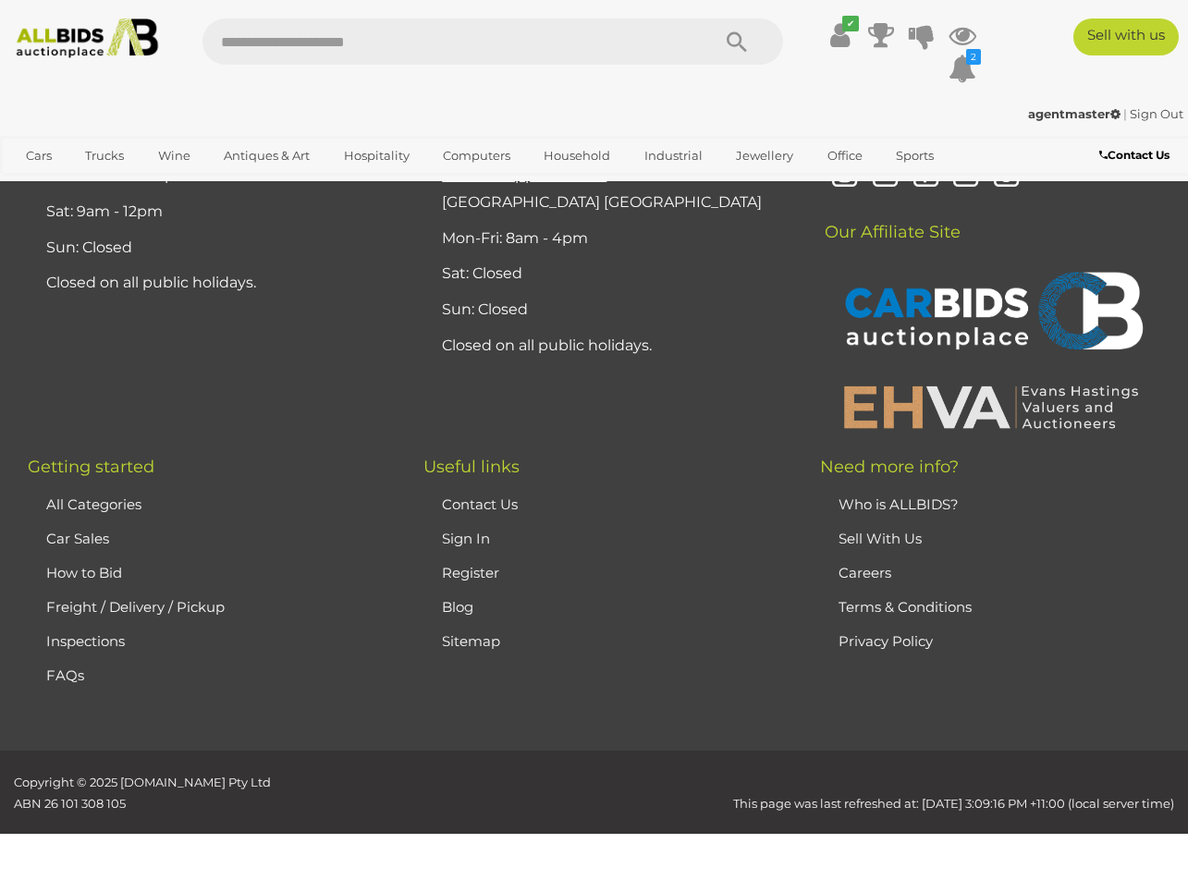
scroll to position [332, 0]
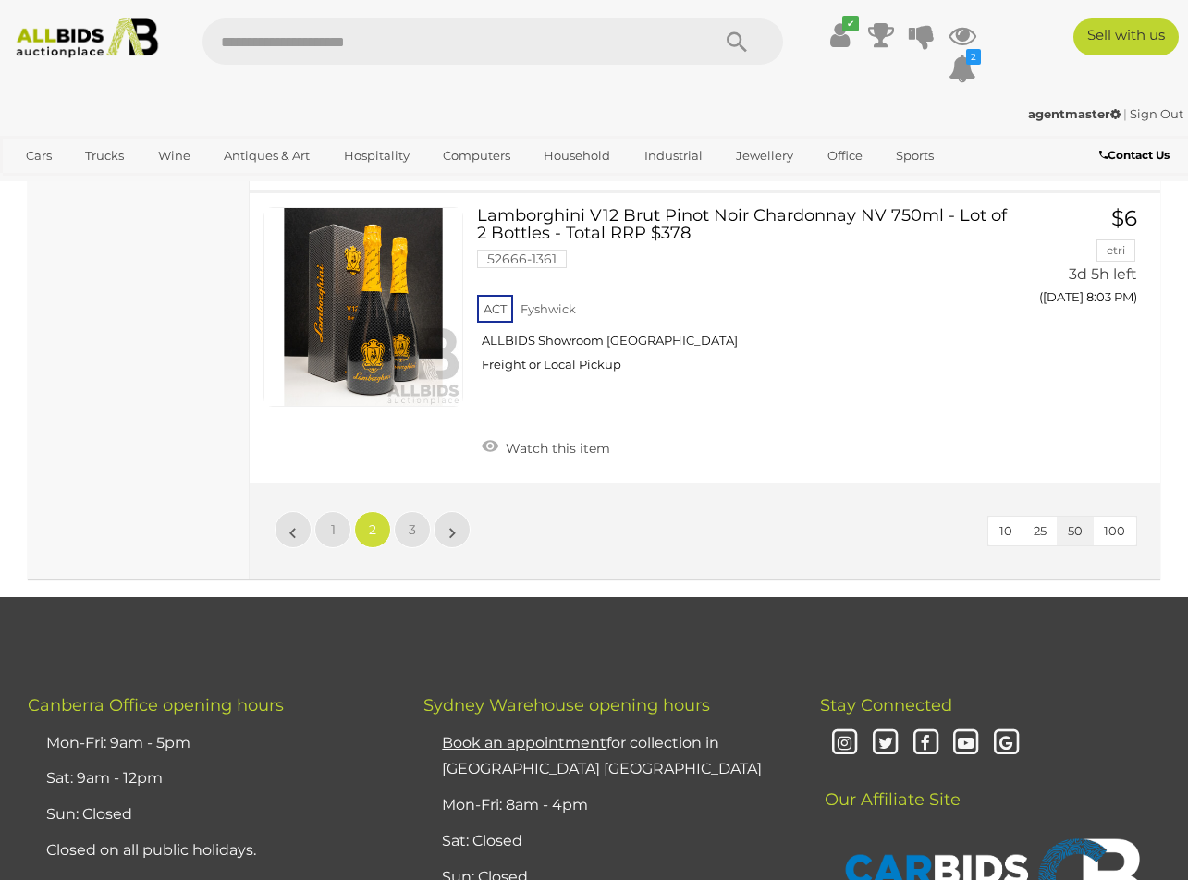
scroll to position [14778, 0]
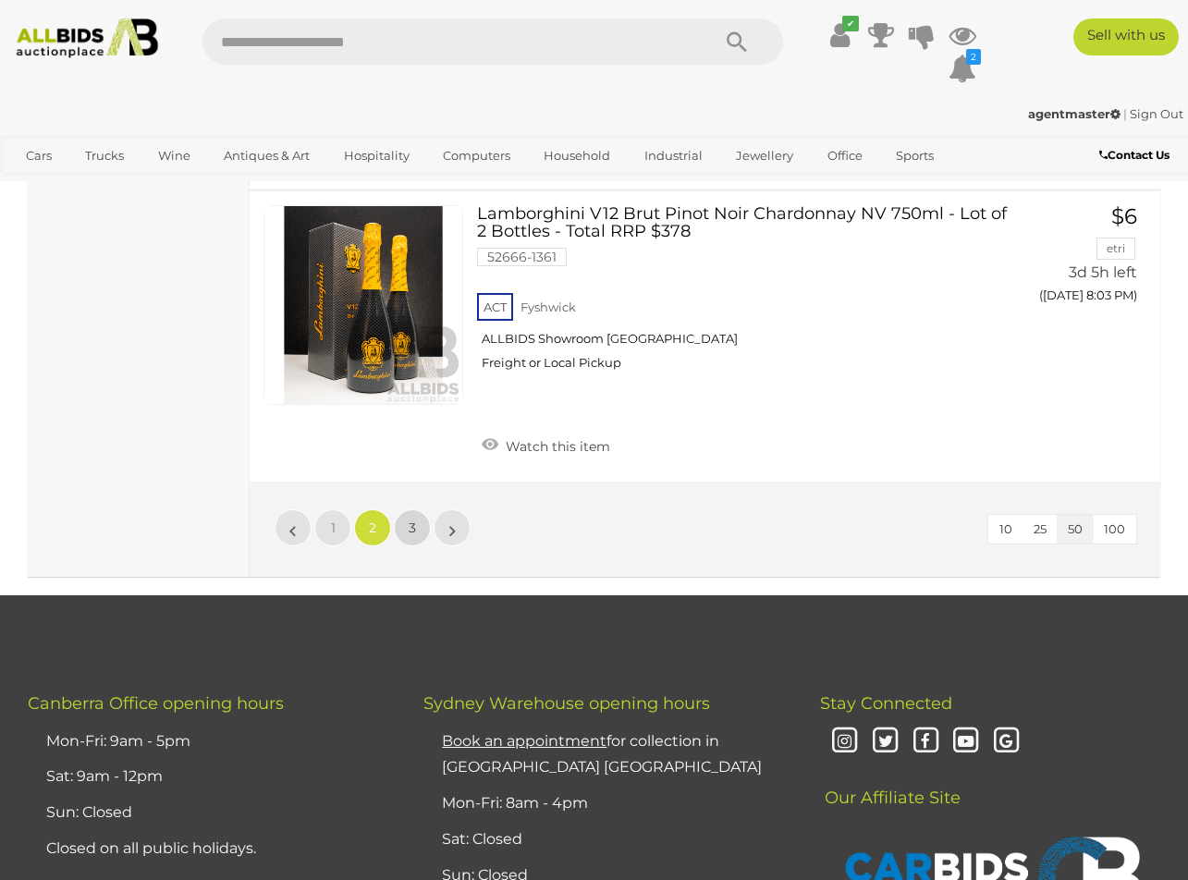
click at [406, 530] on link "3" at bounding box center [412, 527] width 37 height 37
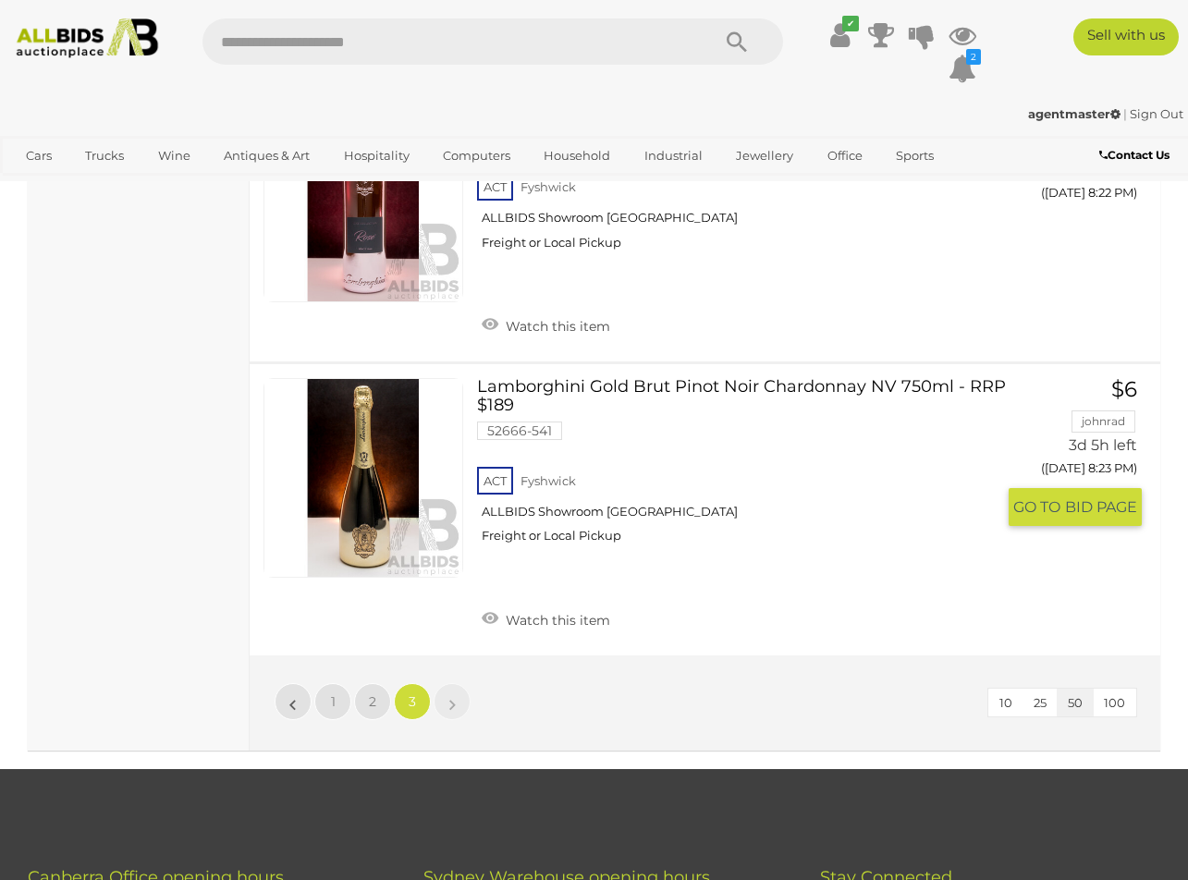
scroll to position [5724, 0]
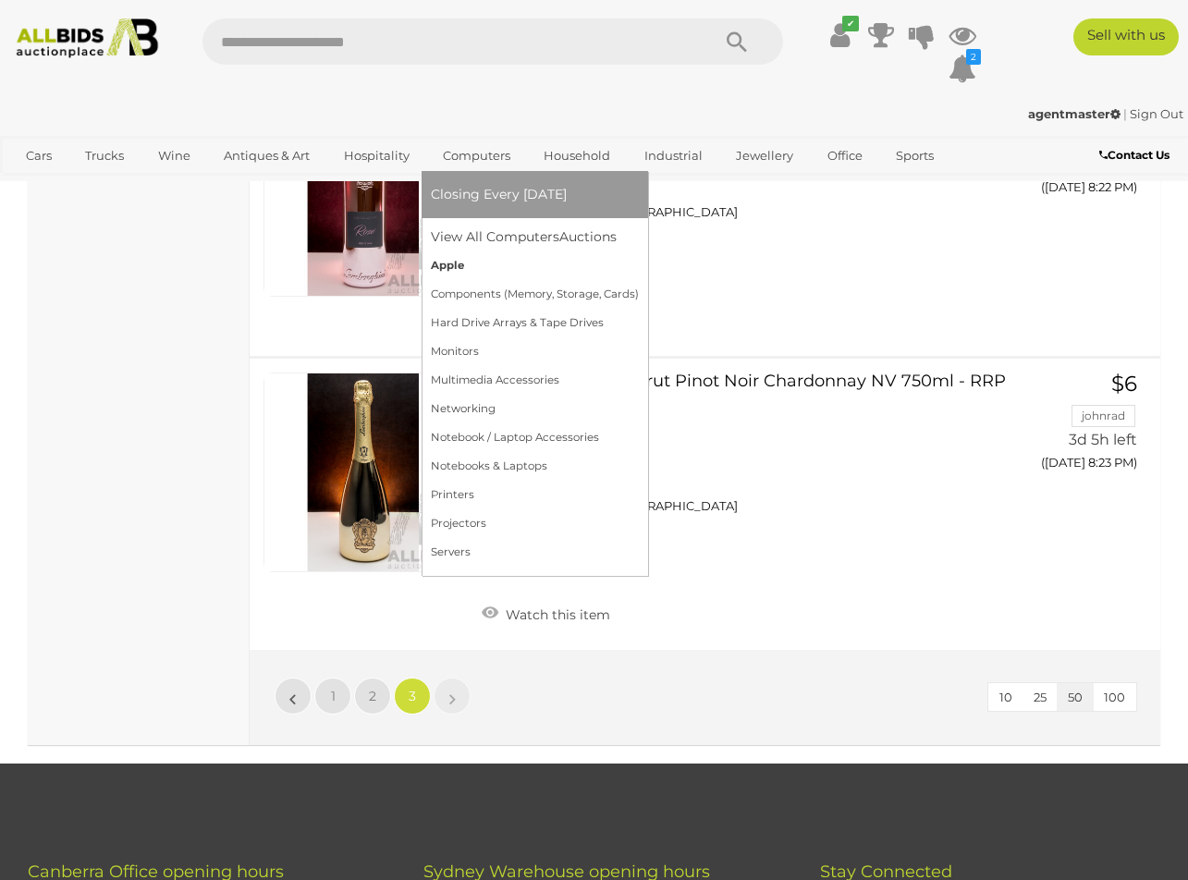
click at [458, 270] on link "Apple" at bounding box center [535, 265] width 208 height 29
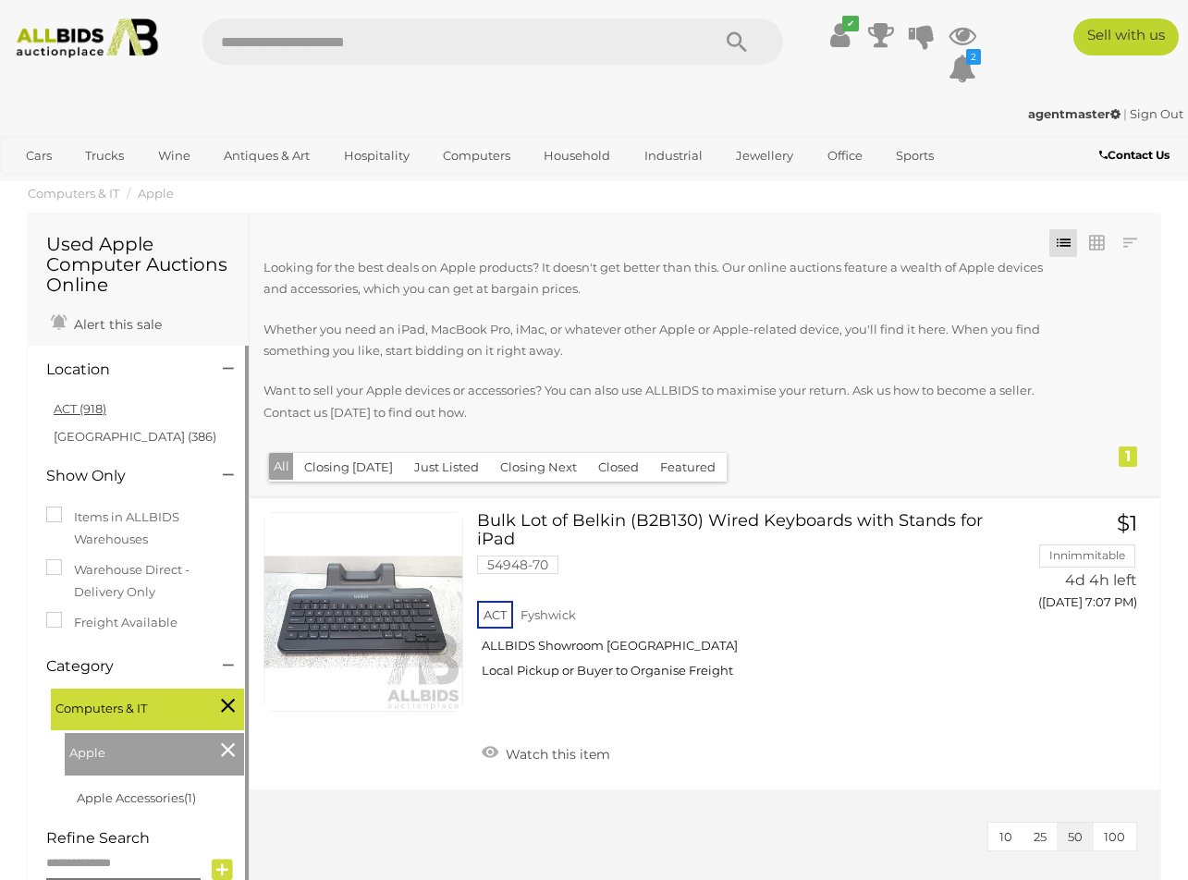
click at [73, 407] on link "ACT (918)" at bounding box center [80, 408] width 53 height 15
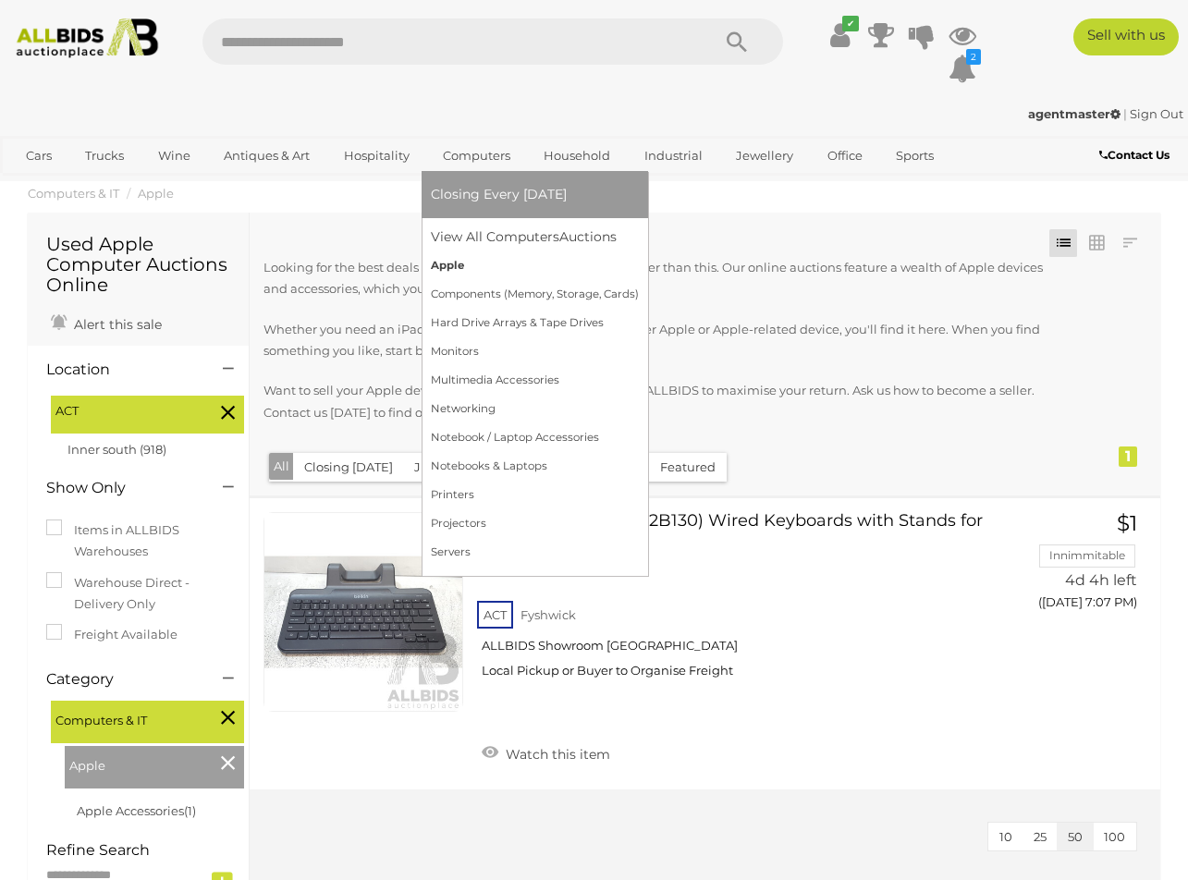
click at [441, 264] on link "Apple" at bounding box center [535, 265] width 208 height 29
click at [455, 498] on link "Printers" at bounding box center [535, 495] width 208 height 29
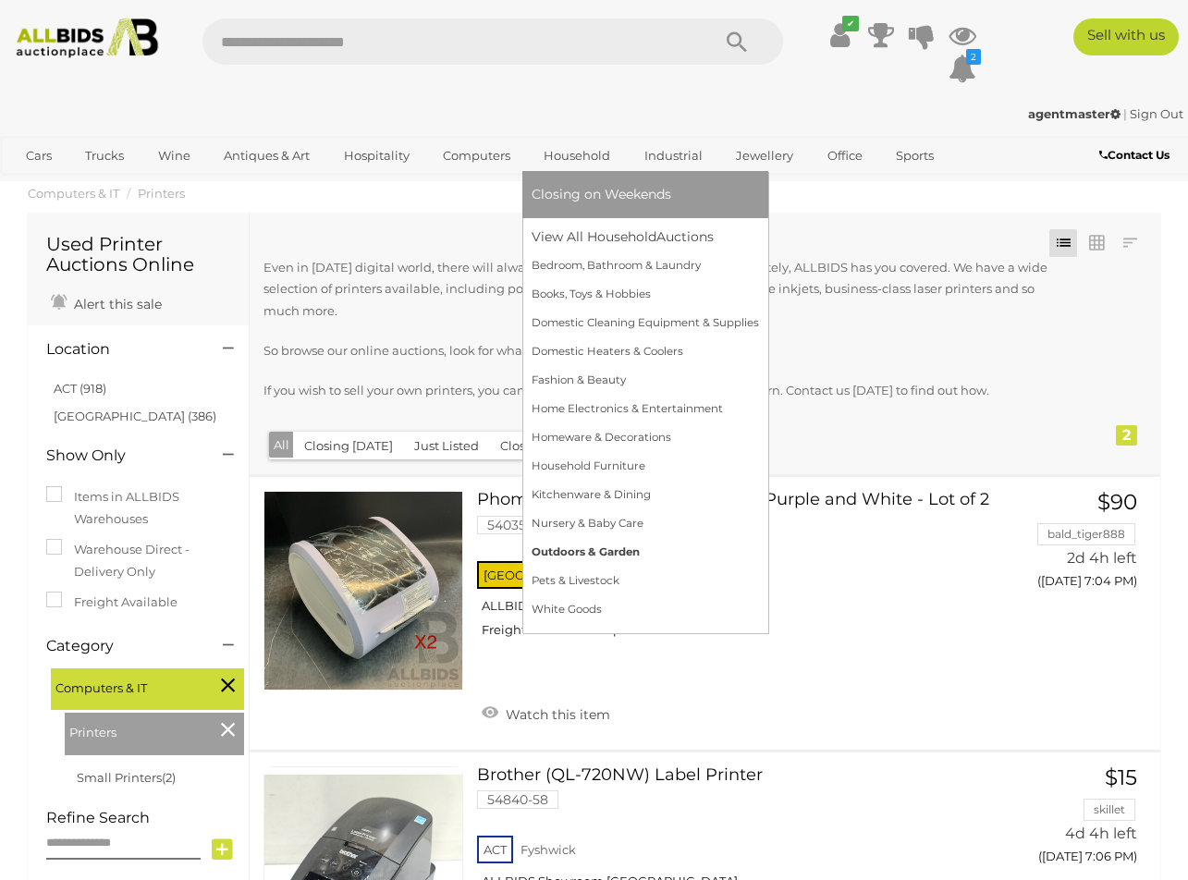
click at [629, 549] on link "Outdoors & Garden" at bounding box center [645, 552] width 227 height 29
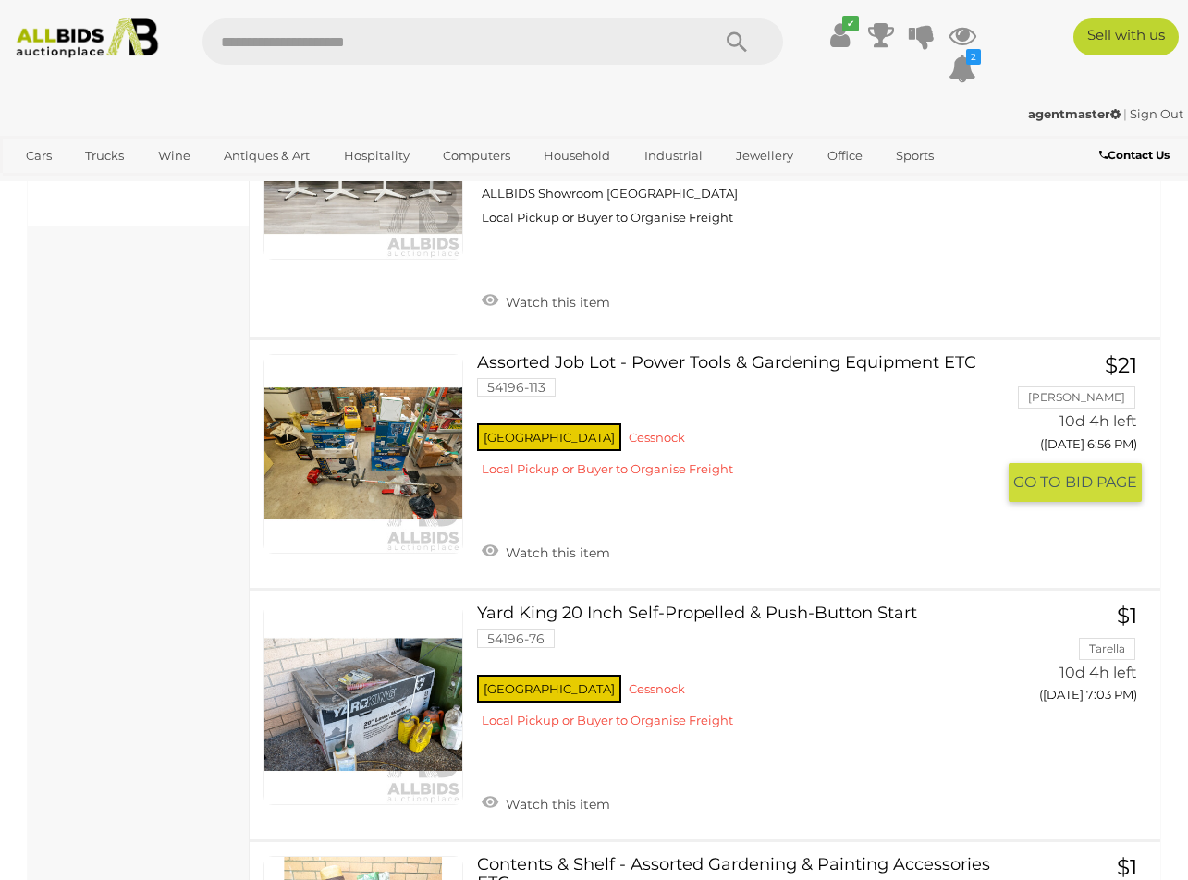
scroll to position [902, 0]
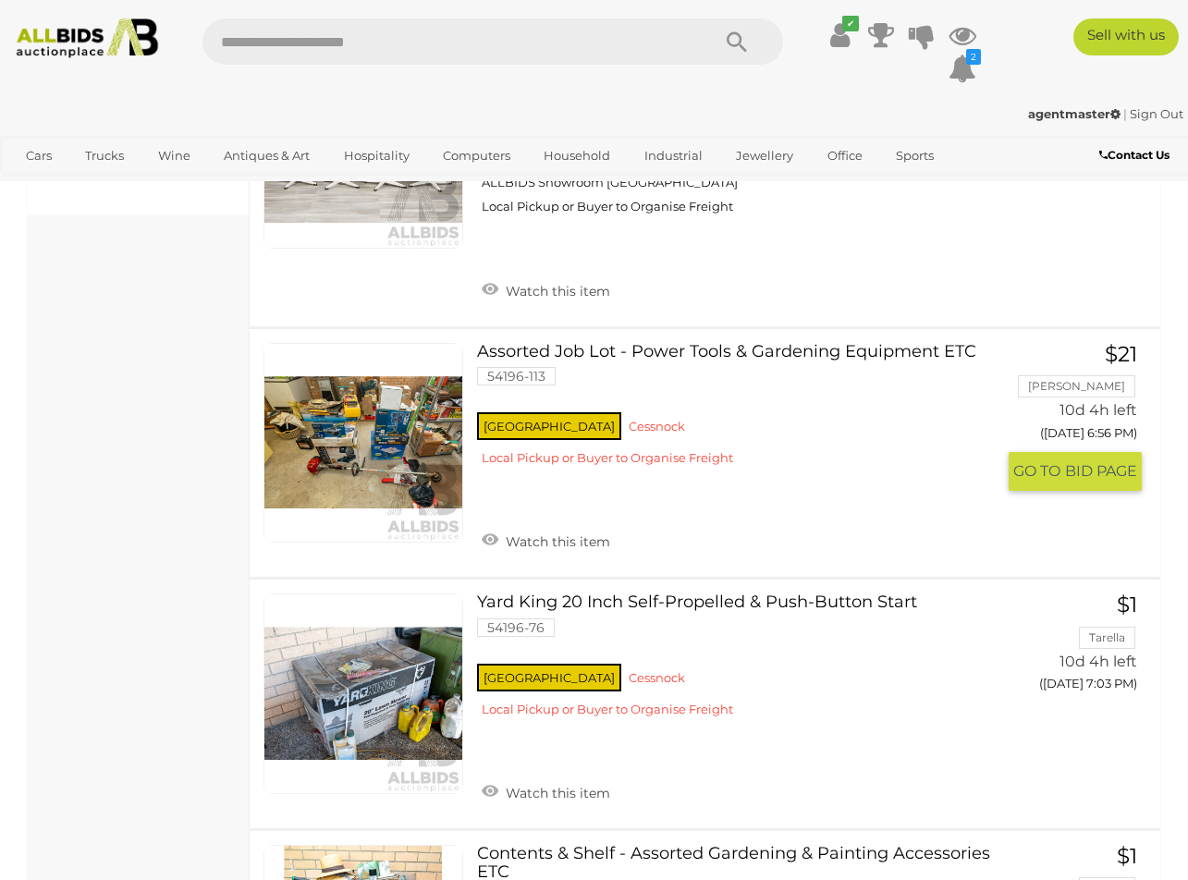
click at [434, 423] on link at bounding box center [363, 443] width 200 height 200
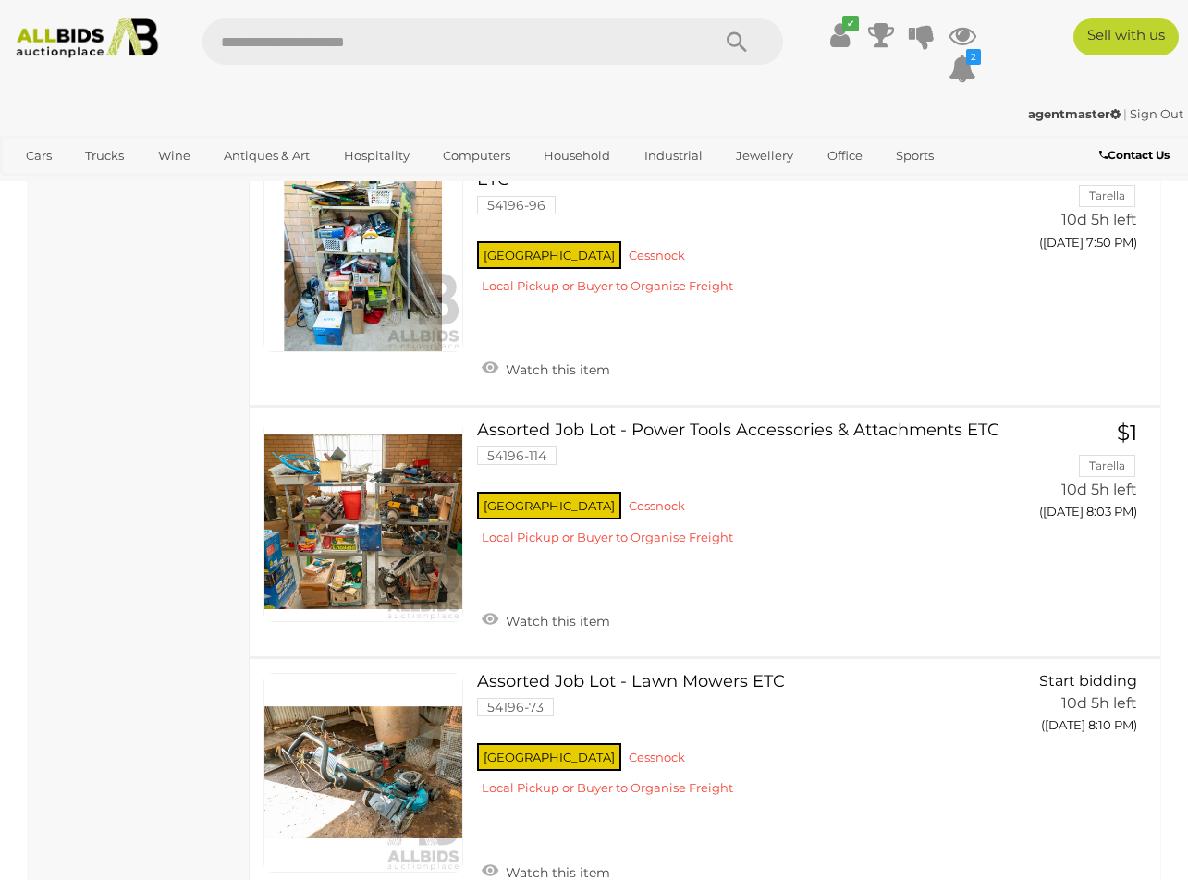
scroll to position [1606, 0]
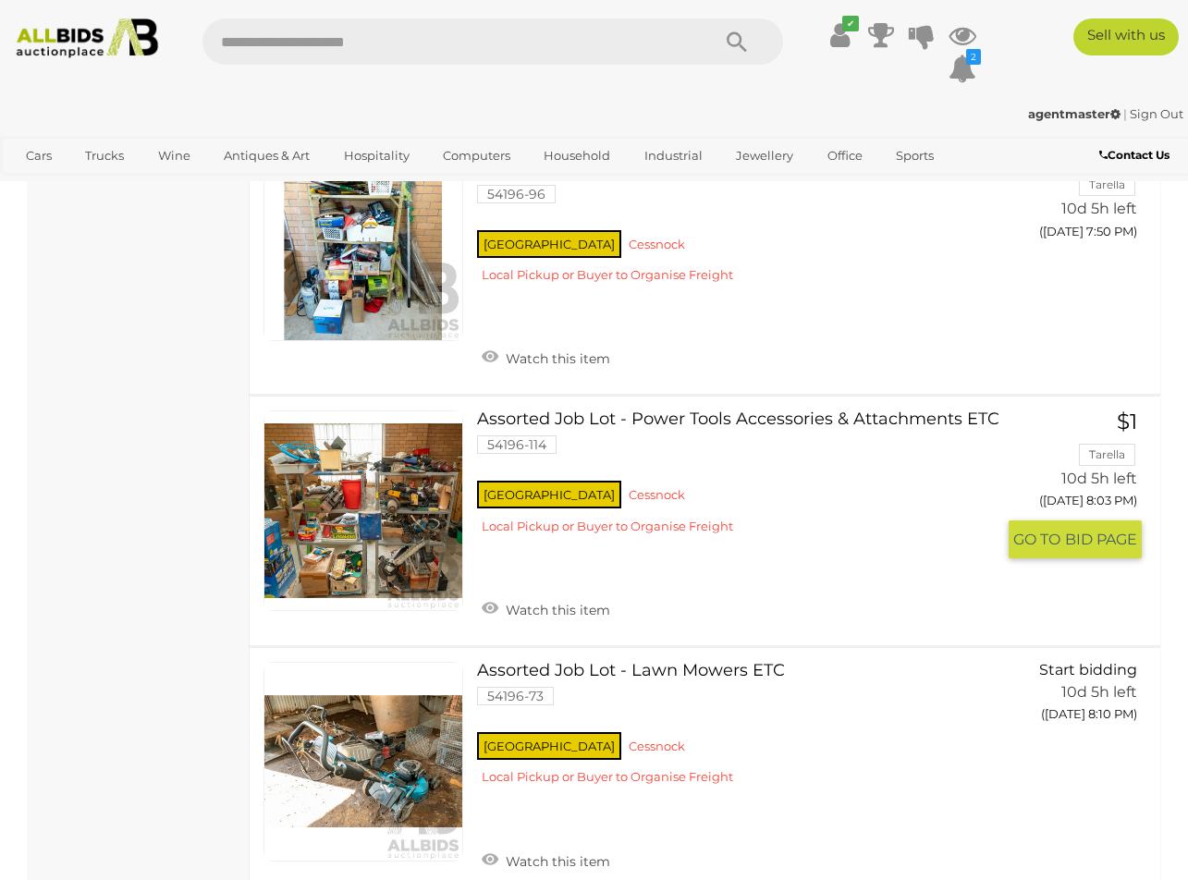
click at [417, 482] on link at bounding box center [363, 510] width 200 height 200
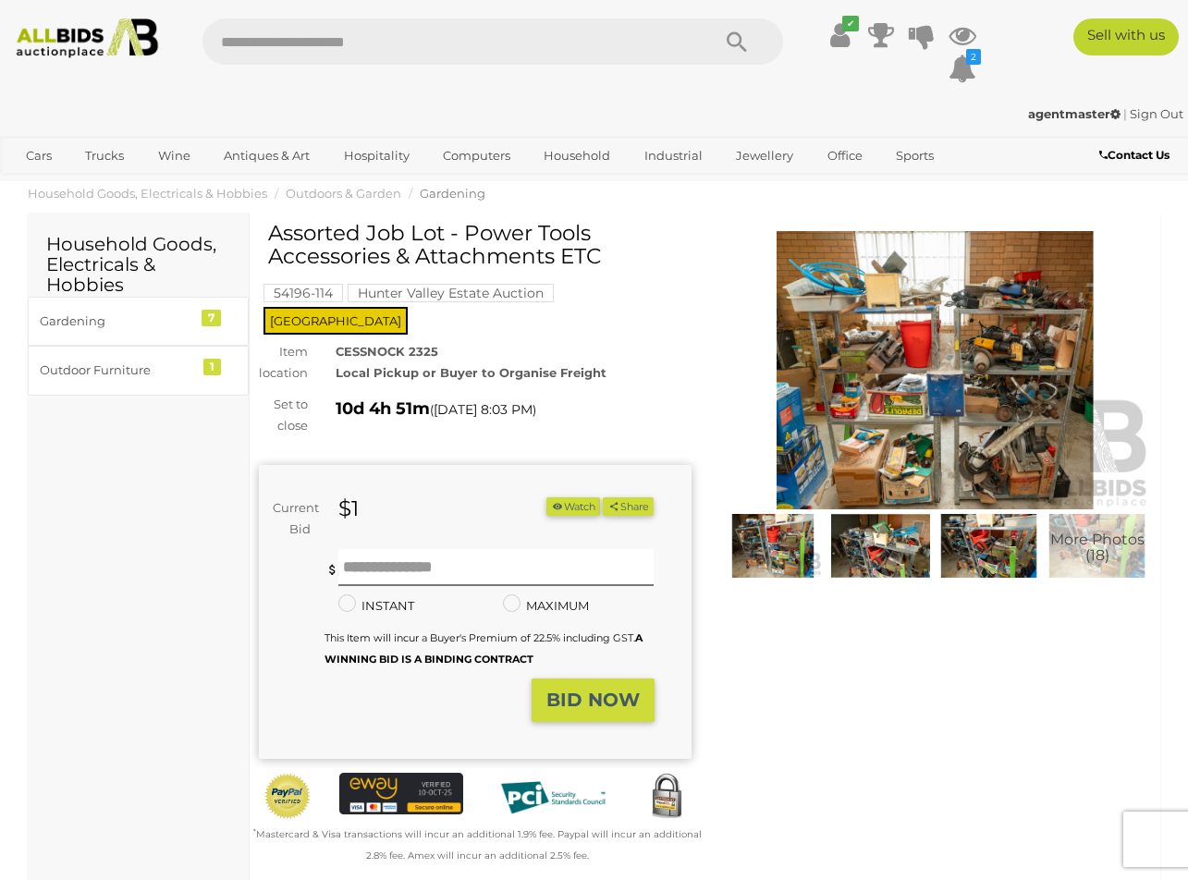
click at [992, 372] on img at bounding box center [935, 370] width 433 height 278
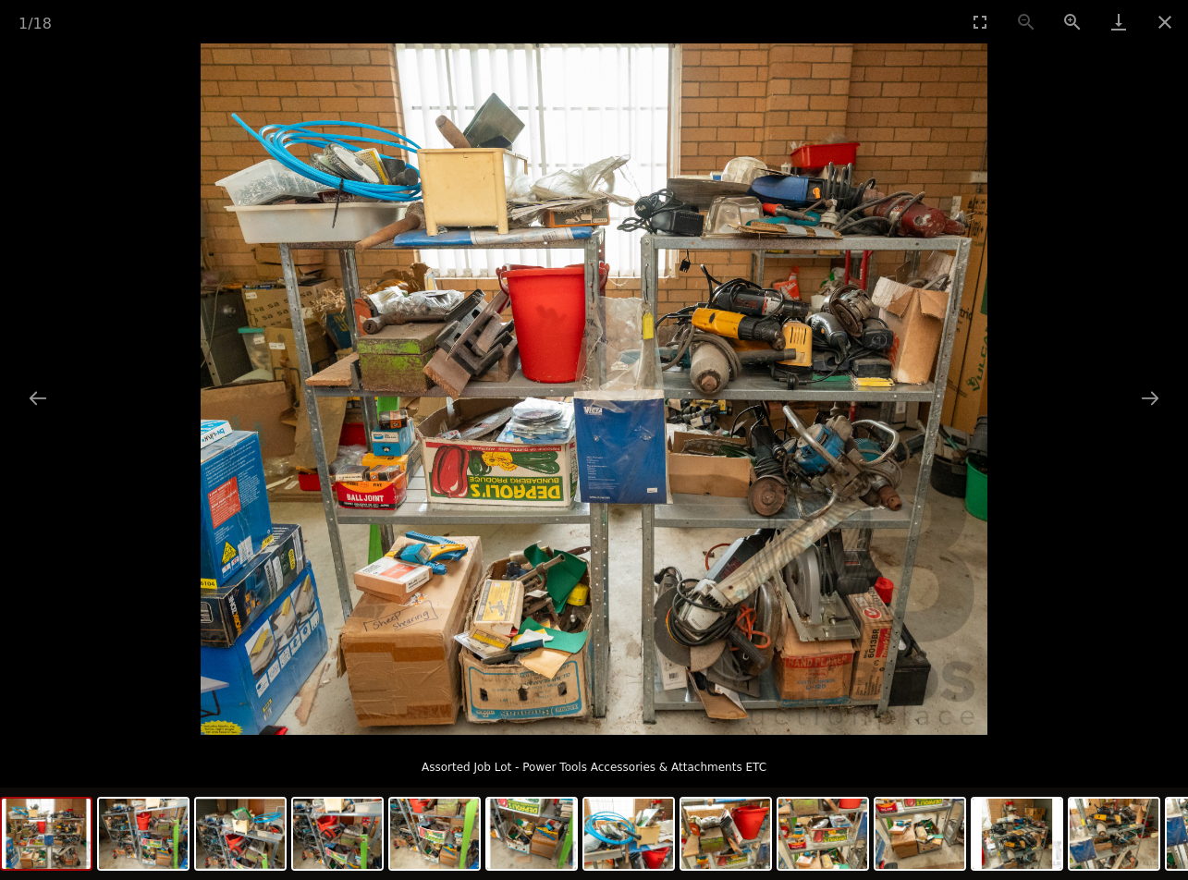
click at [758, 353] on img at bounding box center [594, 389] width 787 height 692
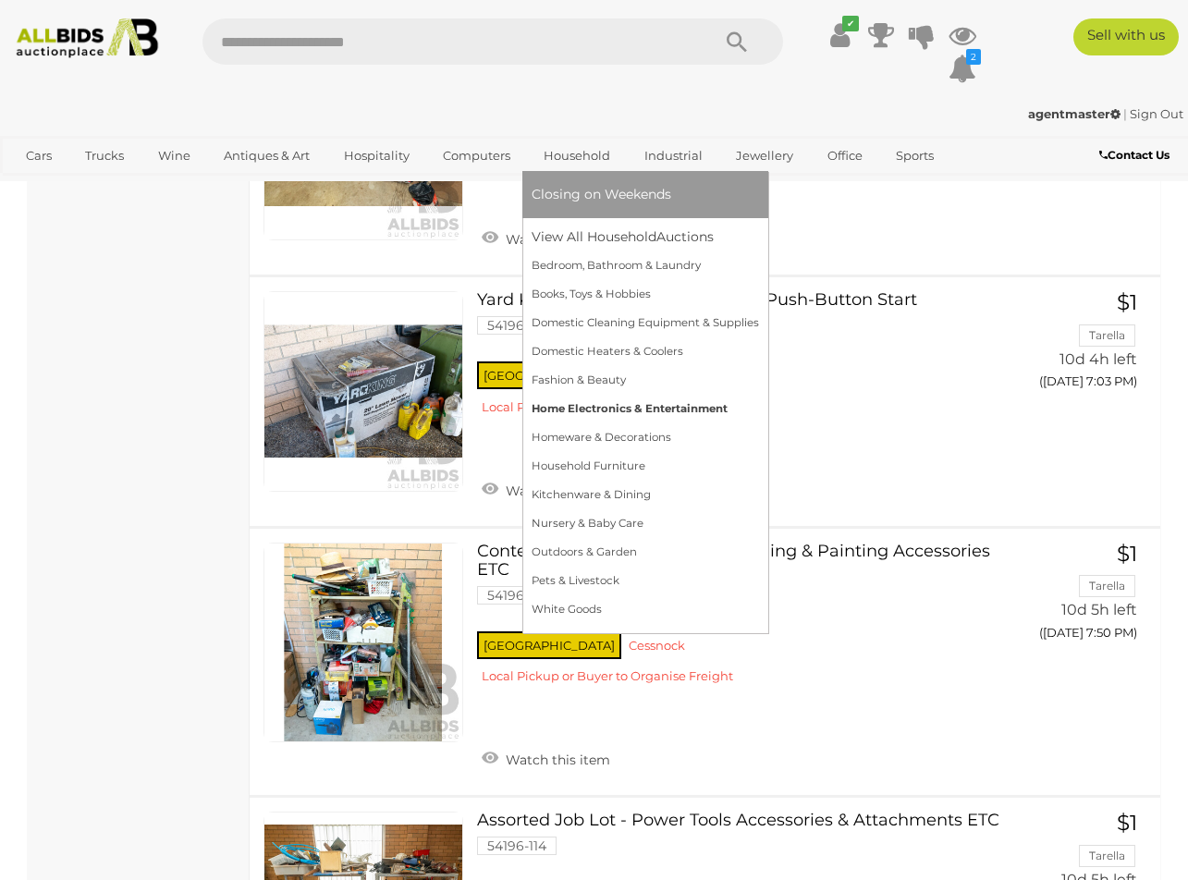
scroll to position [1205, 0]
click at [605, 413] on link "Home Electronics & Entertainment" at bounding box center [645, 409] width 227 height 29
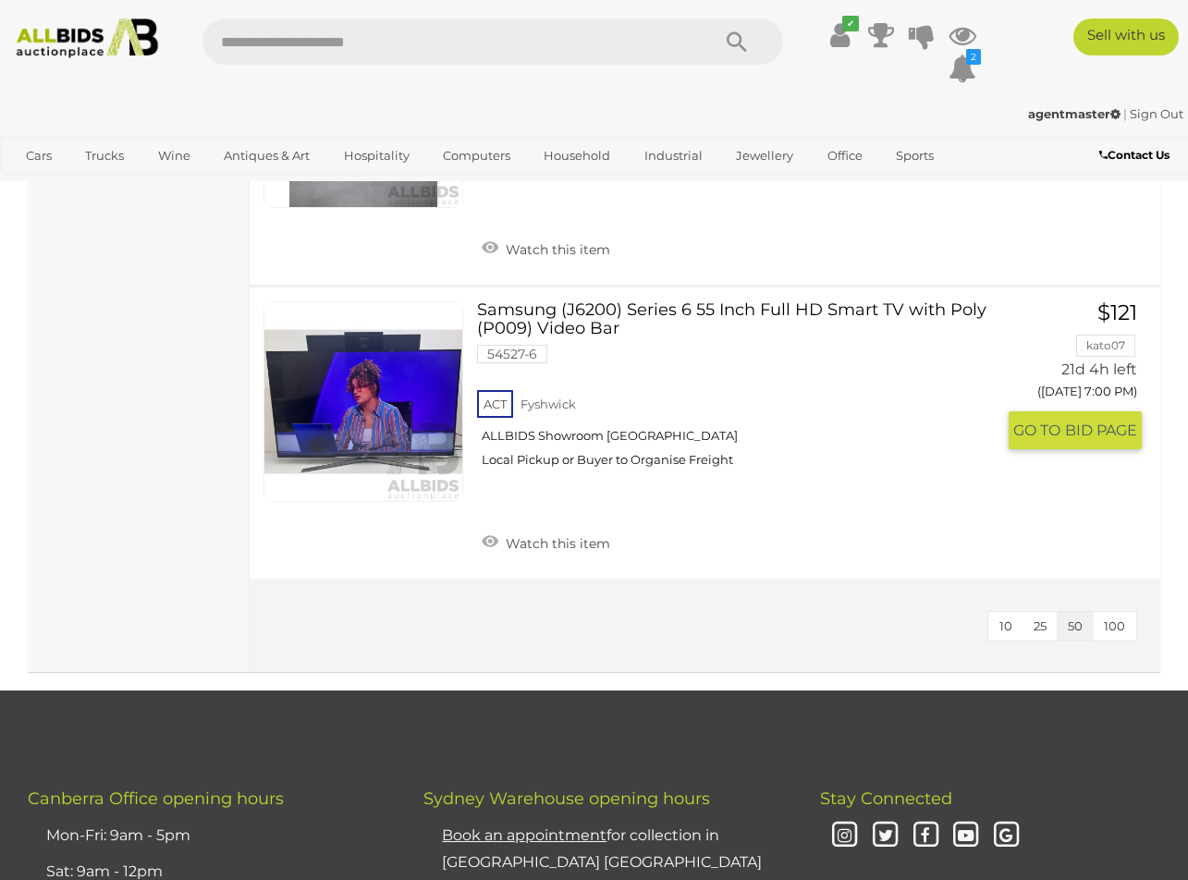
scroll to position [7923, 0]
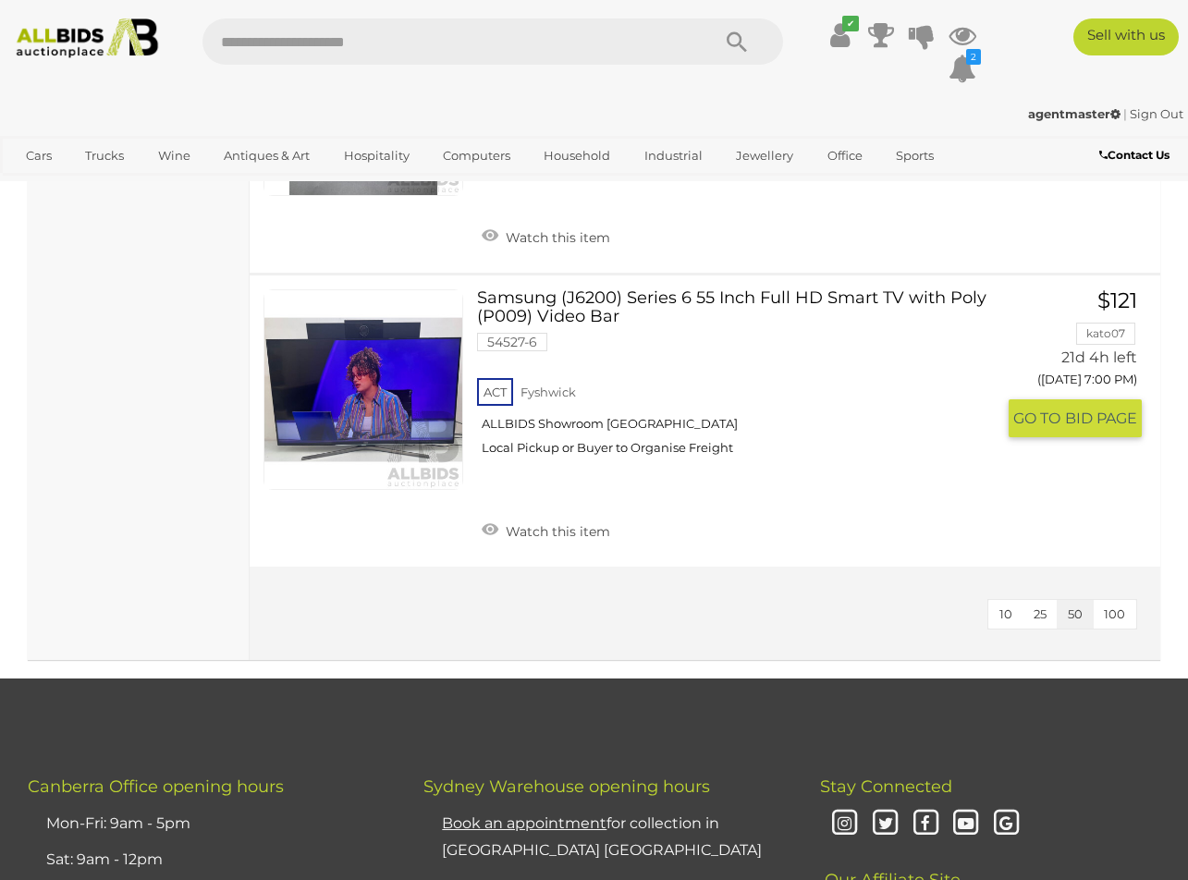
click at [391, 417] on link at bounding box center [363, 389] width 200 height 200
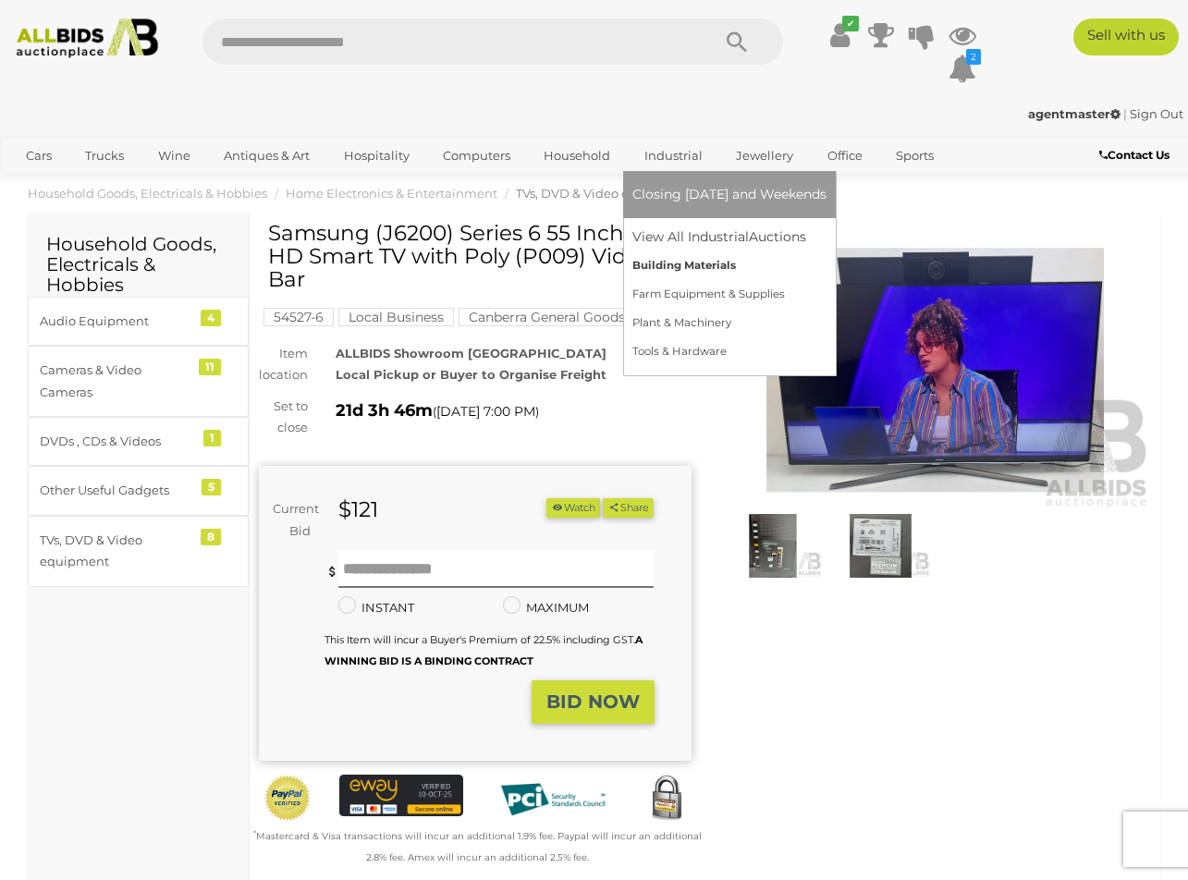
click at [682, 268] on link "Building Materials" at bounding box center [729, 265] width 194 height 29
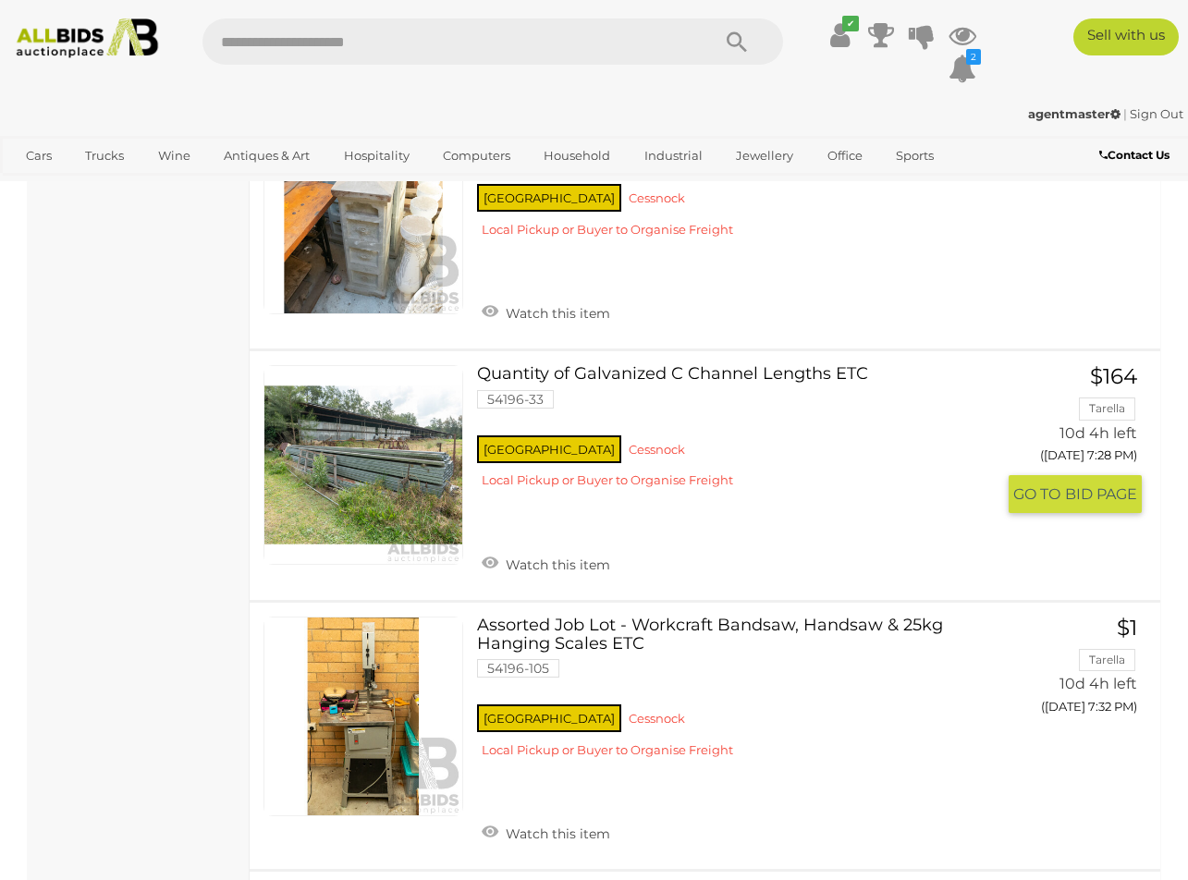
scroll to position [2294, 0]
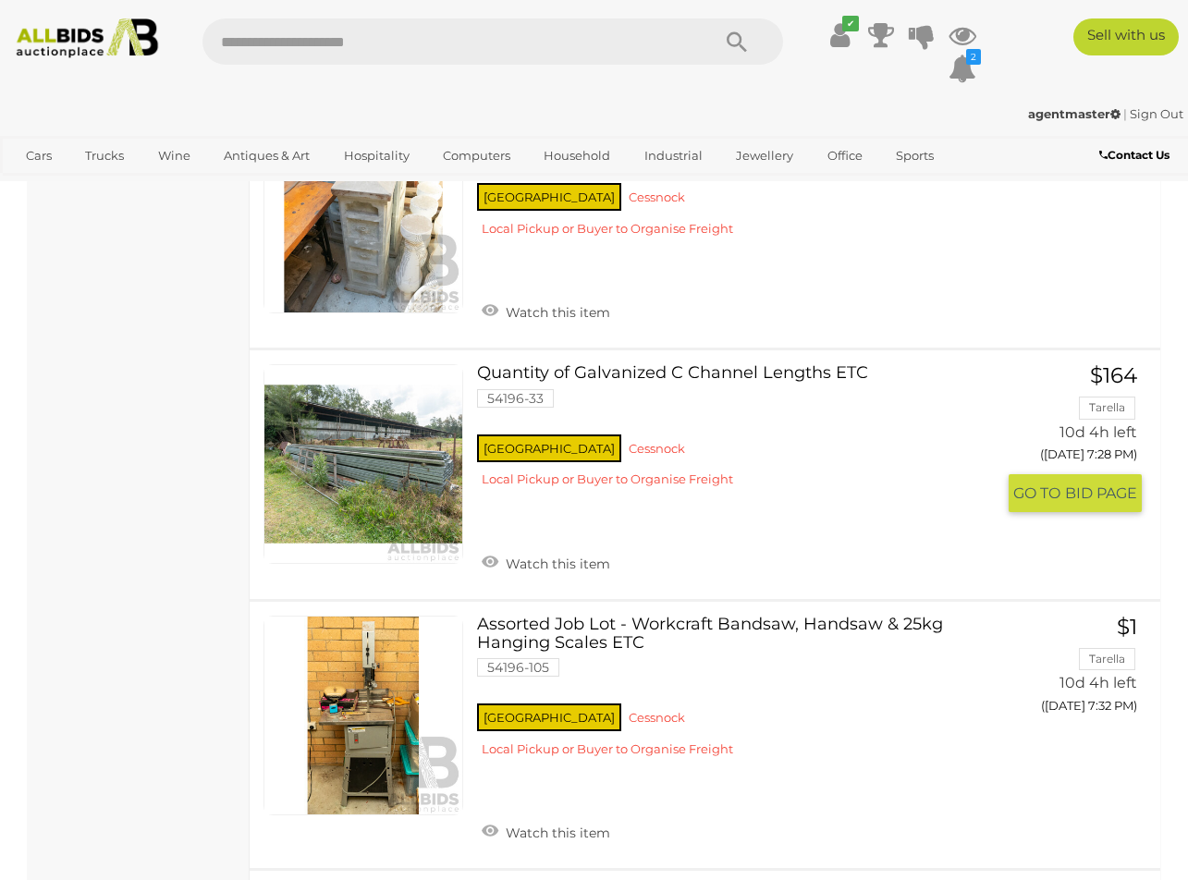
click at [660, 374] on link "Quantity of Galvanized C Channel Lengths ETC 54196-33 NSW Cessnock" at bounding box center [743, 433] width 504 height 138
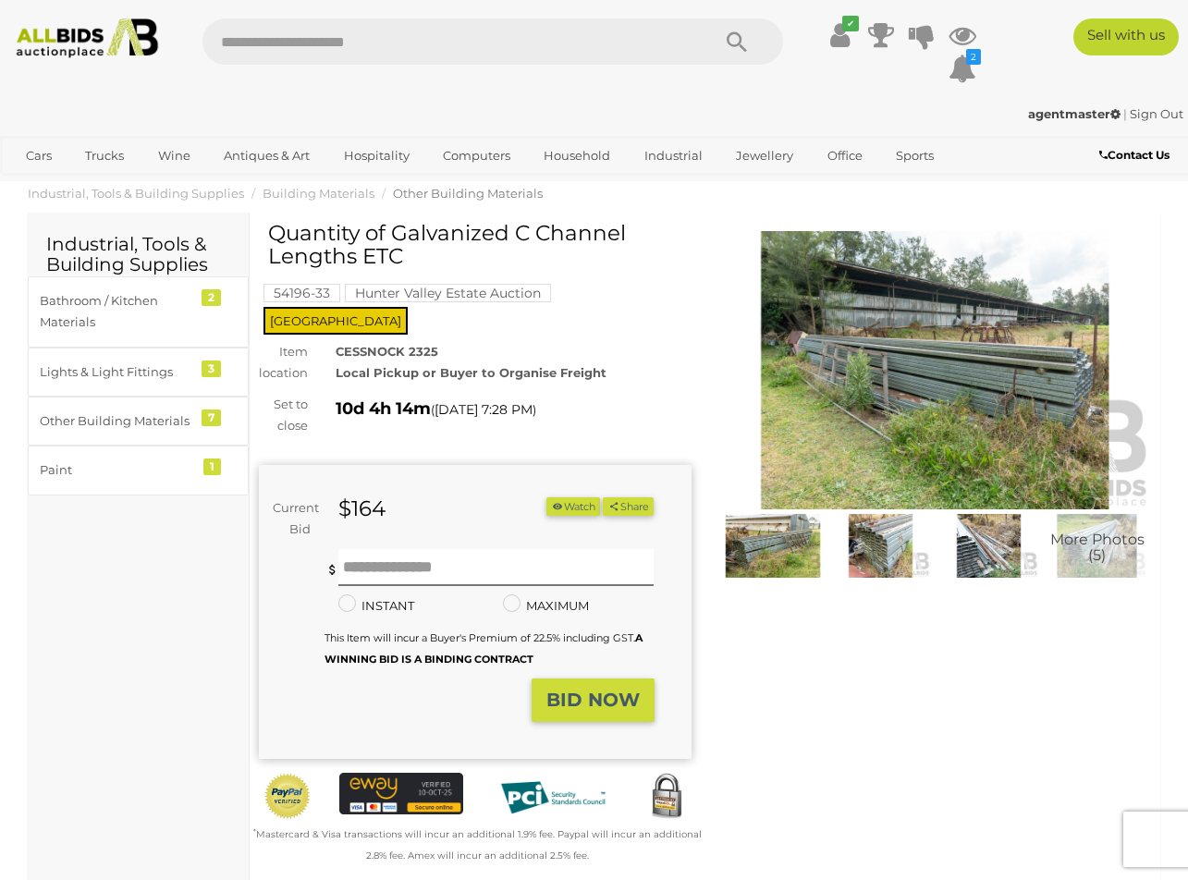
click at [1040, 396] on img at bounding box center [935, 370] width 433 height 278
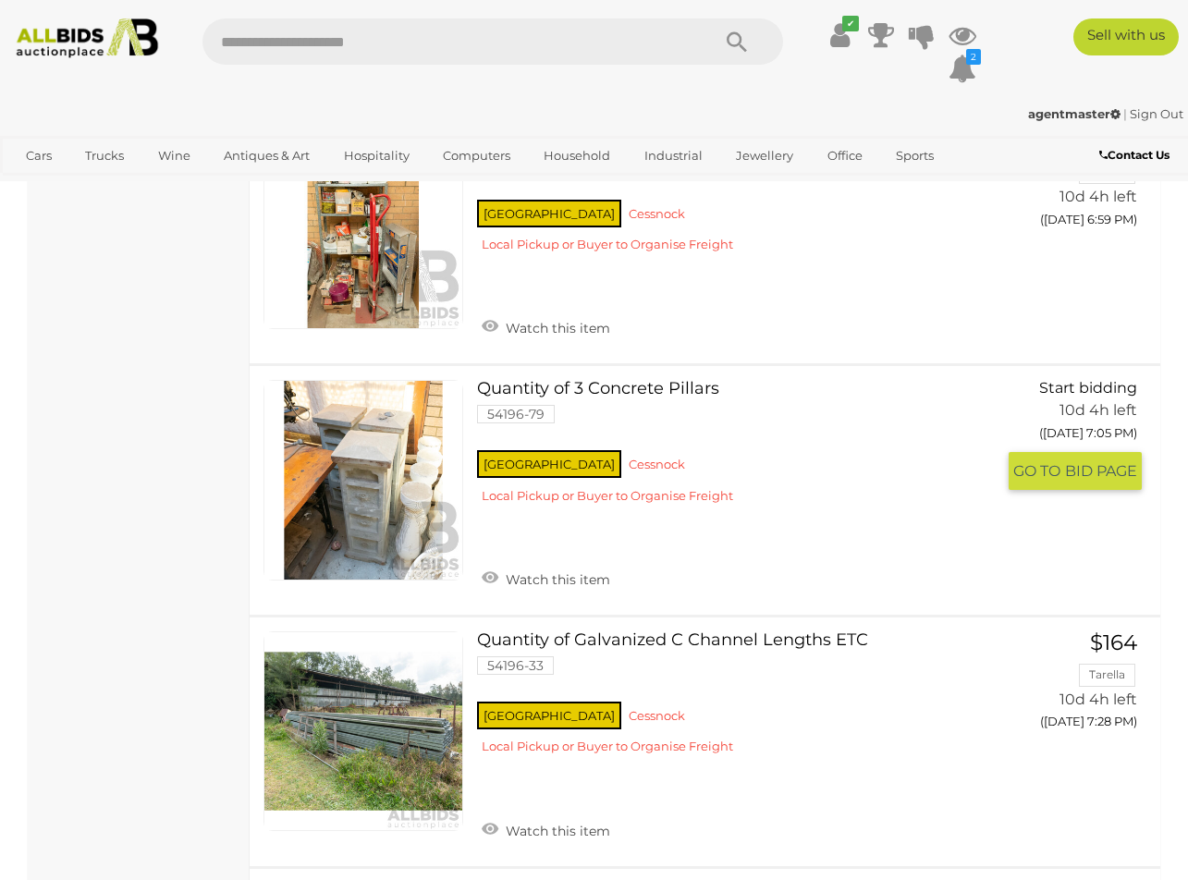
scroll to position [2002, 0]
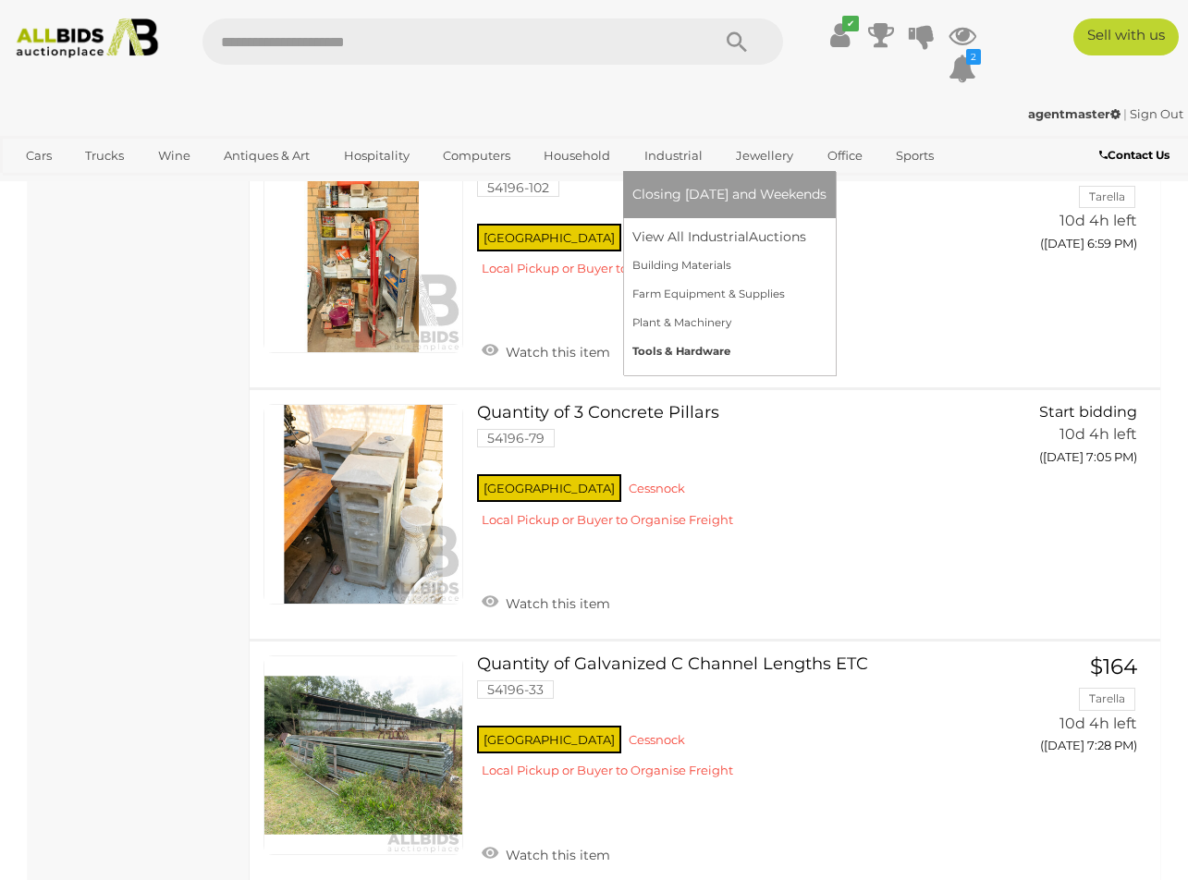
click at [667, 353] on link "Tools & Hardware" at bounding box center [729, 351] width 194 height 29
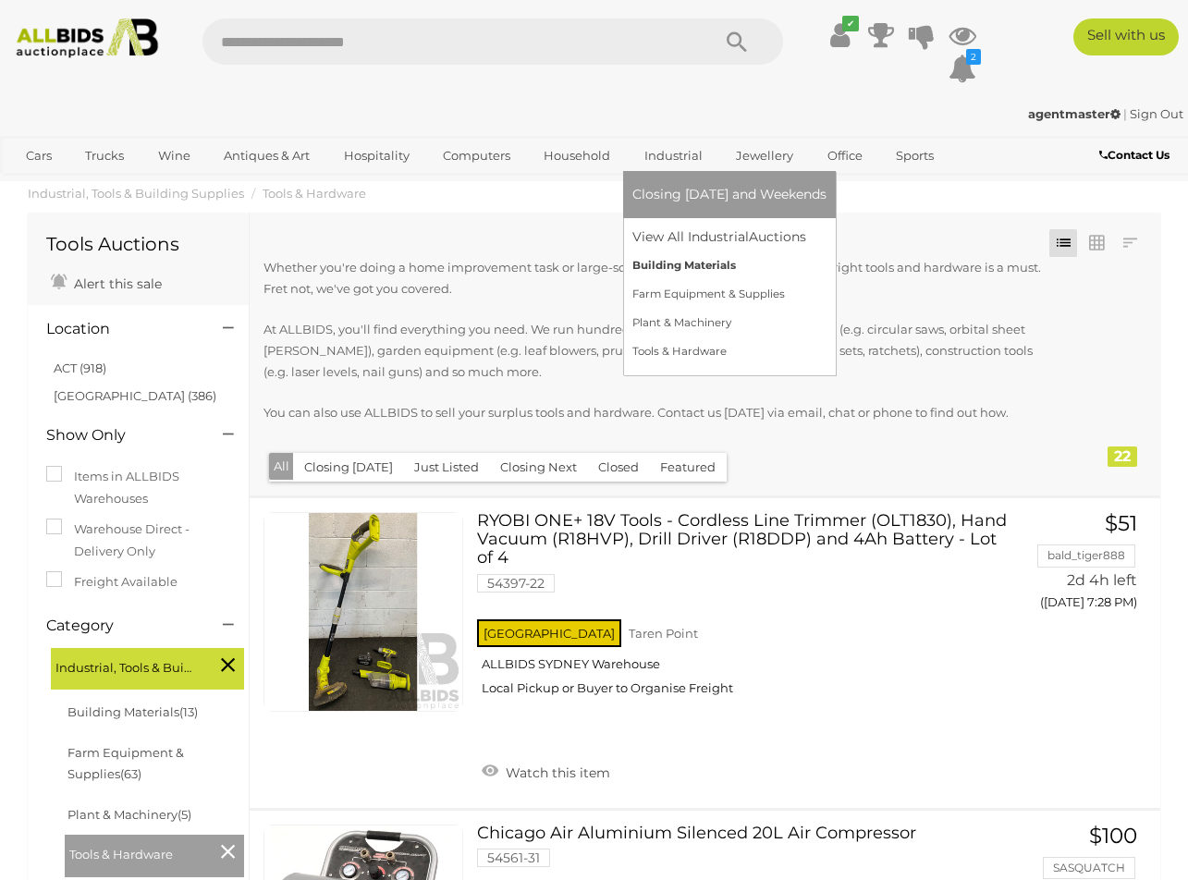
click at [665, 273] on link "Building Materials" at bounding box center [729, 265] width 194 height 29
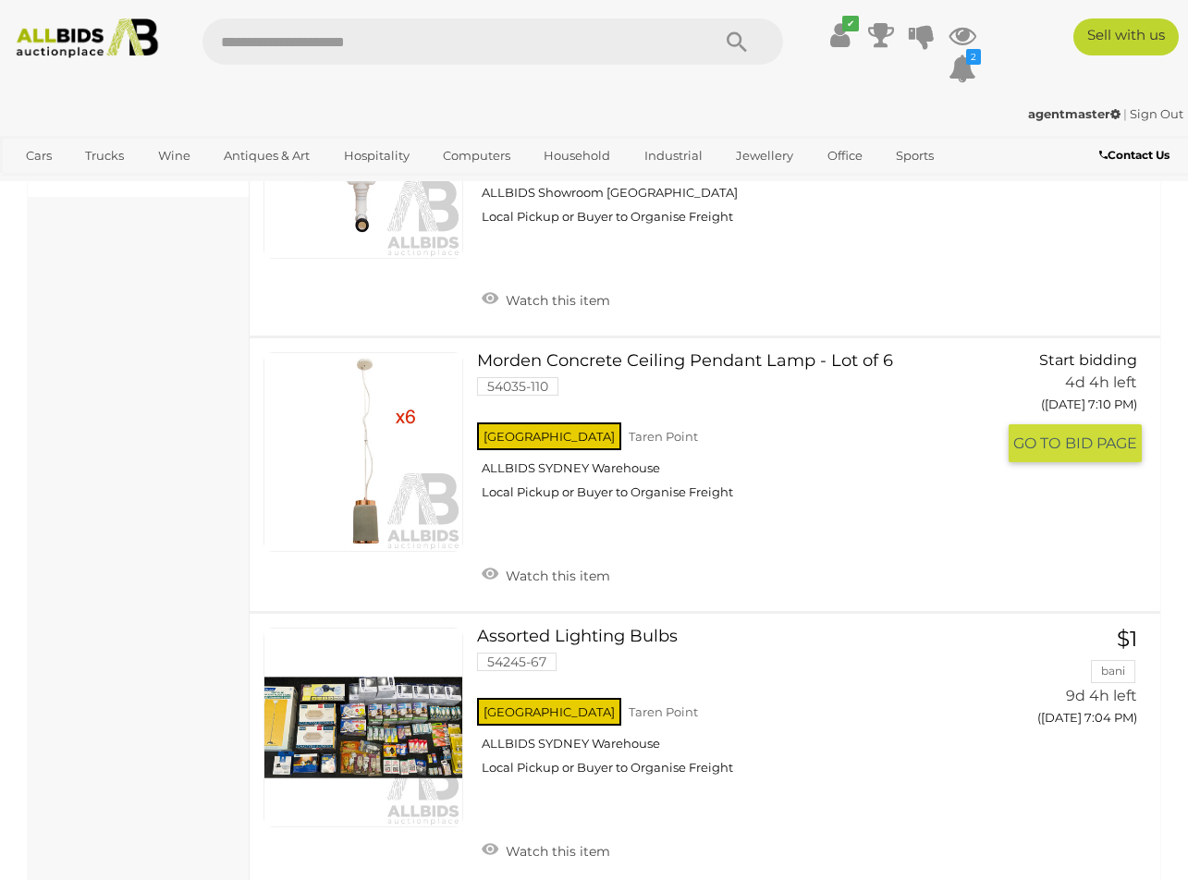
scroll to position [1009, 0]
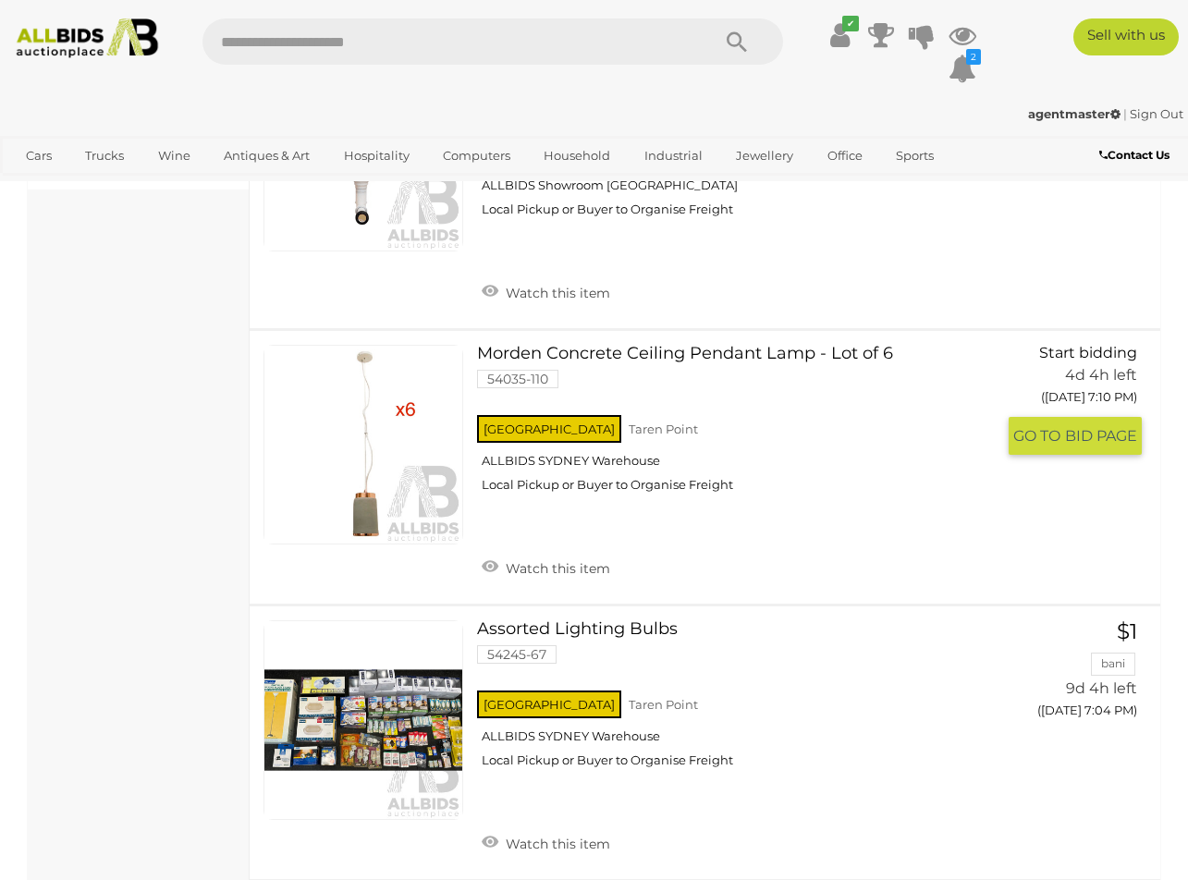
click at [372, 531] on img at bounding box center [363, 445] width 198 height 198
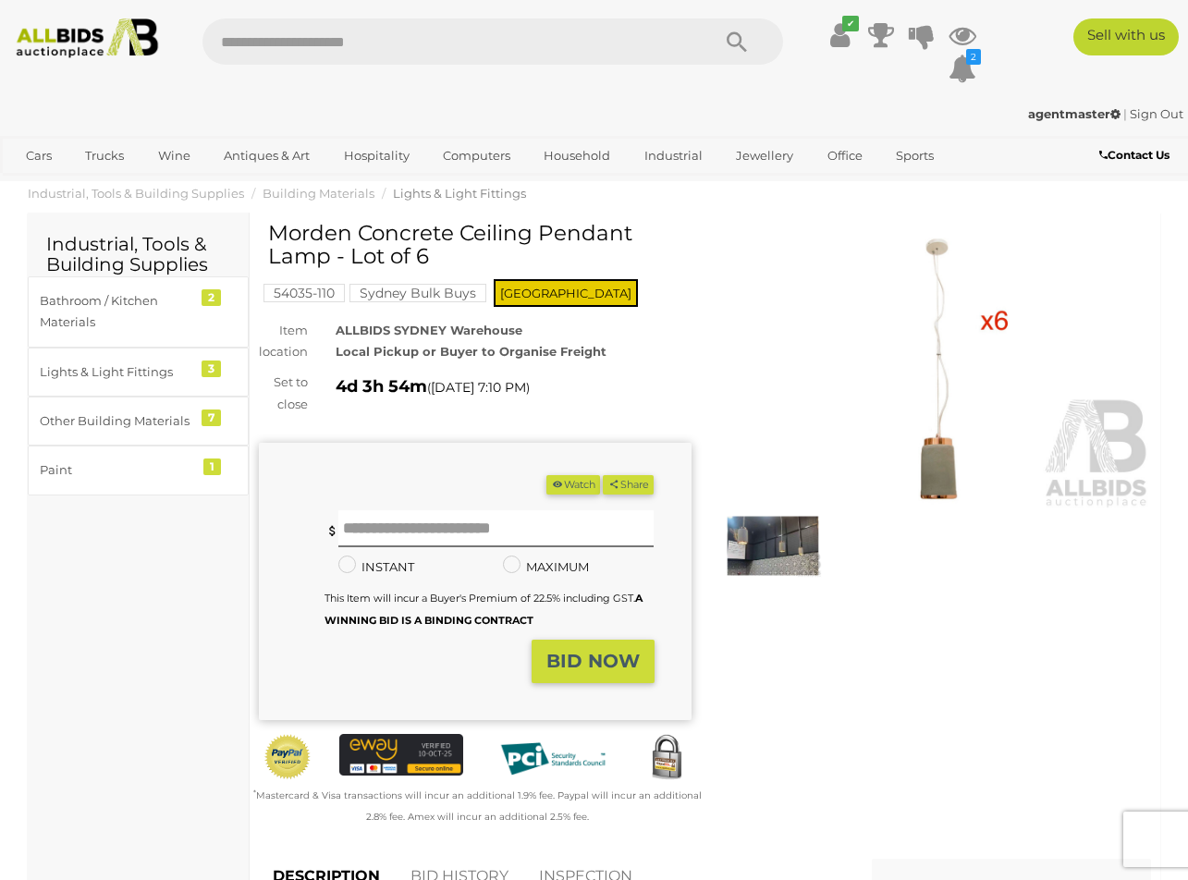
click at [947, 477] on img at bounding box center [935, 370] width 433 height 278
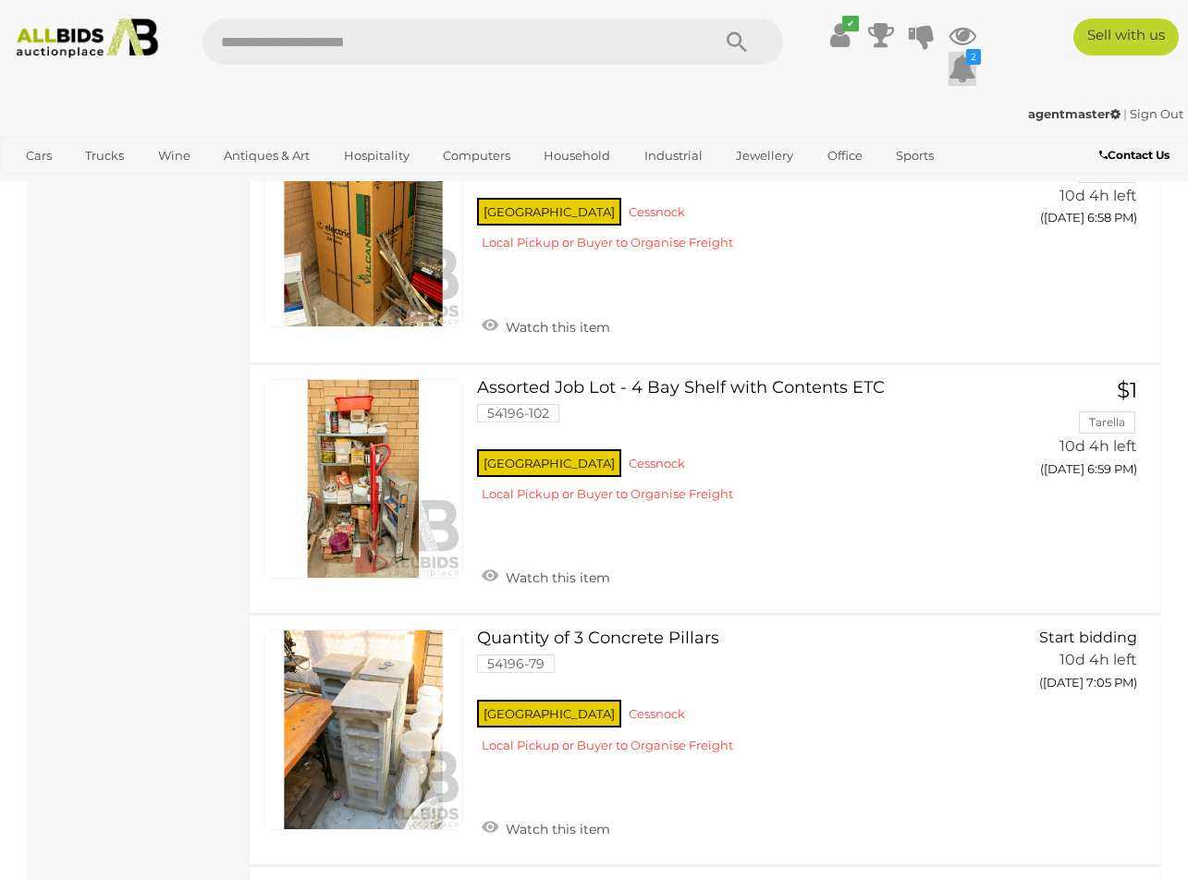
scroll to position [1776, 0]
click at [966, 68] on icon at bounding box center [963, 68] width 28 height 33
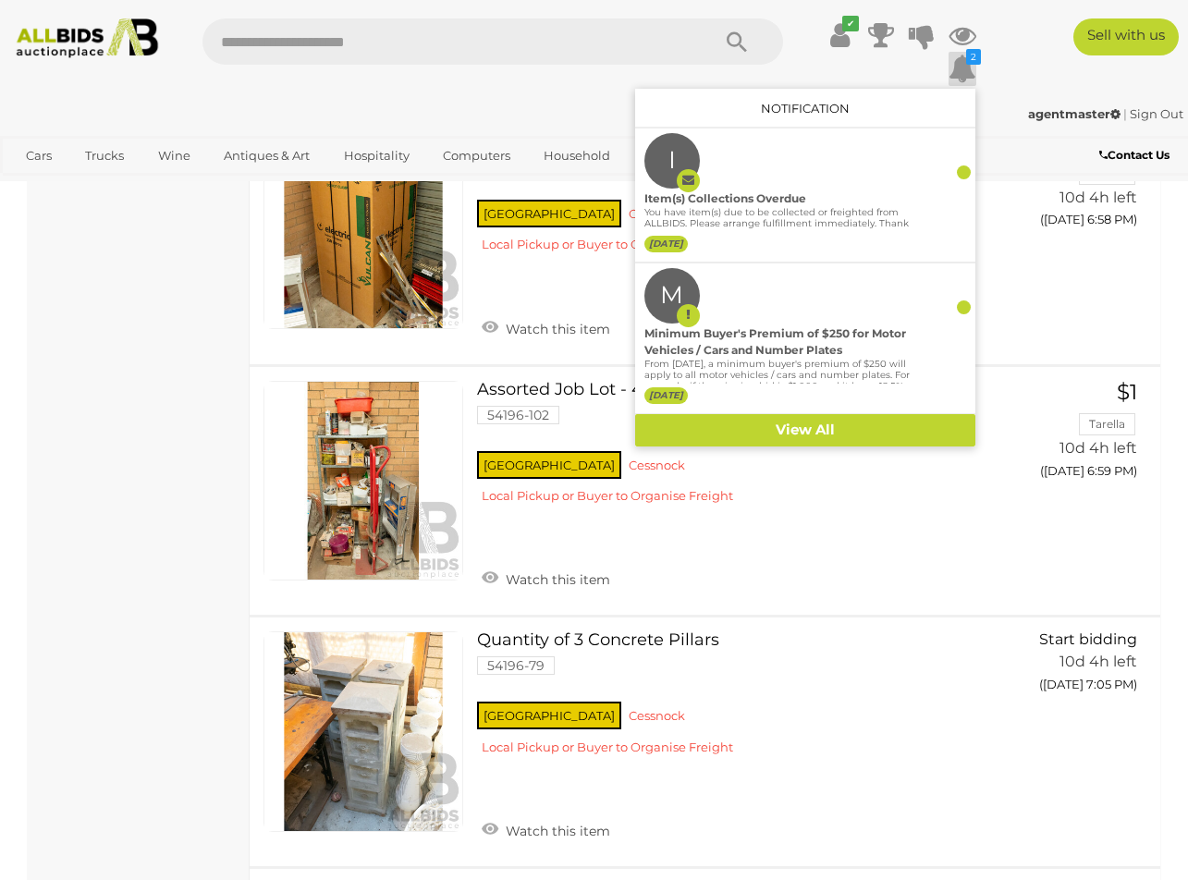
scroll to position [1773, 0]
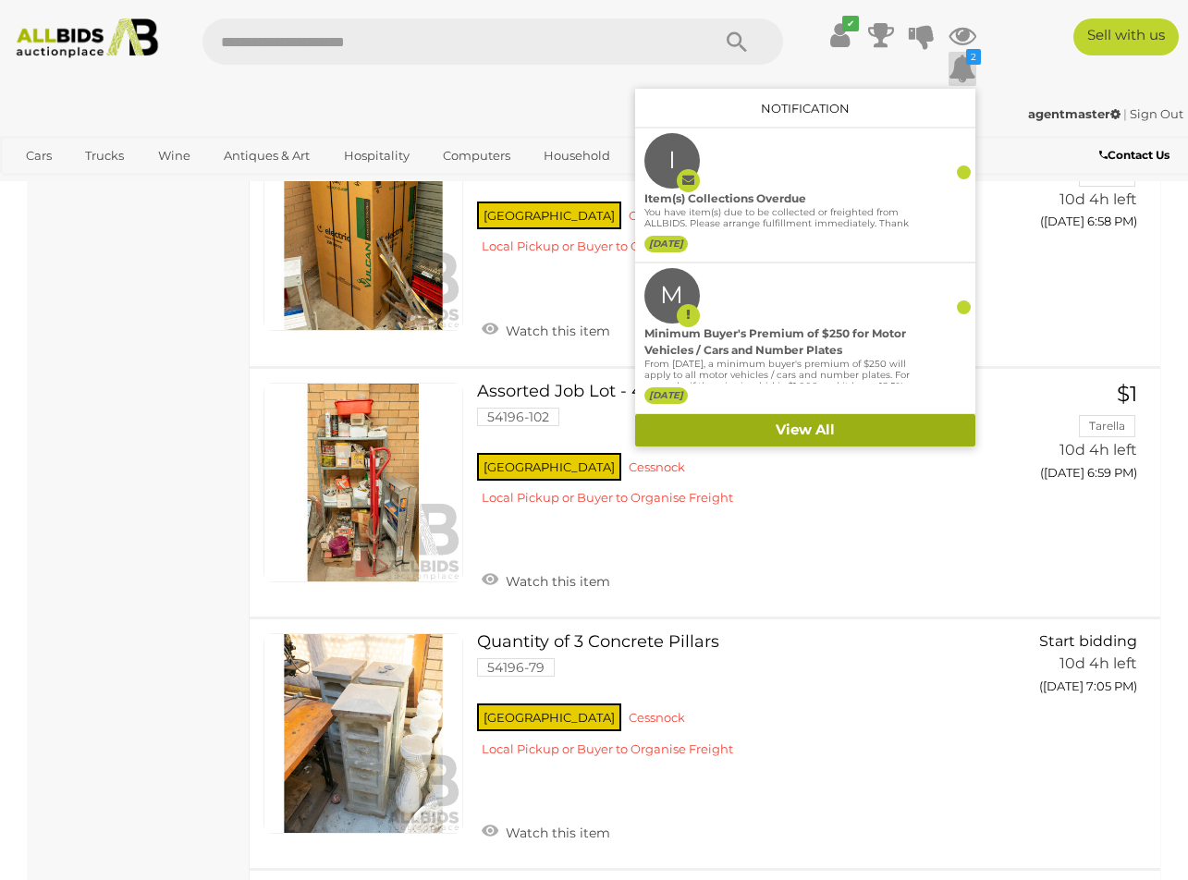
click at [795, 436] on link "View All" at bounding box center [805, 430] width 340 height 32
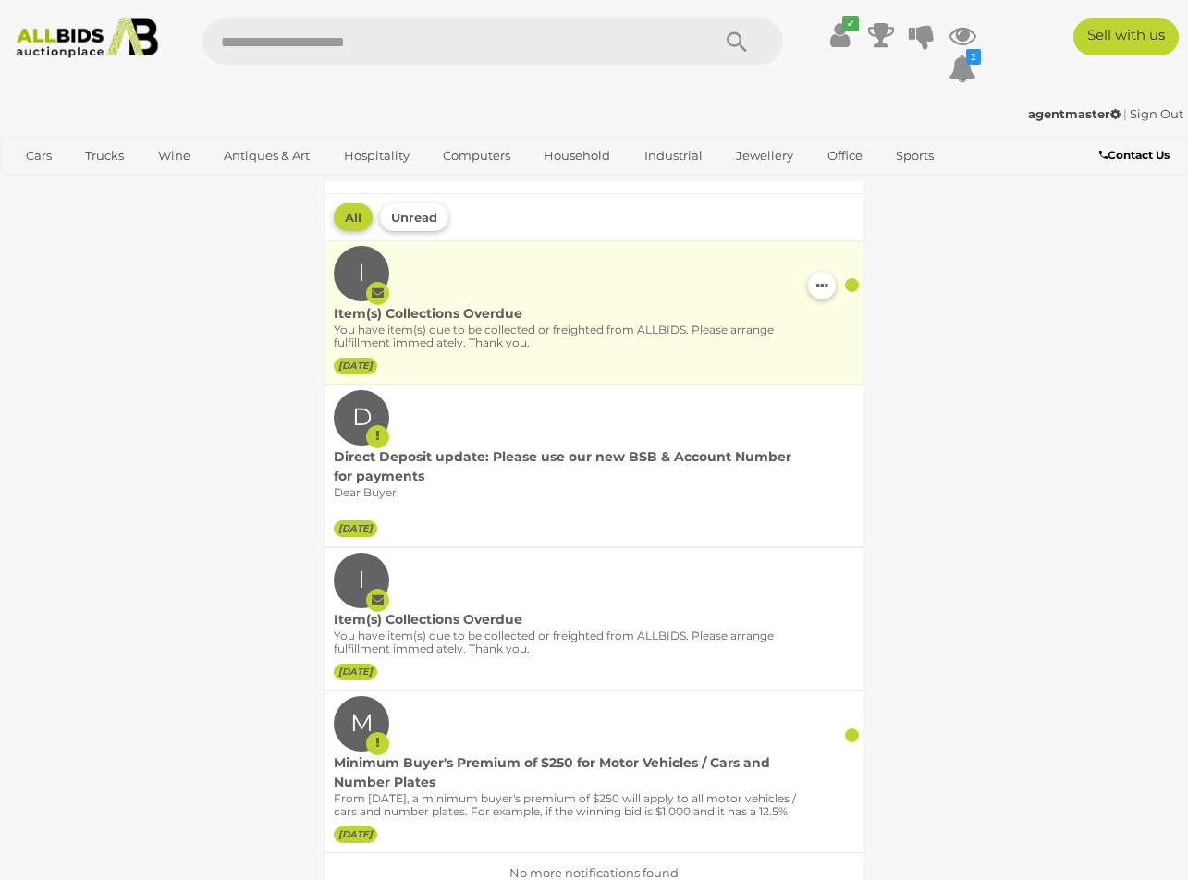
scroll to position [46, 0]
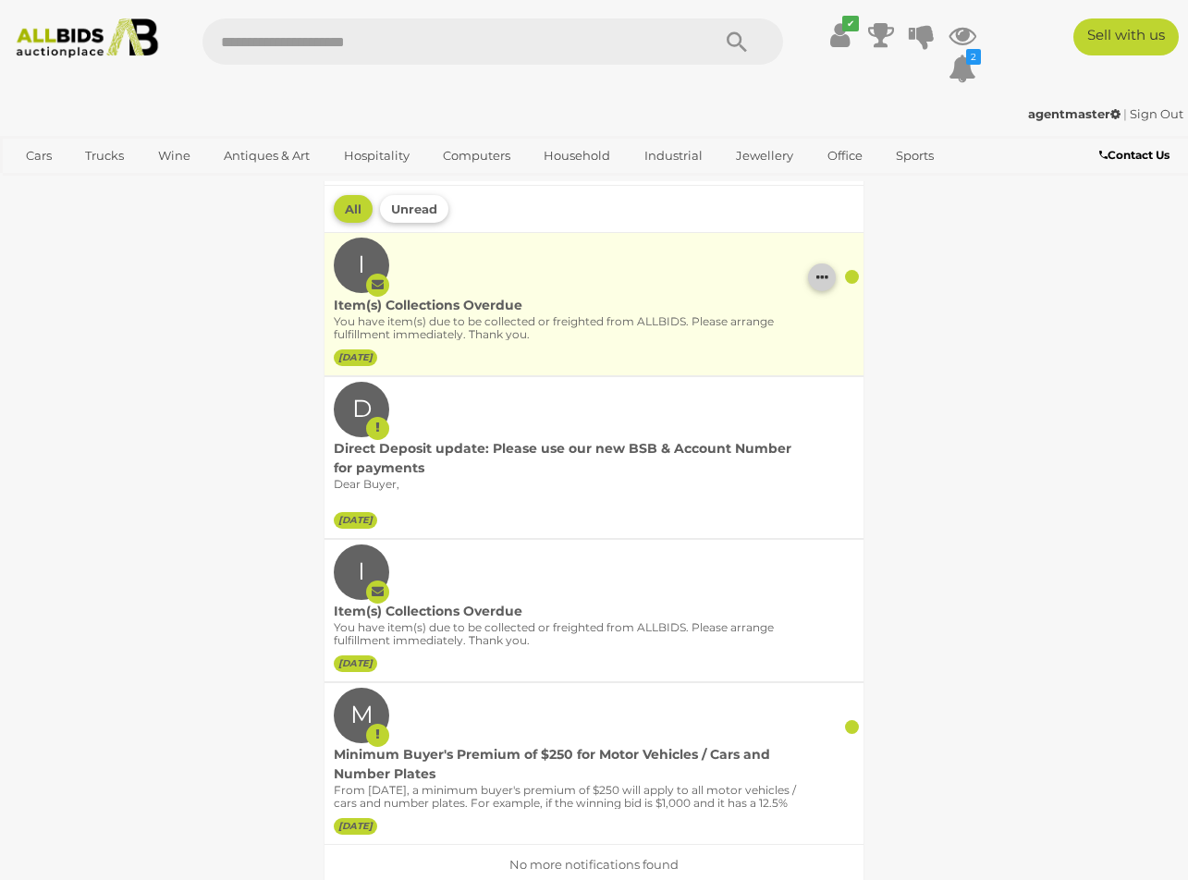
click at [831, 279] on button "button" at bounding box center [822, 277] width 28 height 28
click at [829, 342] on link "Remove this notification" at bounding box center [946, 340] width 275 height 31
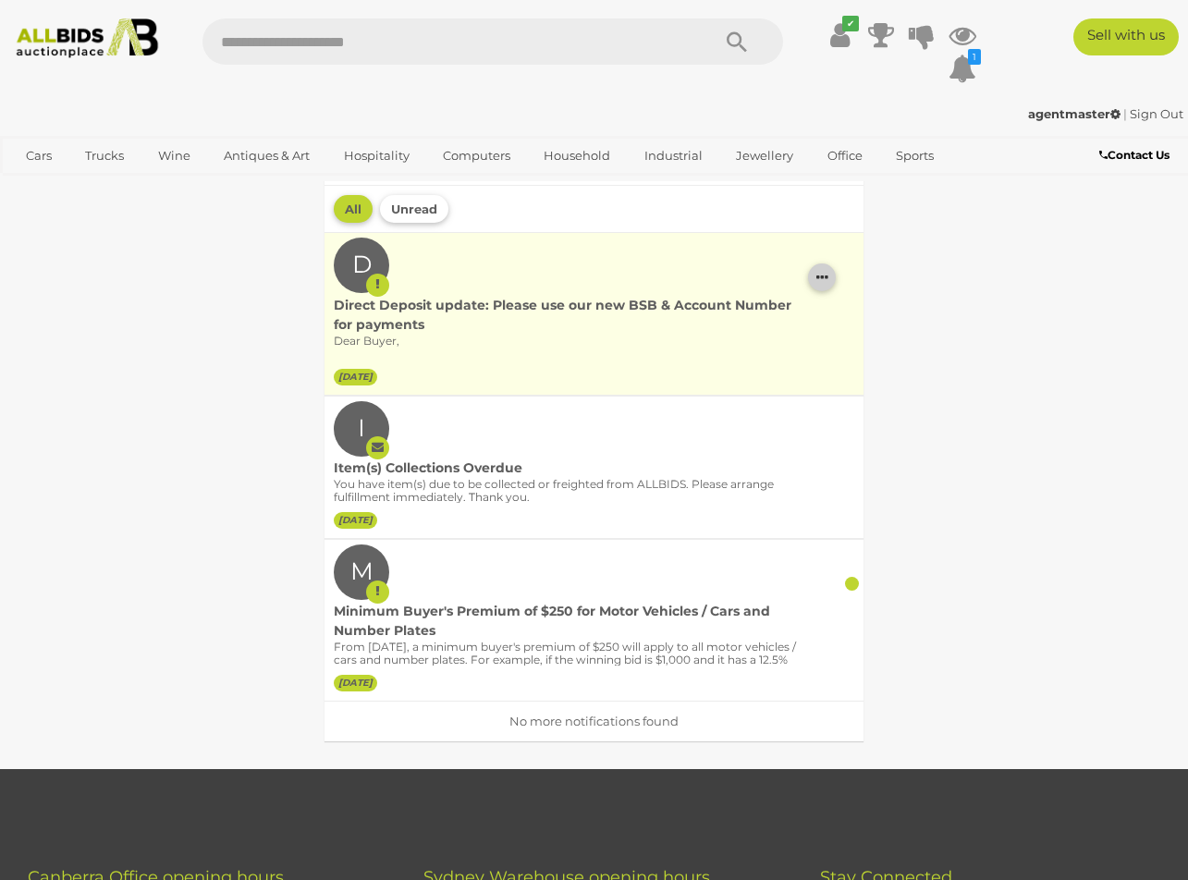
click at [826, 283] on icon "button" at bounding box center [822, 277] width 12 height 15
click at [827, 319] on link "Remove this notification" at bounding box center [946, 309] width 275 height 31
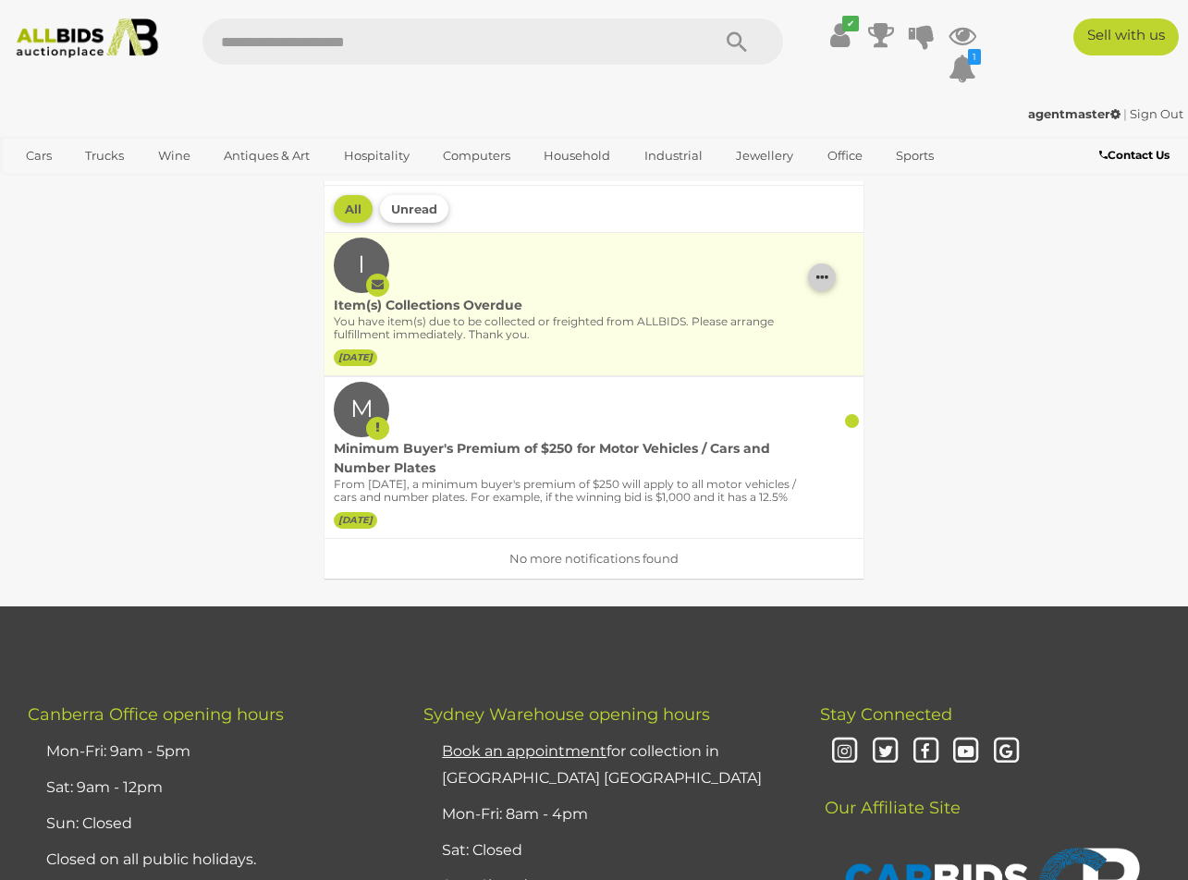
click at [822, 281] on icon "button" at bounding box center [822, 277] width 12 height 15
click at [825, 317] on link "Remove this notification" at bounding box center [946, 309] width 275 height 31
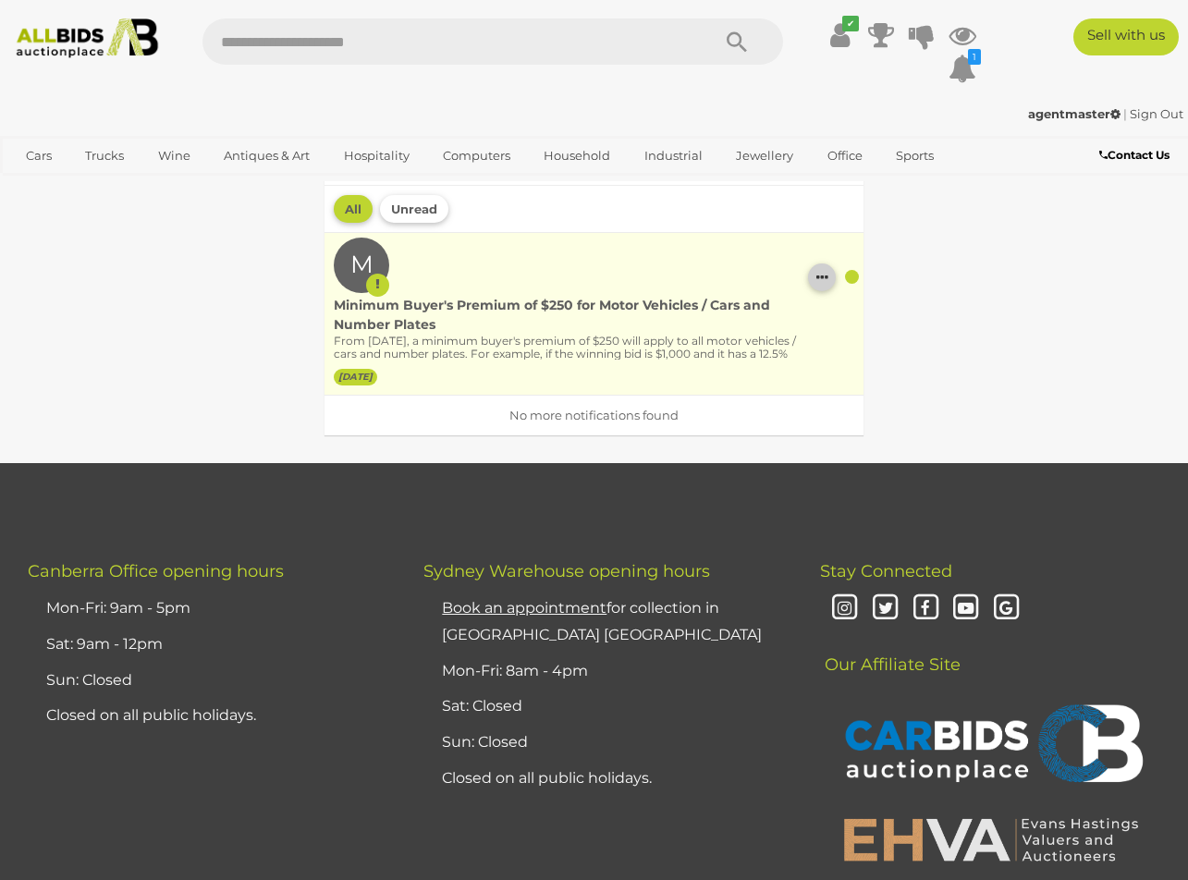
click at [824, 280] on icon "button" at bounding box center [822, 277] width 12 height 15
click at [831, 337] on link "Remove this notification" at bounding box center [946, 340] width 275 height 31
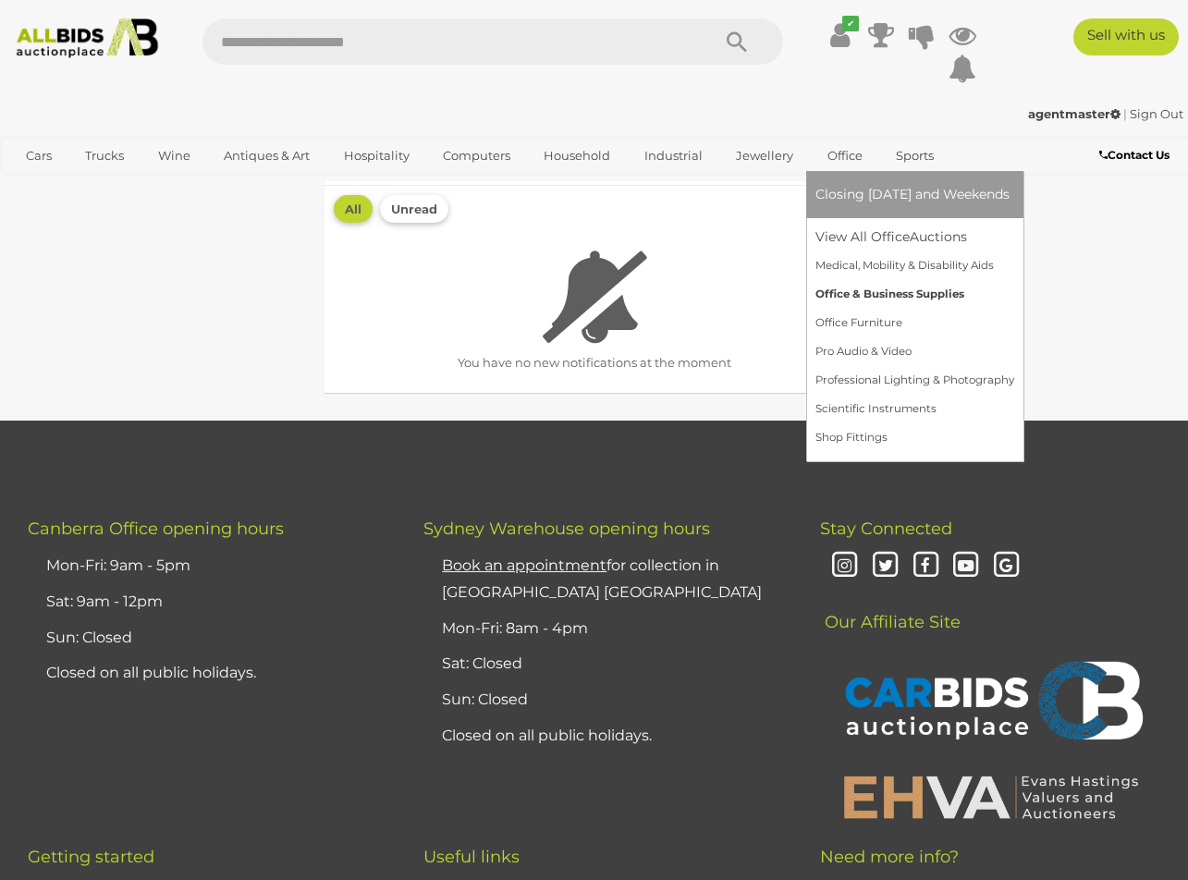
click at [889, 283] on link "Office & Business Supplies" at bounding box center [914, 294] width 199 height 29
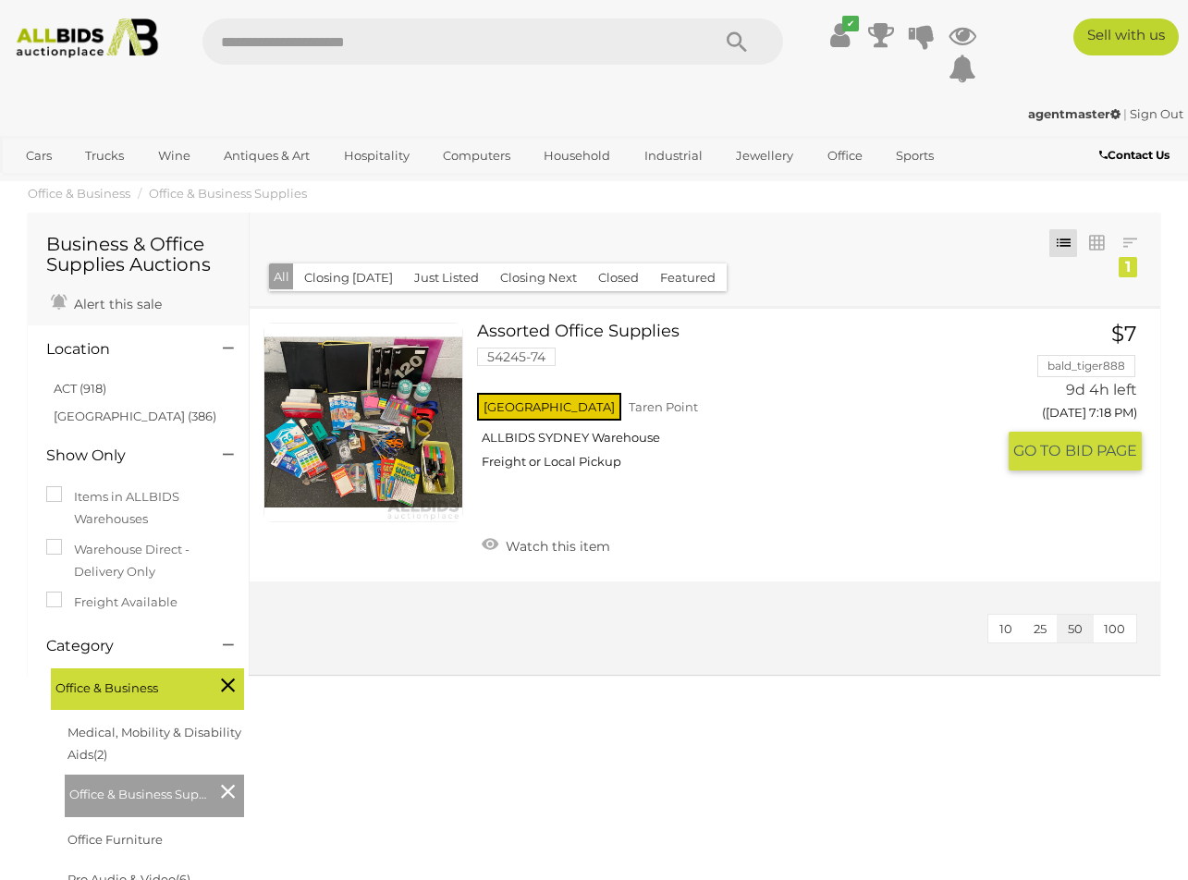
click at [421, 391] on link at bounding box center [363, 423] width 200 height 200
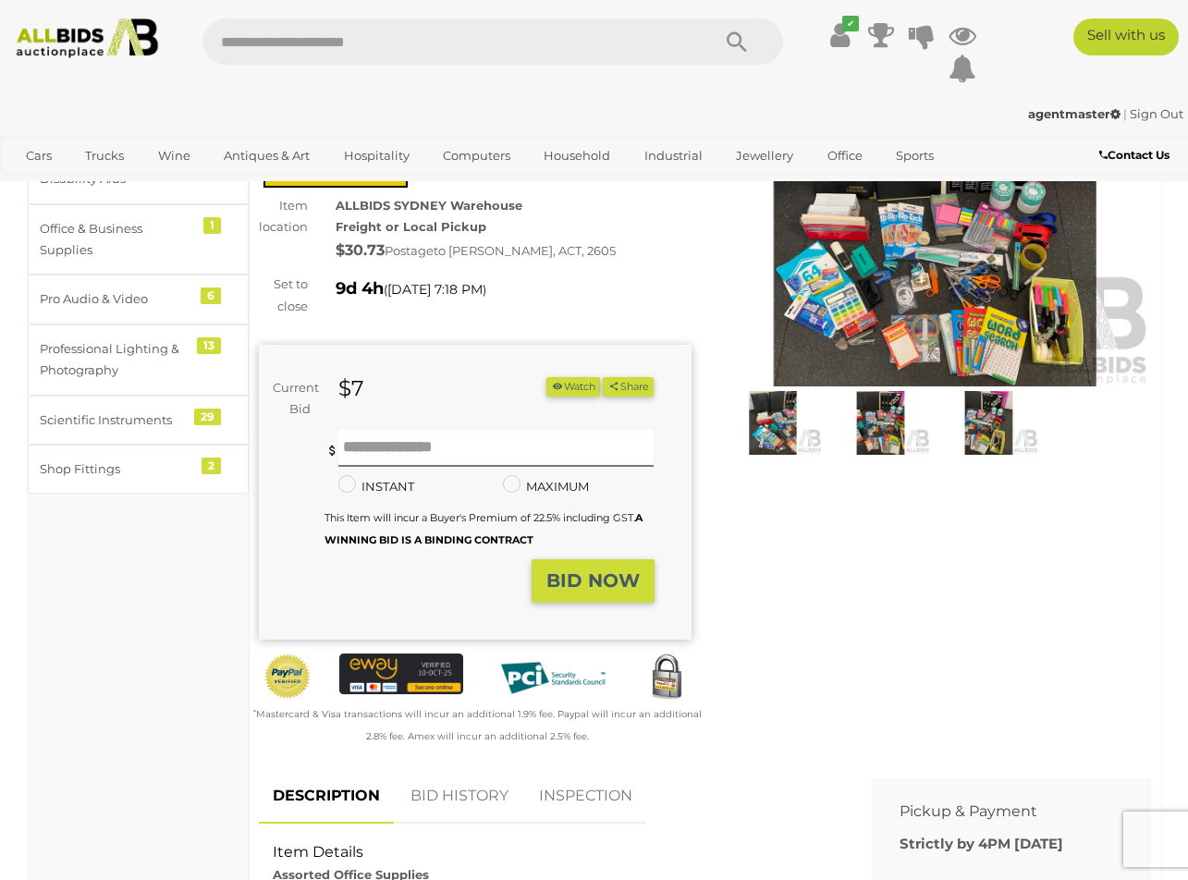
scroll to position [129, 0]
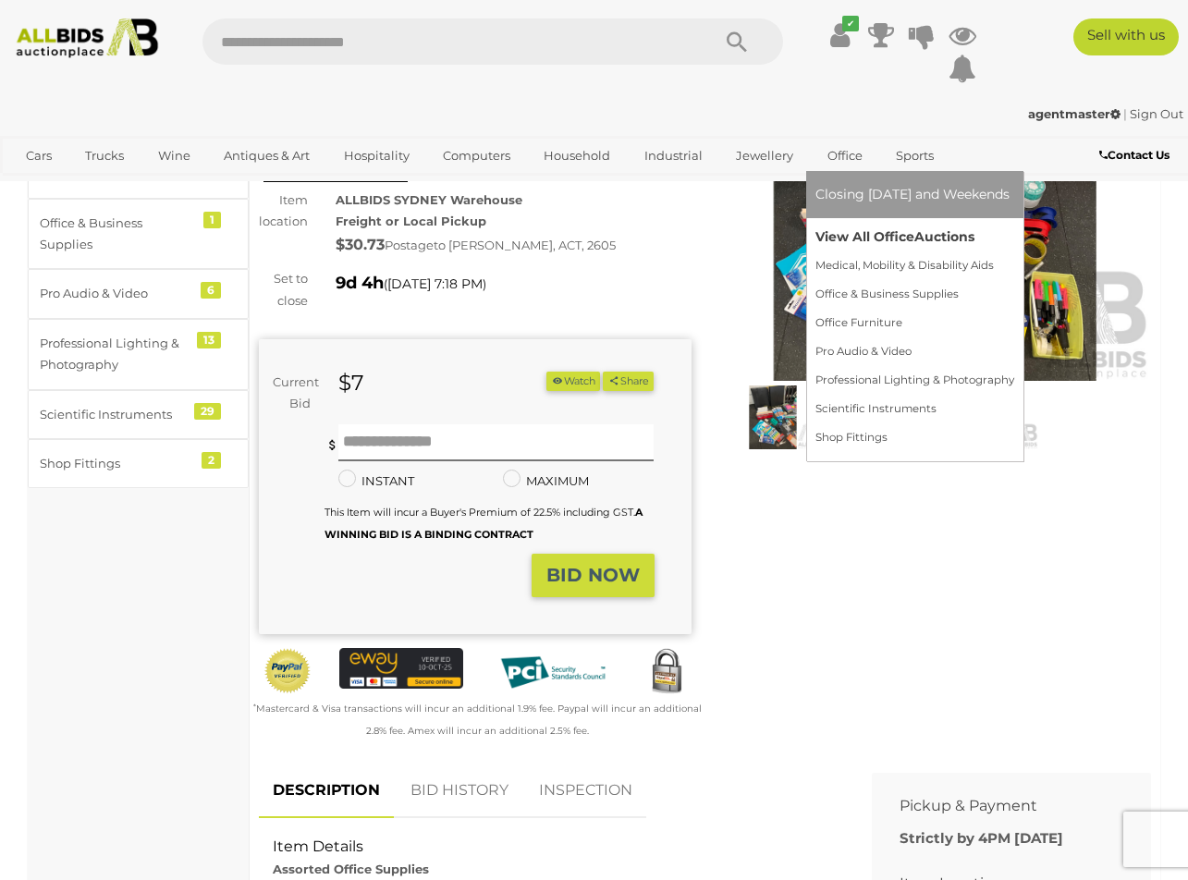
click at [841, 228] on link "View All Office Auctions" at bounding box center [914, 237] width 199 height 29
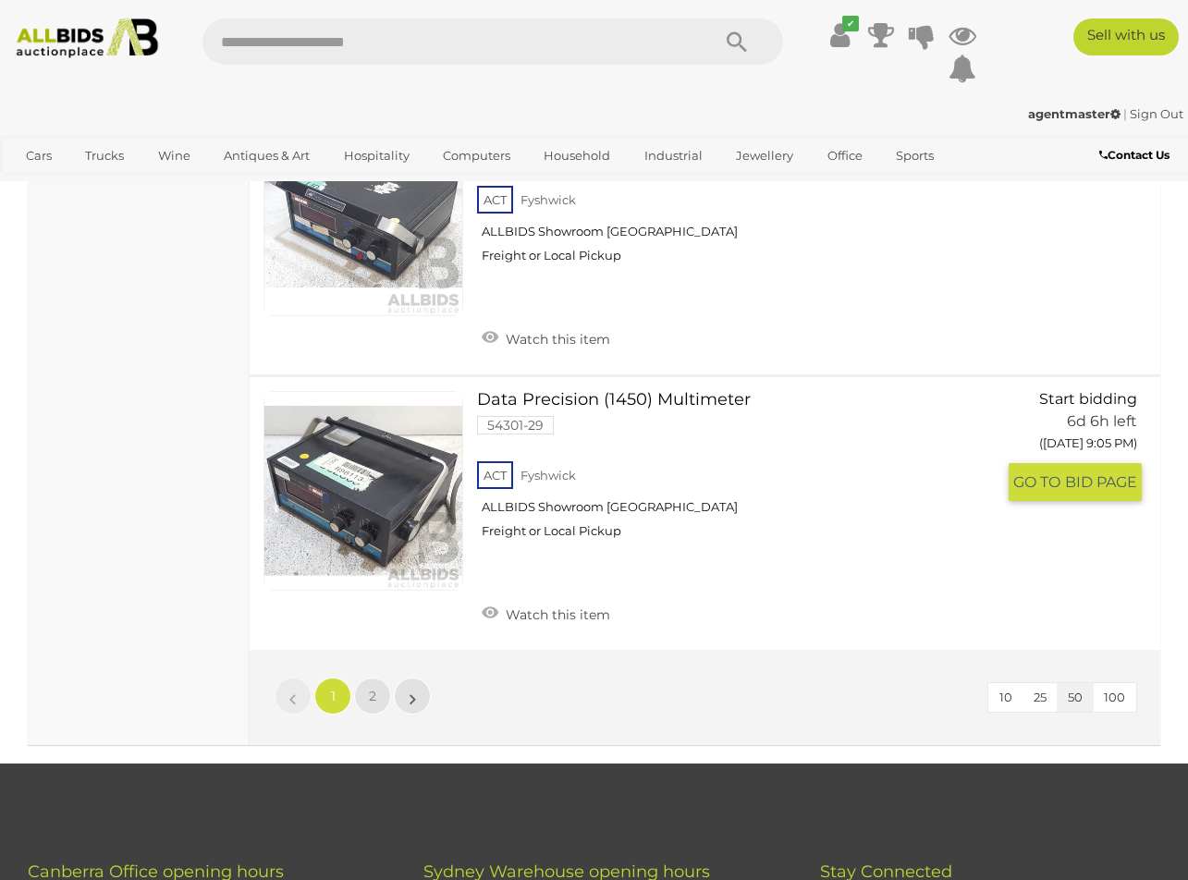
scroll to position [13655, 0]
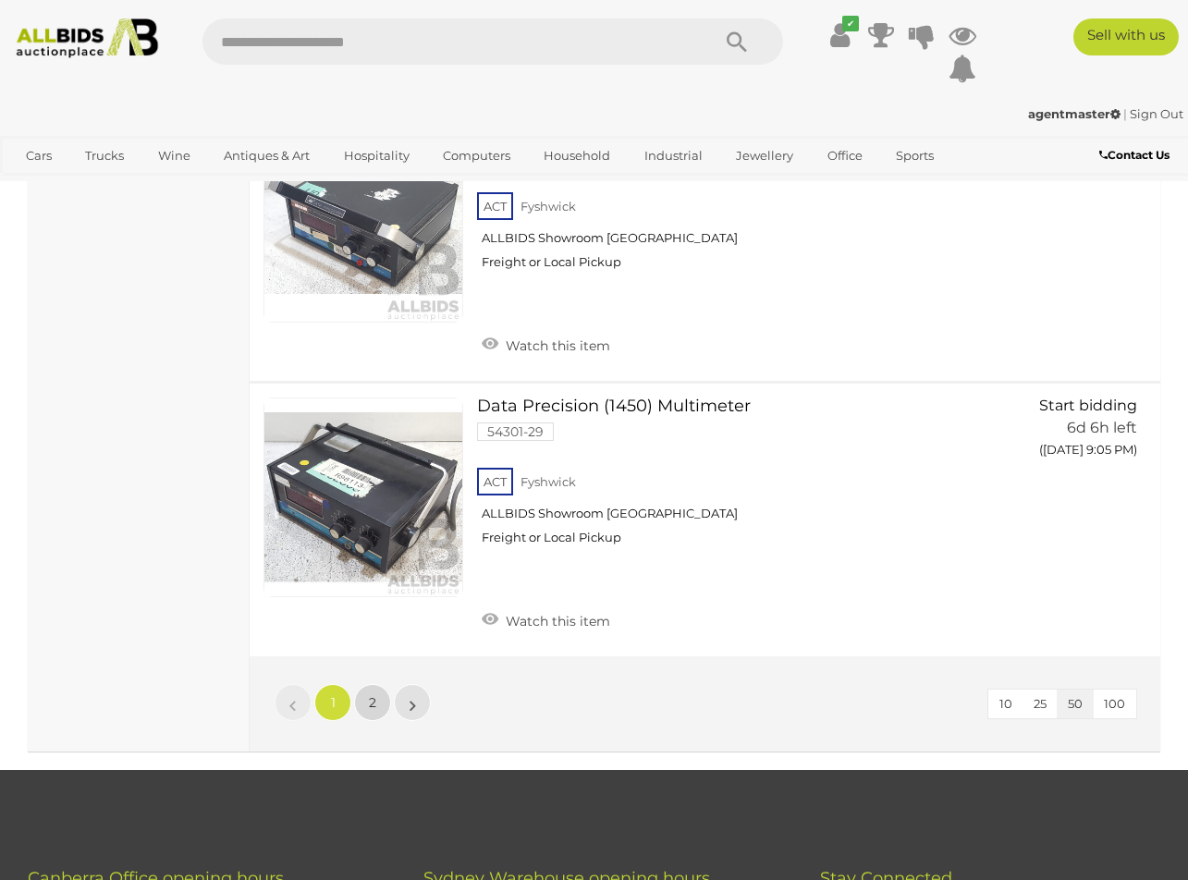
click at [367, 704] on link "2" at bounding box center [372, 702] width 37 height 37
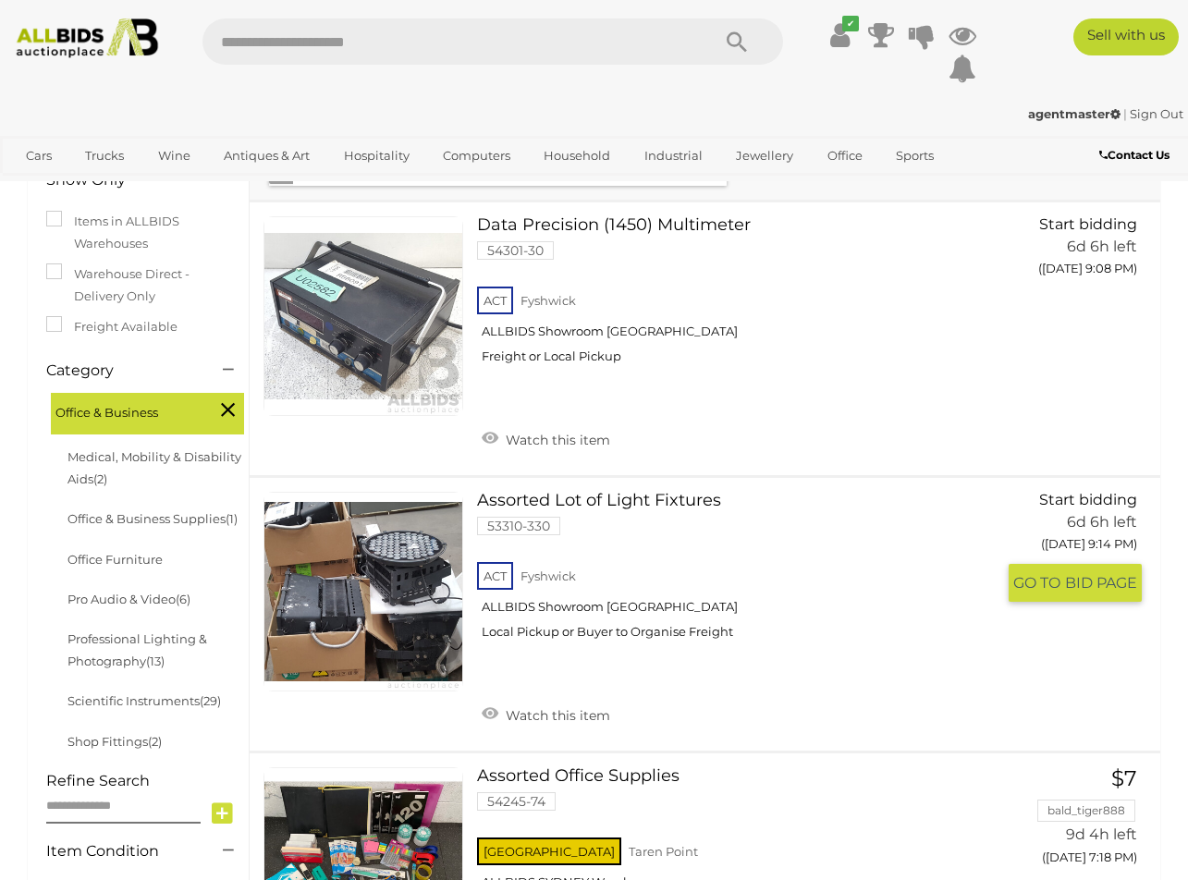
scroll to position [301, 0]
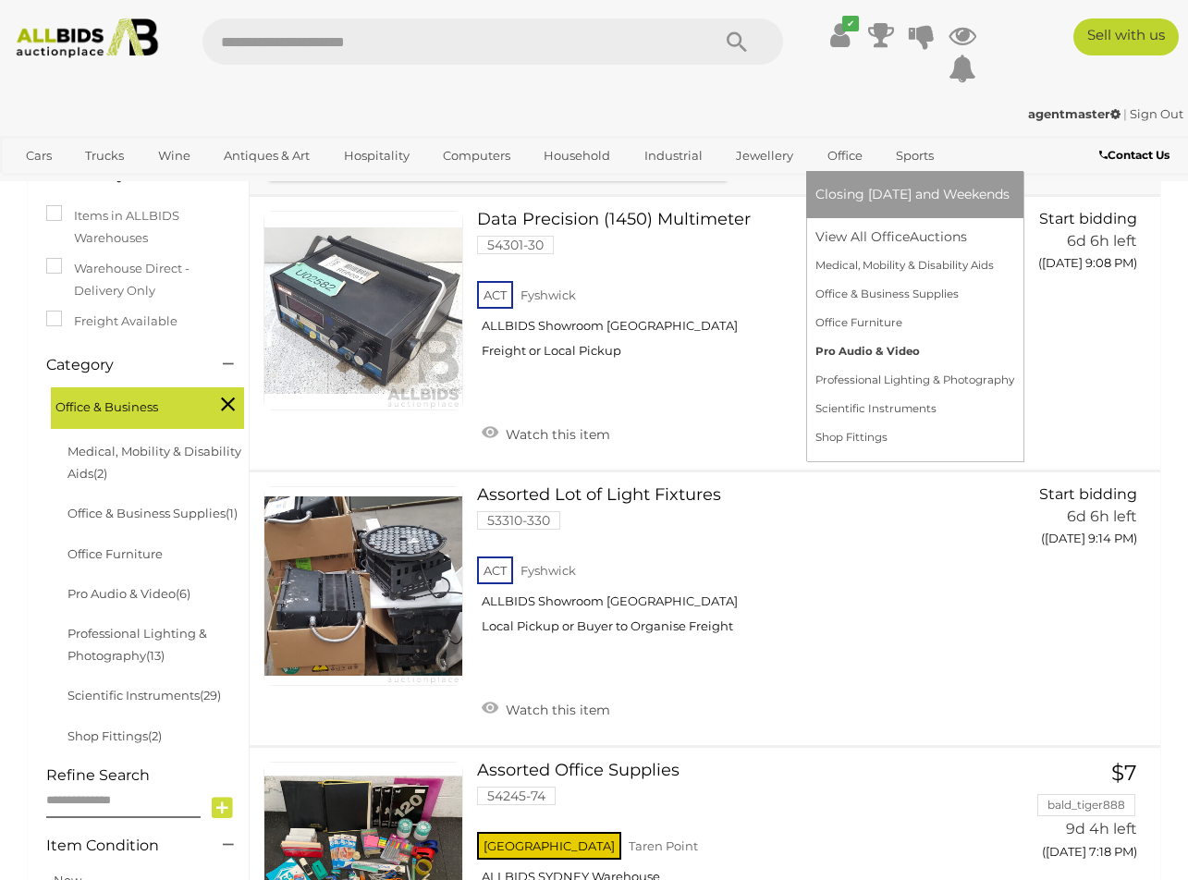
click at [840, 347] on link "Pro Audio & Video" at bounding box center [914, 351] width 199 height 29
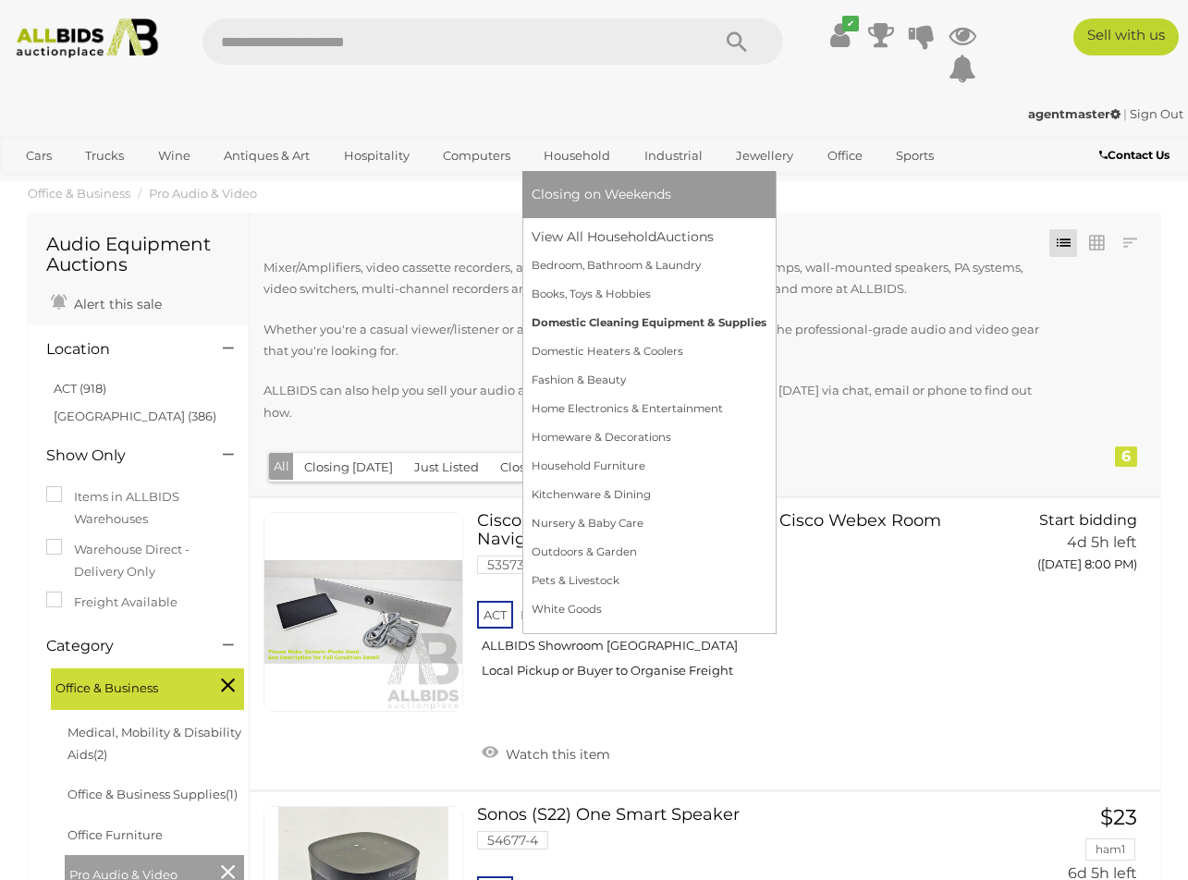
click at [618, 320] on link "Domestic Cleaning Equipment & Supplies" at bounding box center [649, 323] width 235 height 29
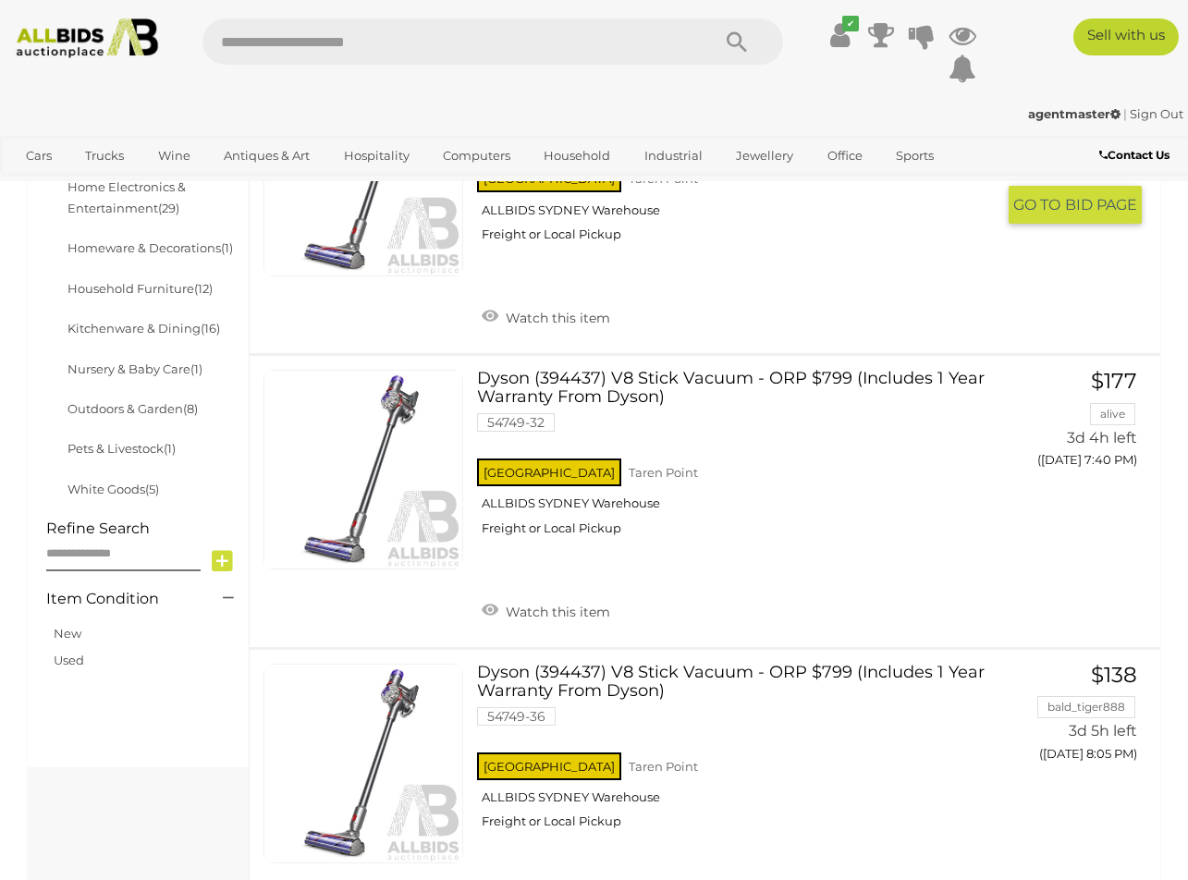
scroll to position [814, 0]
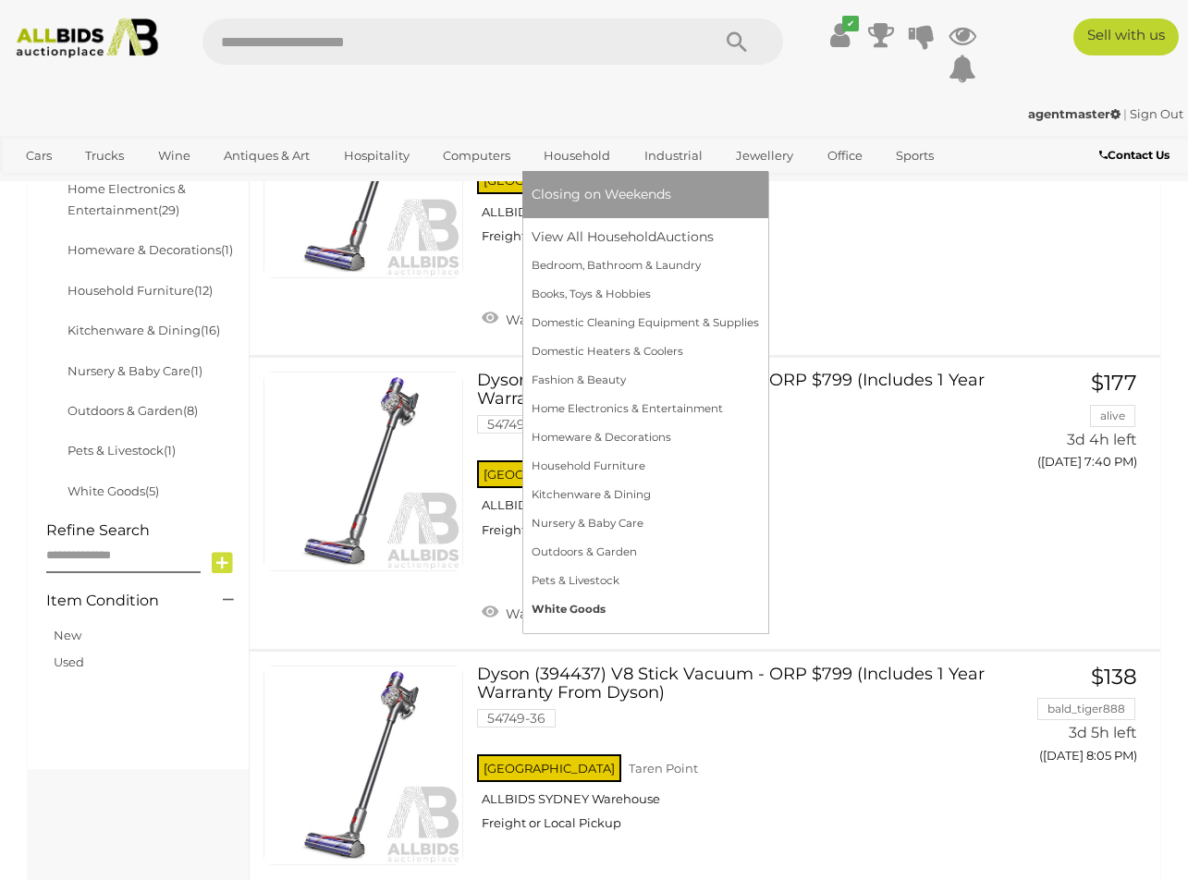
click at [573, 602] on link "White Goods" at bounding box center [645, 609] width 227 height 29
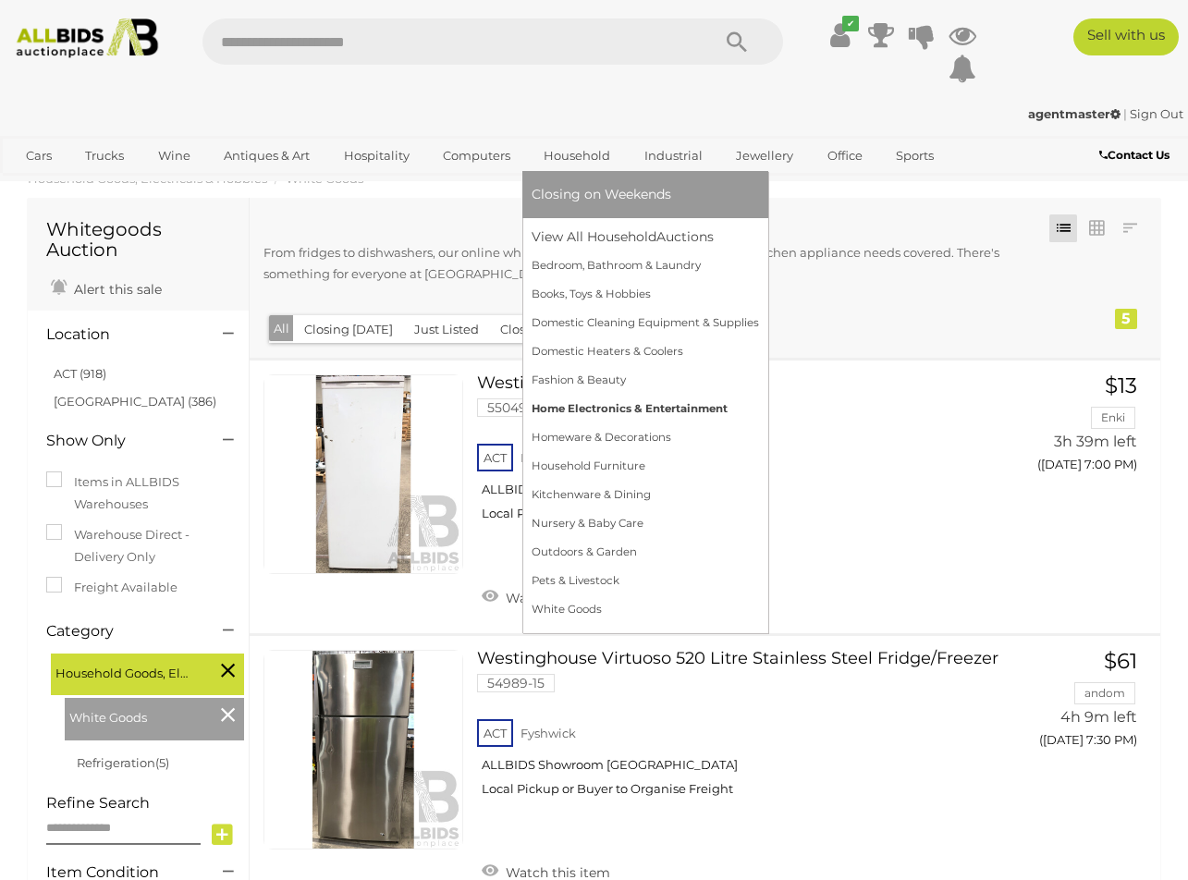
scroll to position [16, 0]
click at [621, 352] on link "Domestic Heaters & Coolers" at bounding box center [645, 351] width 227 height 29
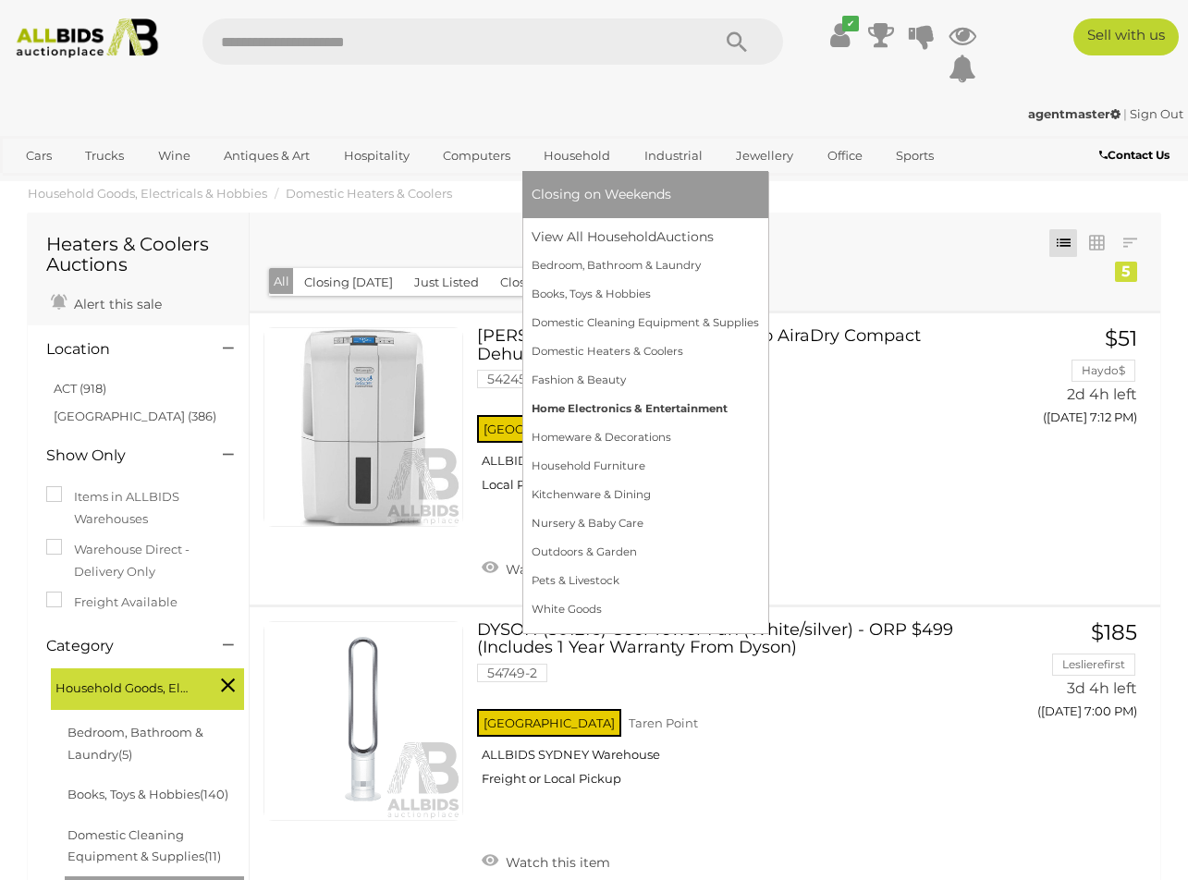
scroll to position [2, 0]
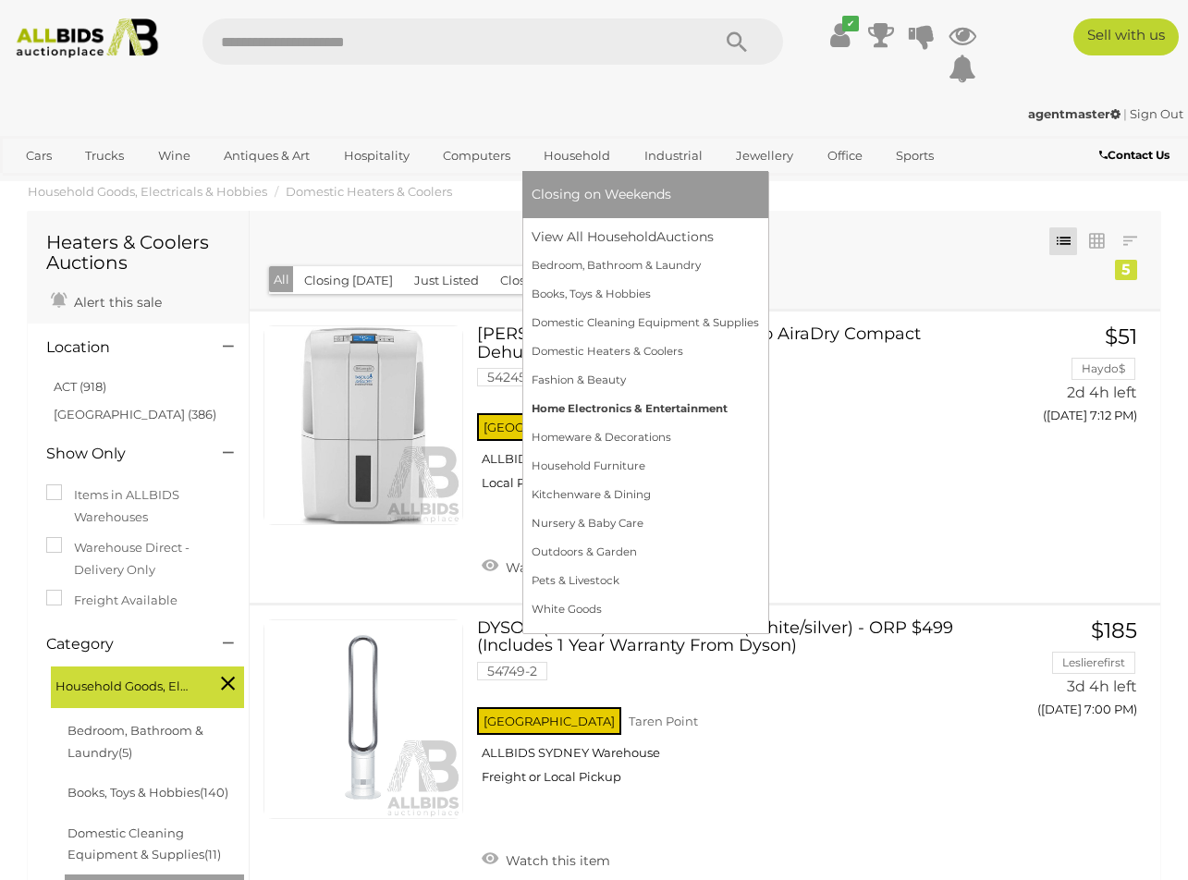
click at [626, 410] on link "Home Electronics & Entertainment" at bounding box center [645, 409] width 227 height 29
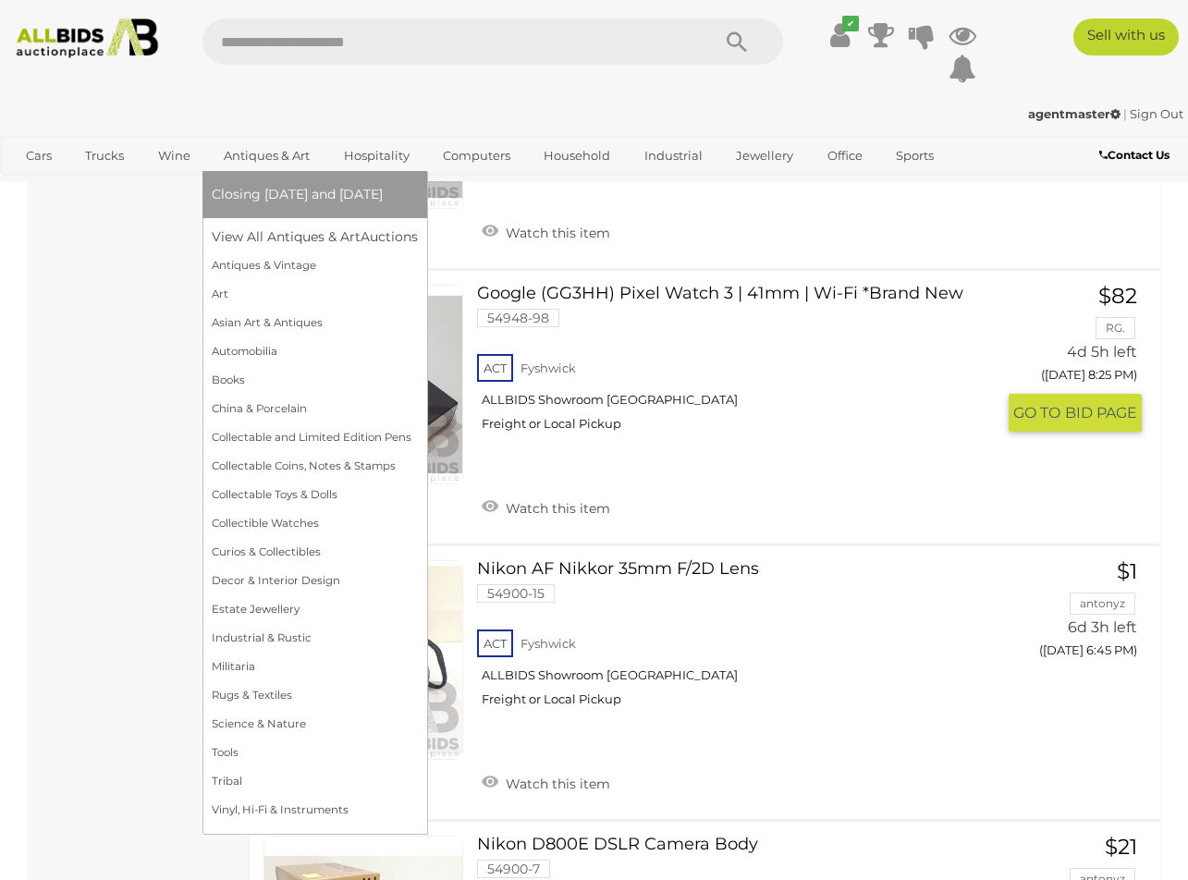
scroll to position [2196, 0]
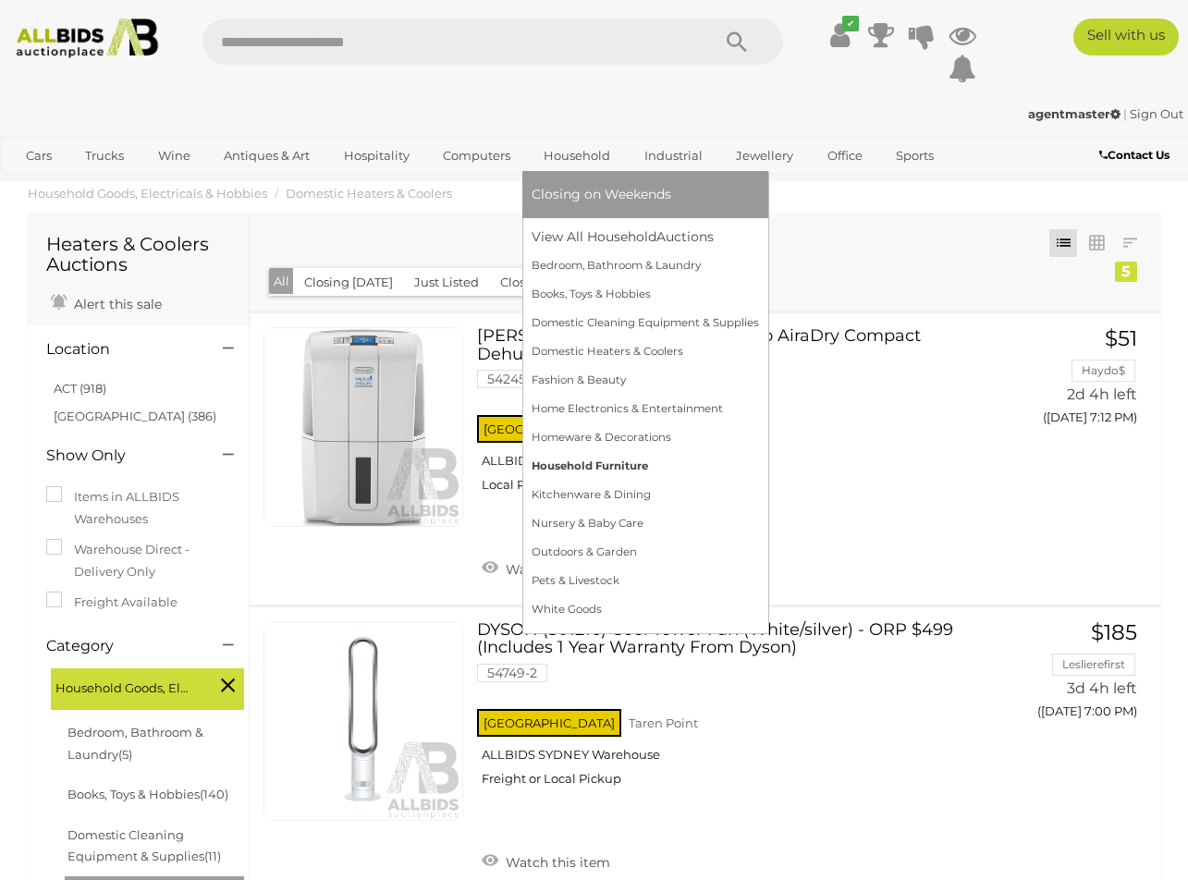
click at [544, 457] on link "Household Furniture" at bounding box center [645, 466] width 227 height 29
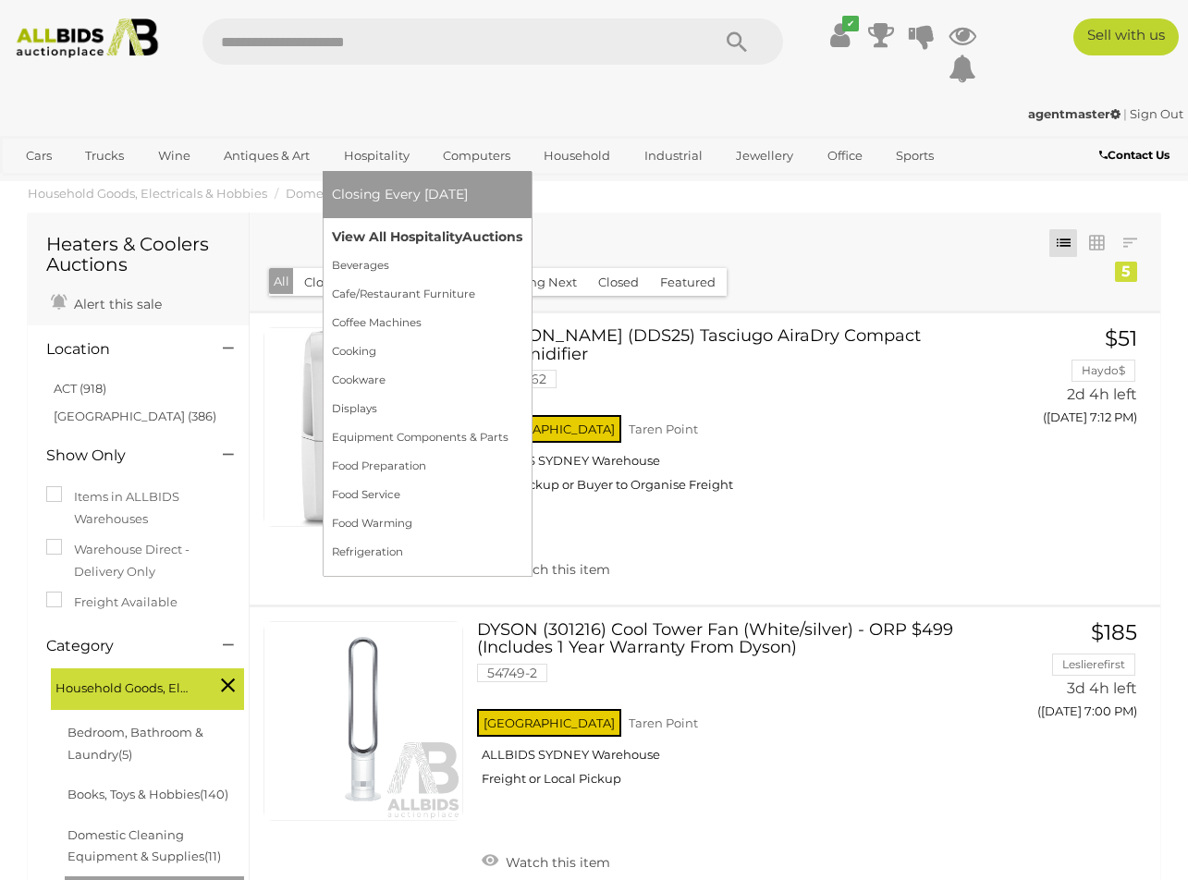
click at [386, 239] on link "View All Hospitality Auctions" at bounding box center [427, 237] width 190 height 29
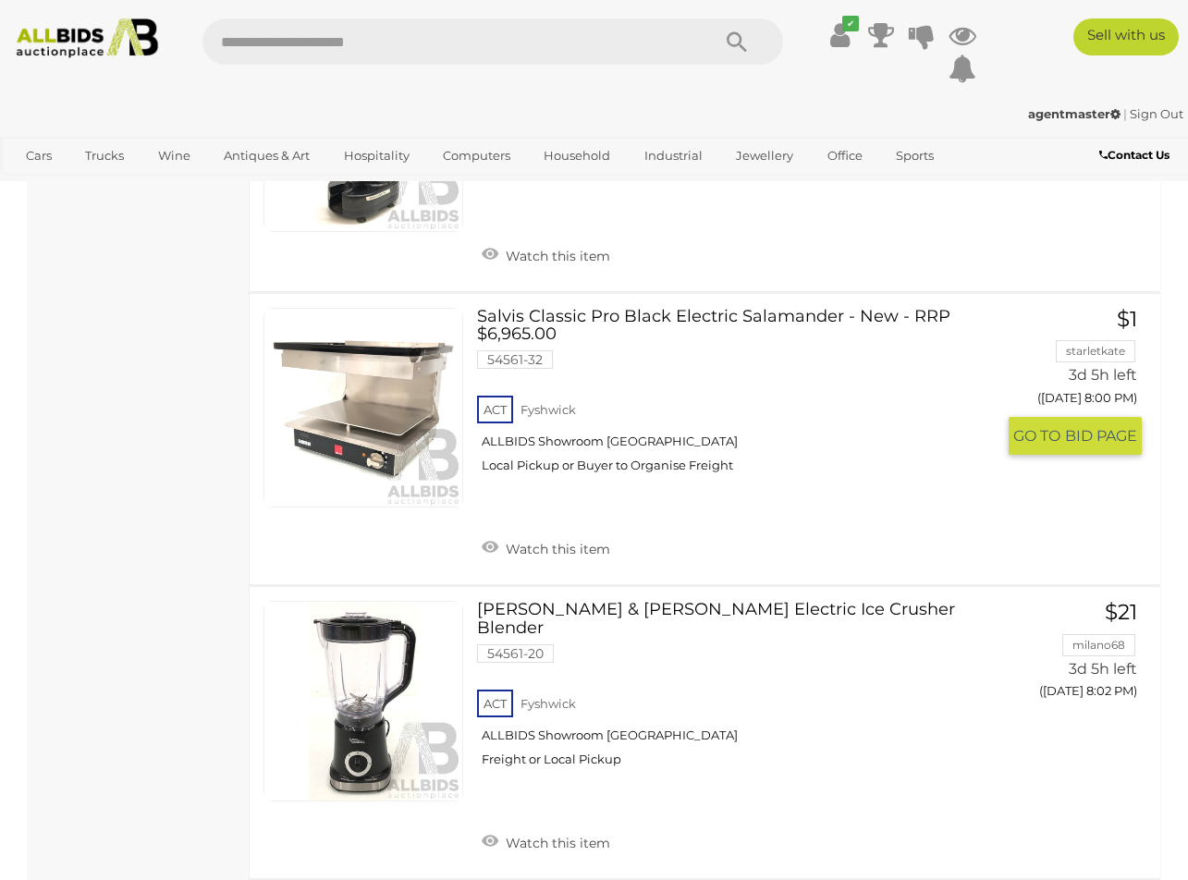
scroll to position [8637, 0]
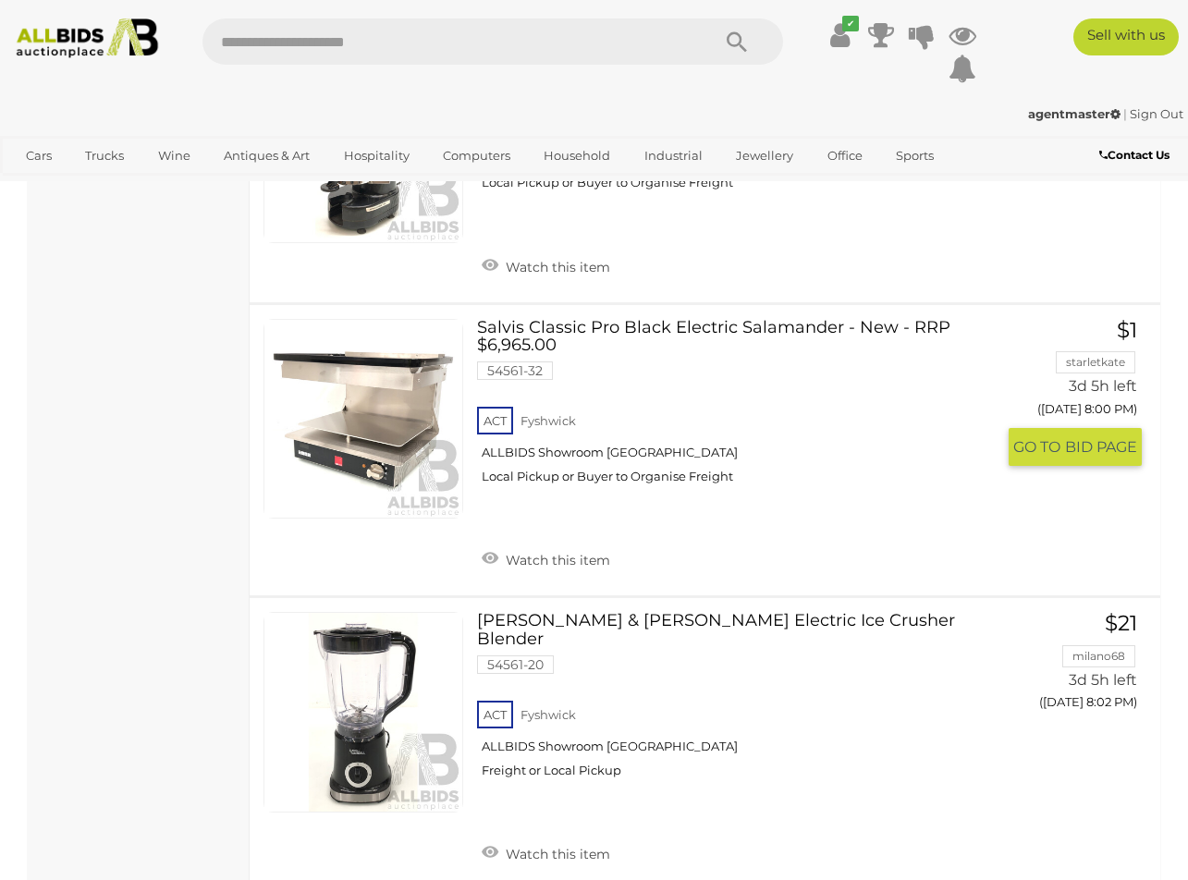
click at [715, 332] on link "Salvis Classic Pro Black Electric Salamander - New - RRP $6,965.00 54561-32 ACT…" at bounding box center [743, 409] width 504 height 180
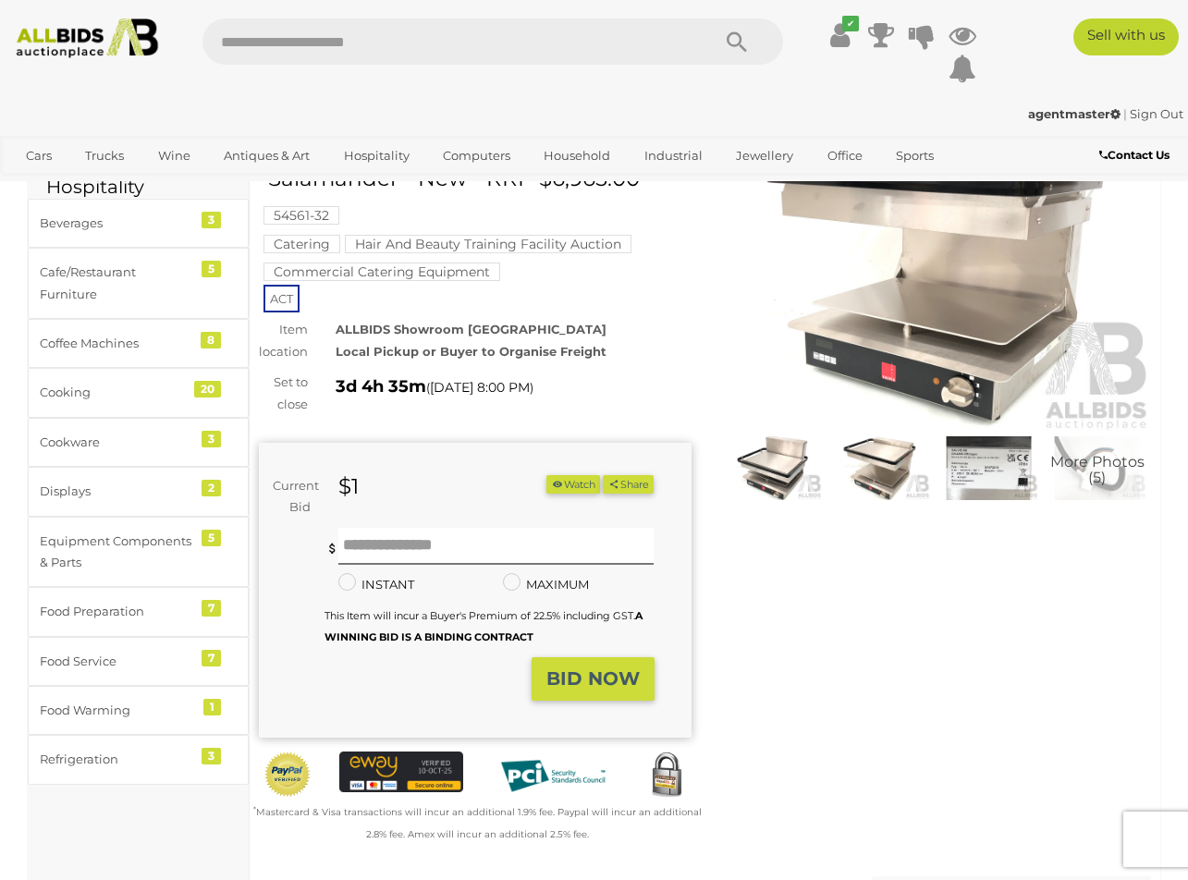
scroll to position [61, 0]
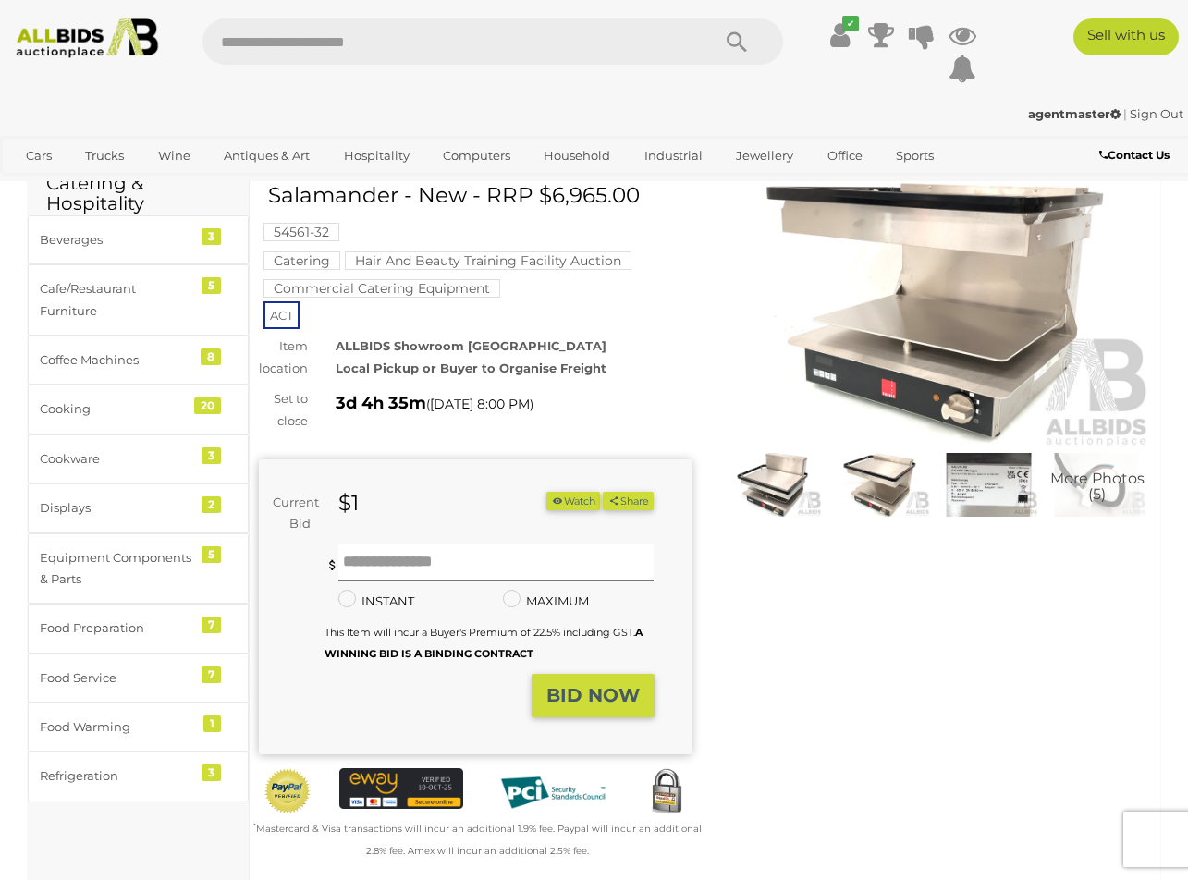
drag, startPoint x: 389, startPoint y: 190, endPoint x: 270, endPoint y: 191, distance: 119.3
click at [270, 191] on h1 "Salvis Classic Pro Black Electric Salamander - New - RRP $6,965.00" at bounding box center [477, 184] width 419 height 47
copy h1 "Salamander"
click at [887, 471] on img at bounding box center [880, 485] width 99 height 64
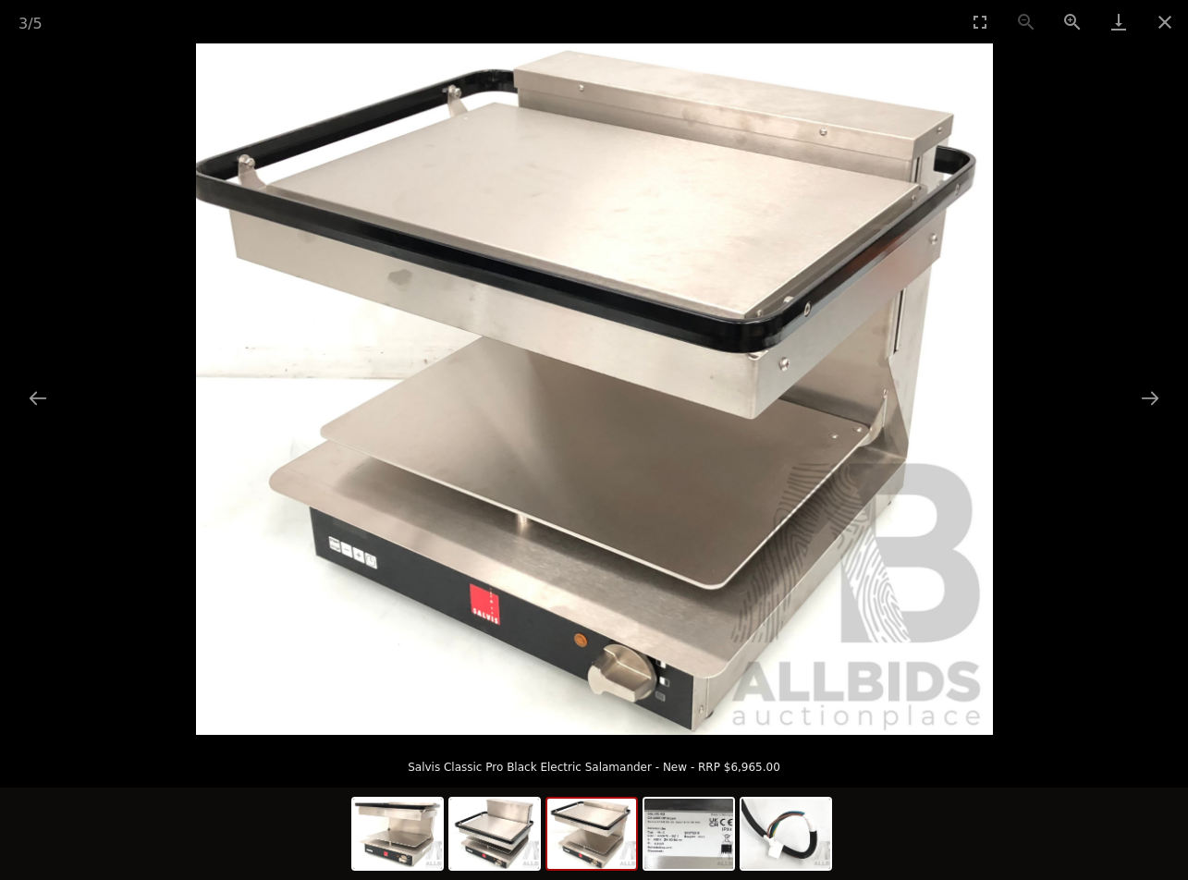
scroll to position [893, 0]
click at [591, 833] on img at bounding box center [591, 834] width 89 height 70
click at [523, 834] on img at bounding box center [494, 834] width 89 height 70
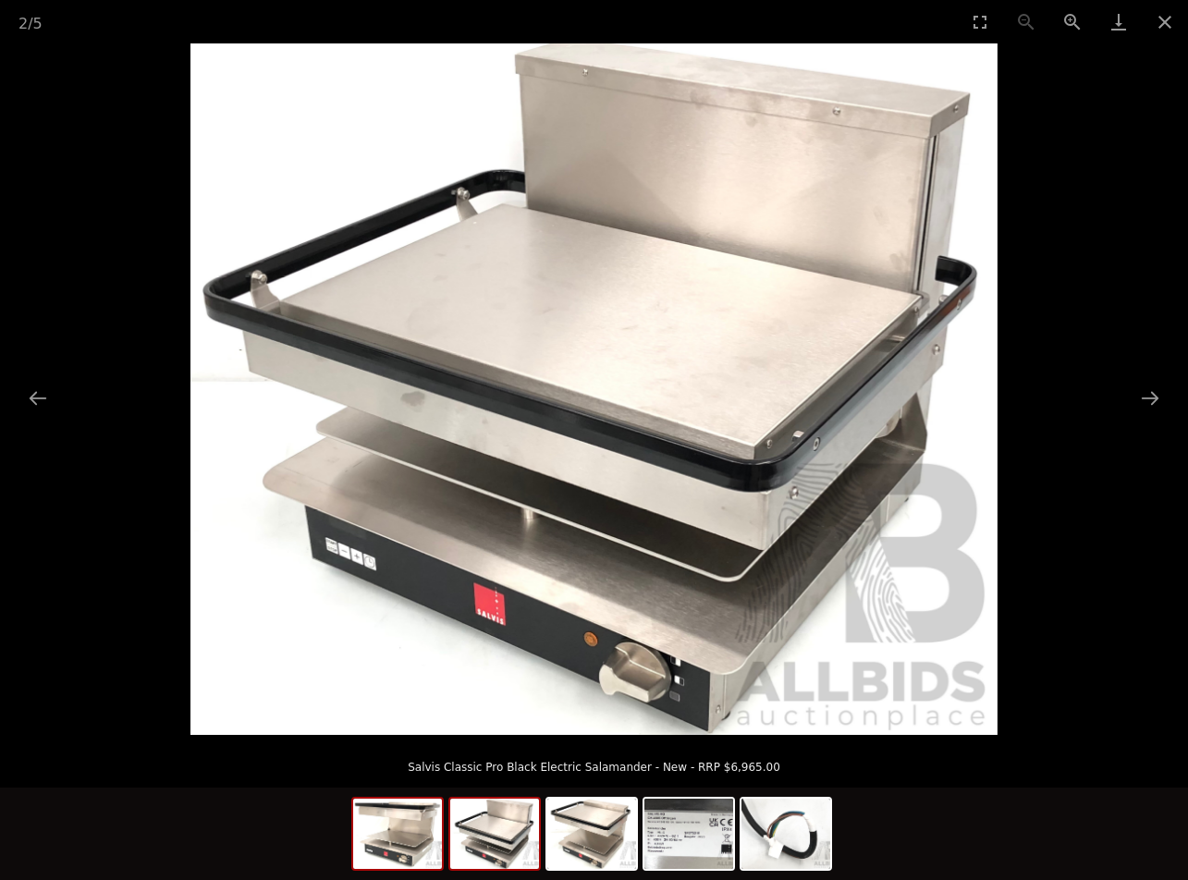
click at [425, 839] on img at bounding box center [397, 834] width 89 height 70
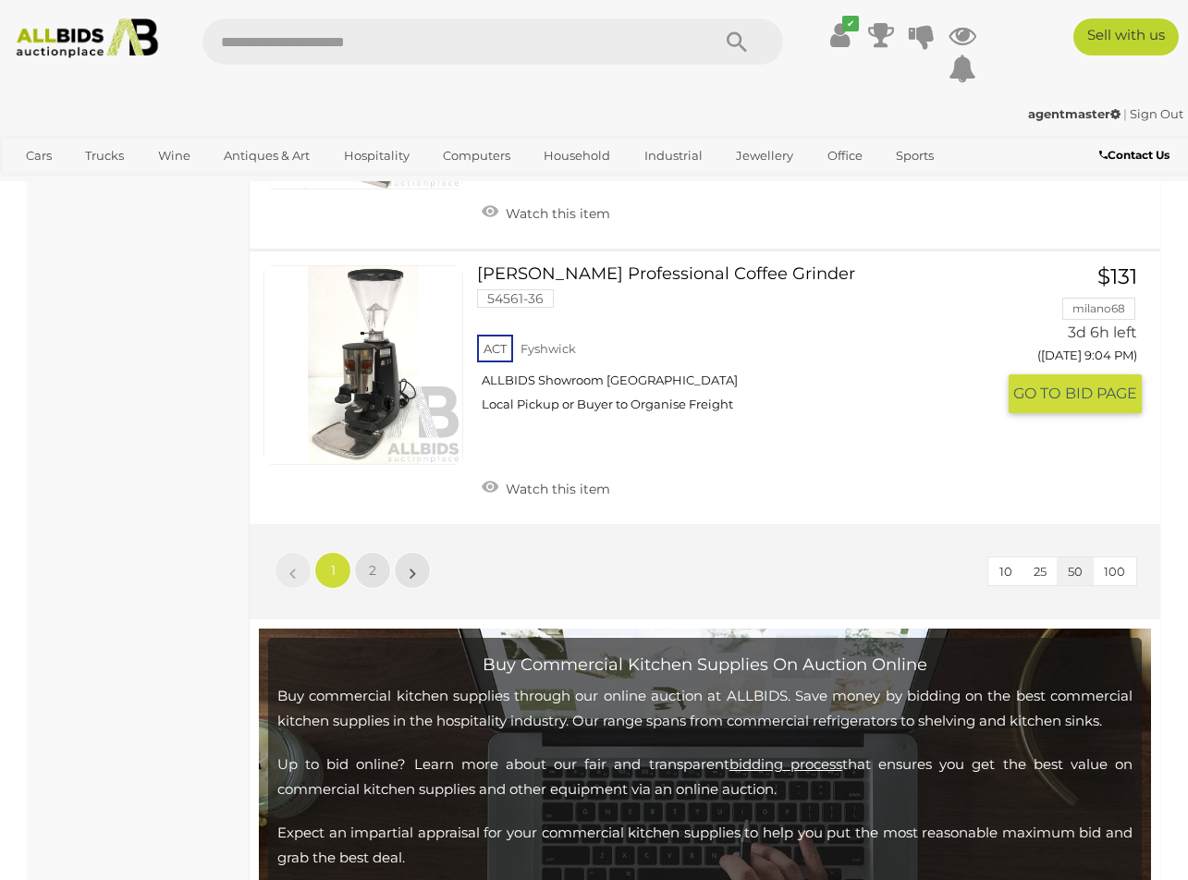
scroll to position [14294, 0]
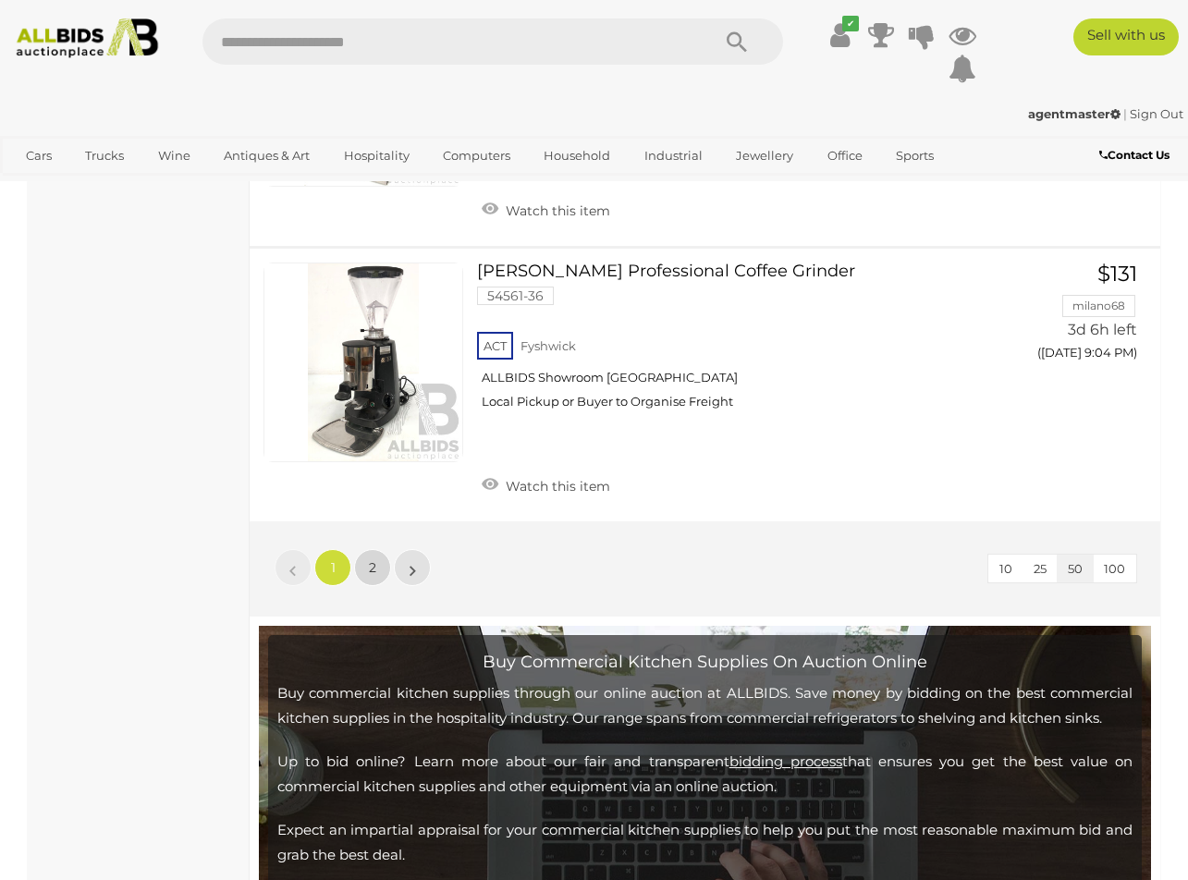
click at [379, 549] on link "2" at bounding box center [372, 567] width 37 height 37
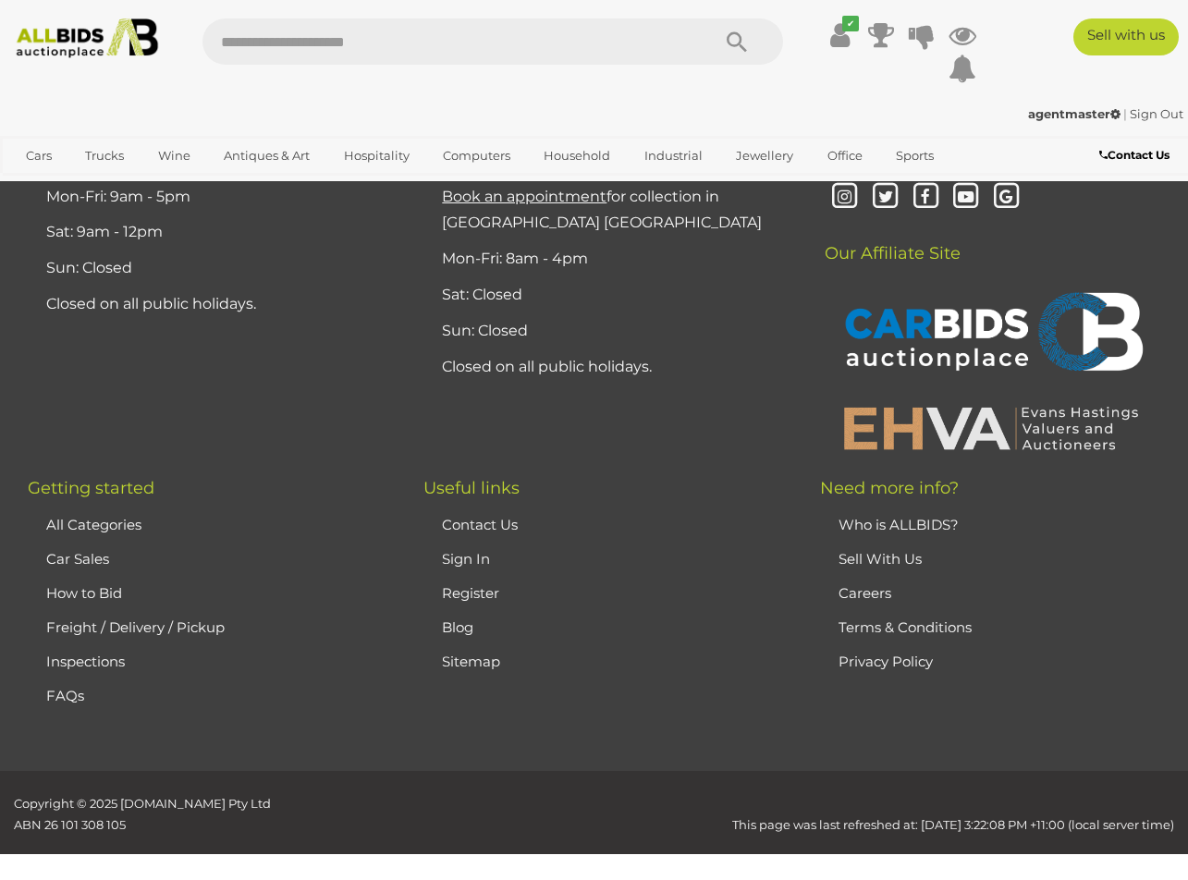
scroll to position [3027, 0]
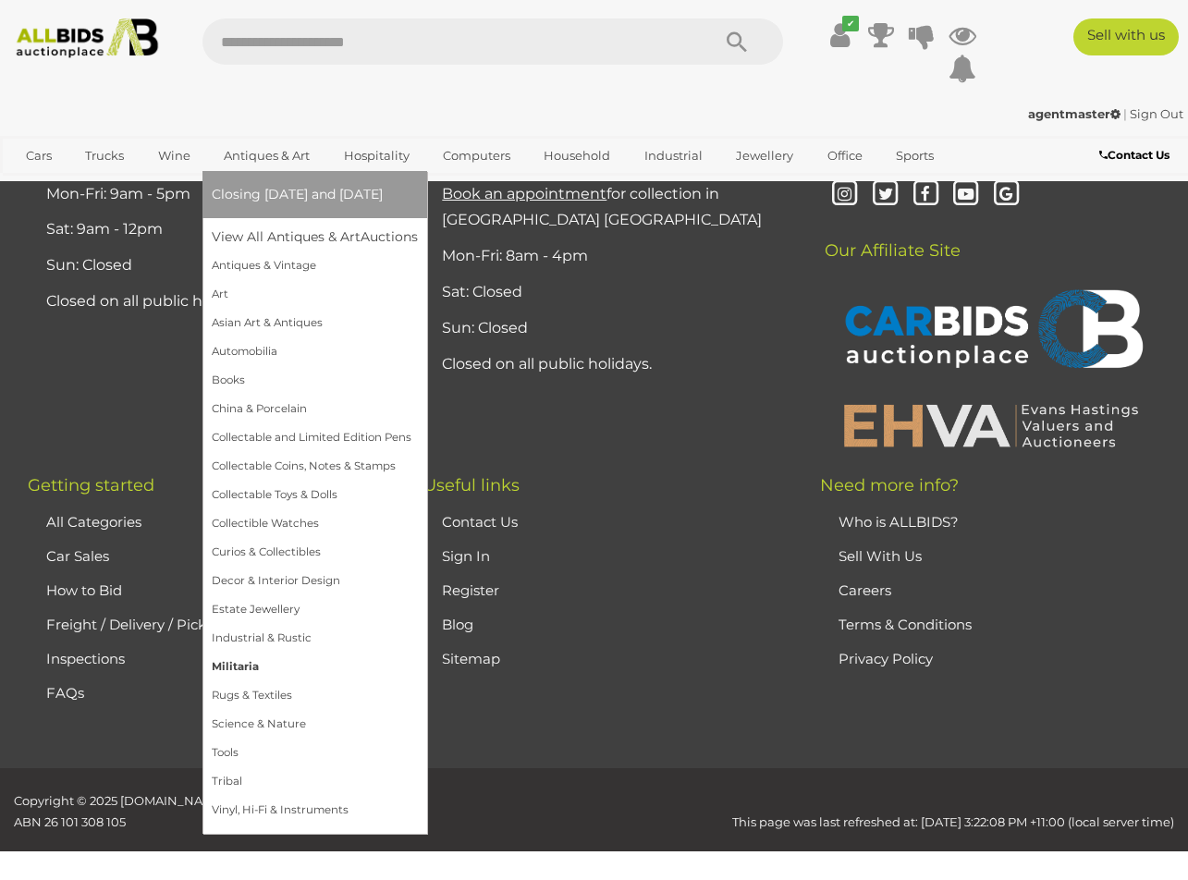
click at [262, 667] on link "Militaria" at bounding box center [315, 667] width 206 height 29
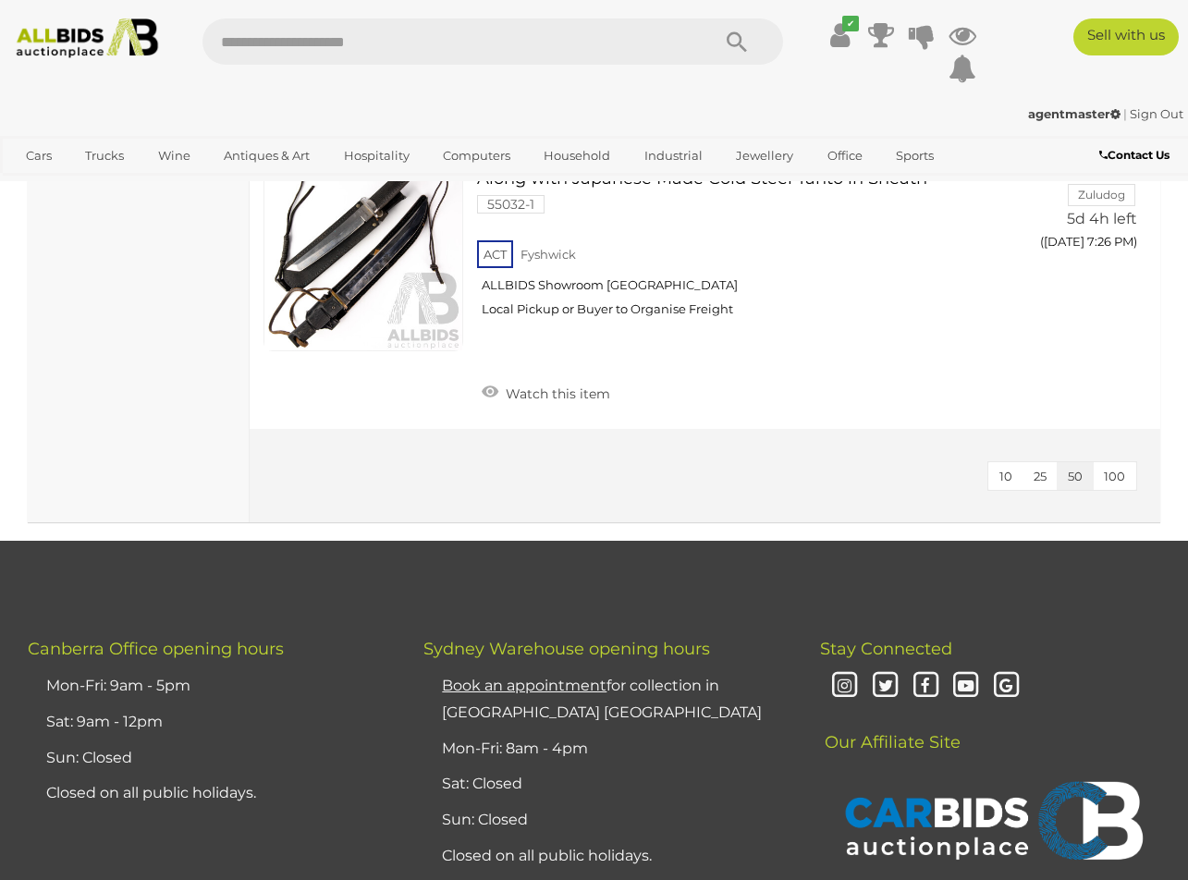
scroll to position [2423, 0]
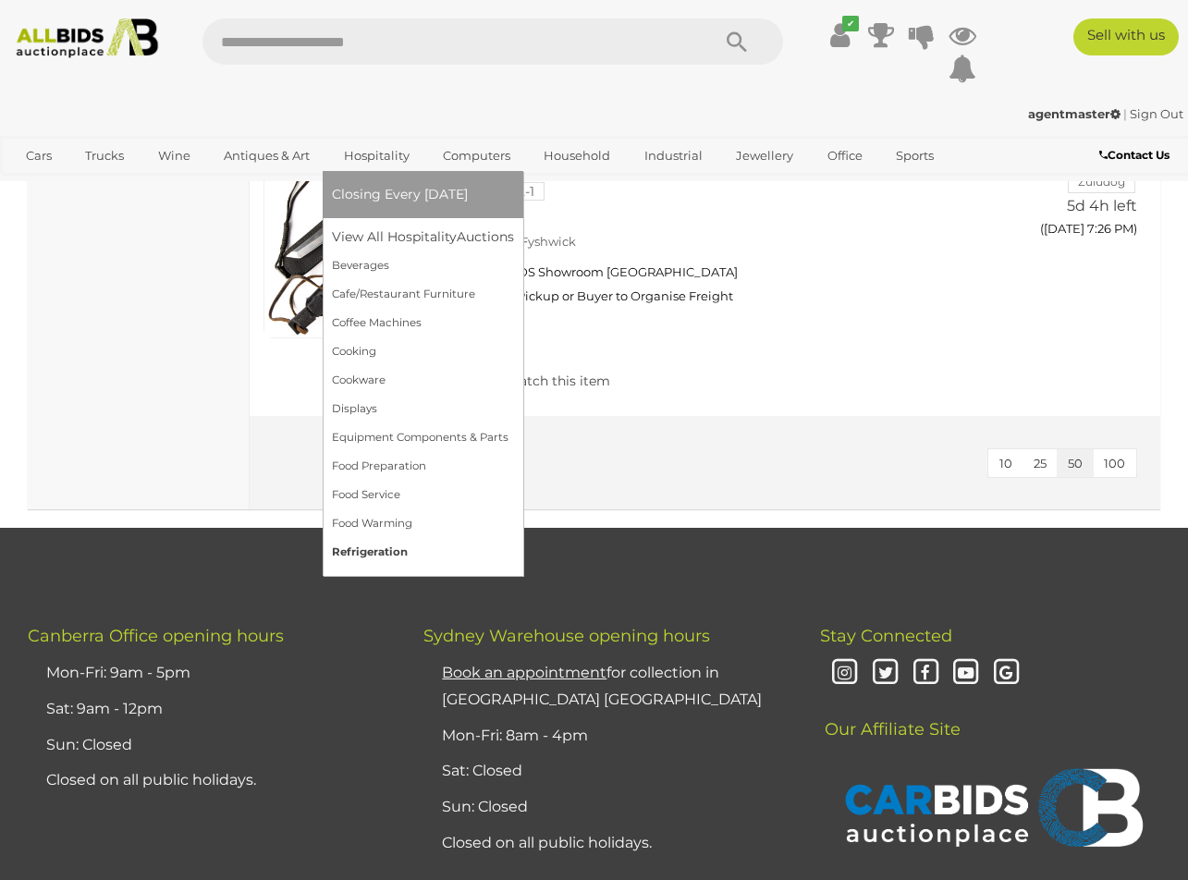
click at [384, 556] on link "Refrigeration" at bounding box center [423, 552] width 182 height 29
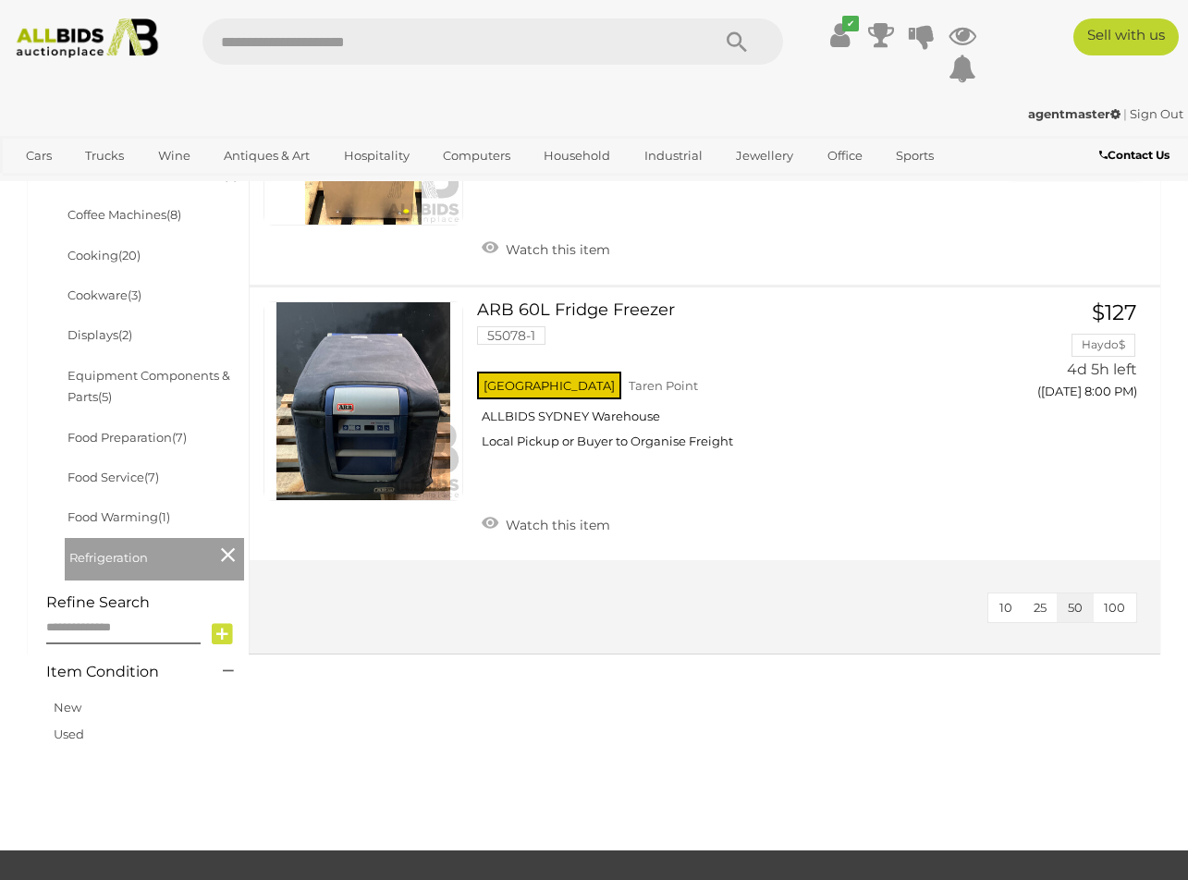
scroll to position [602, 0]
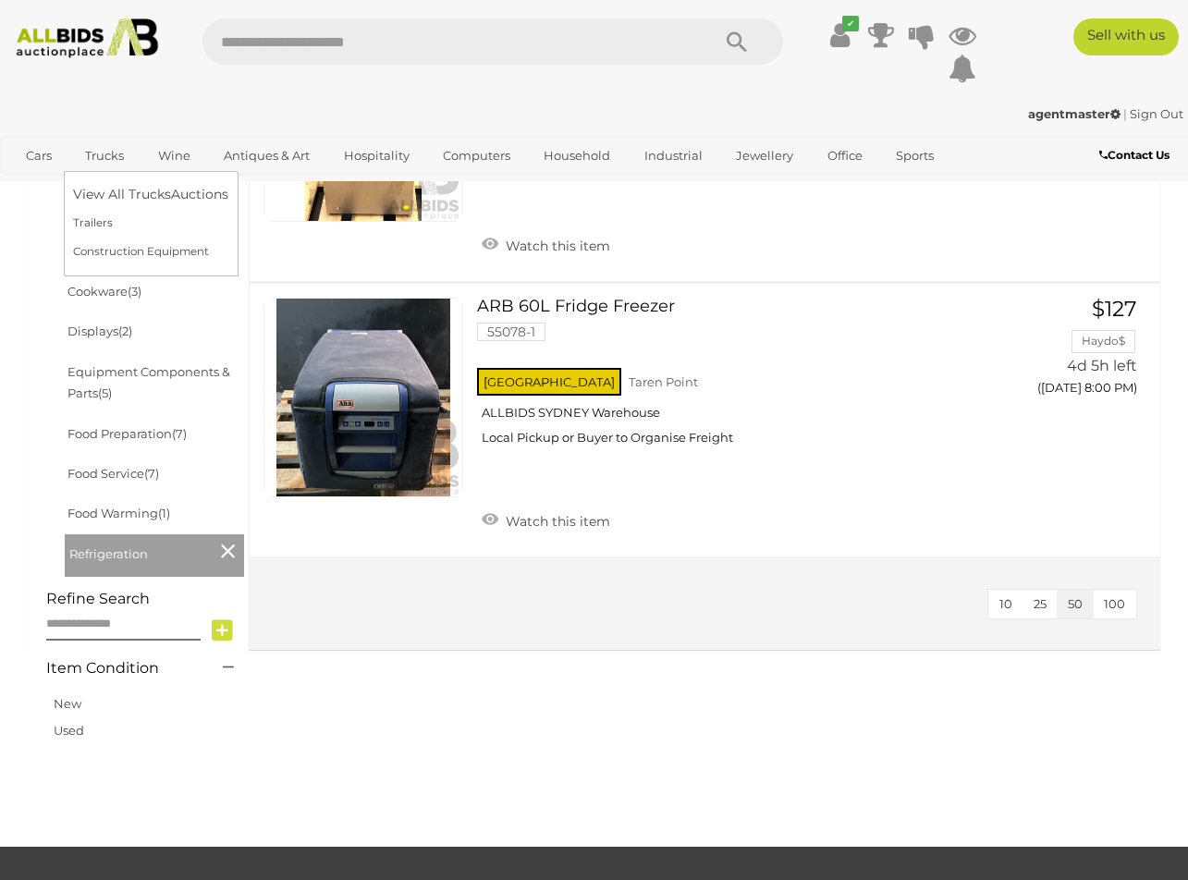
click at [113, 158] on link "Trucks" at bounding box center [104, 156] width 63 height 31
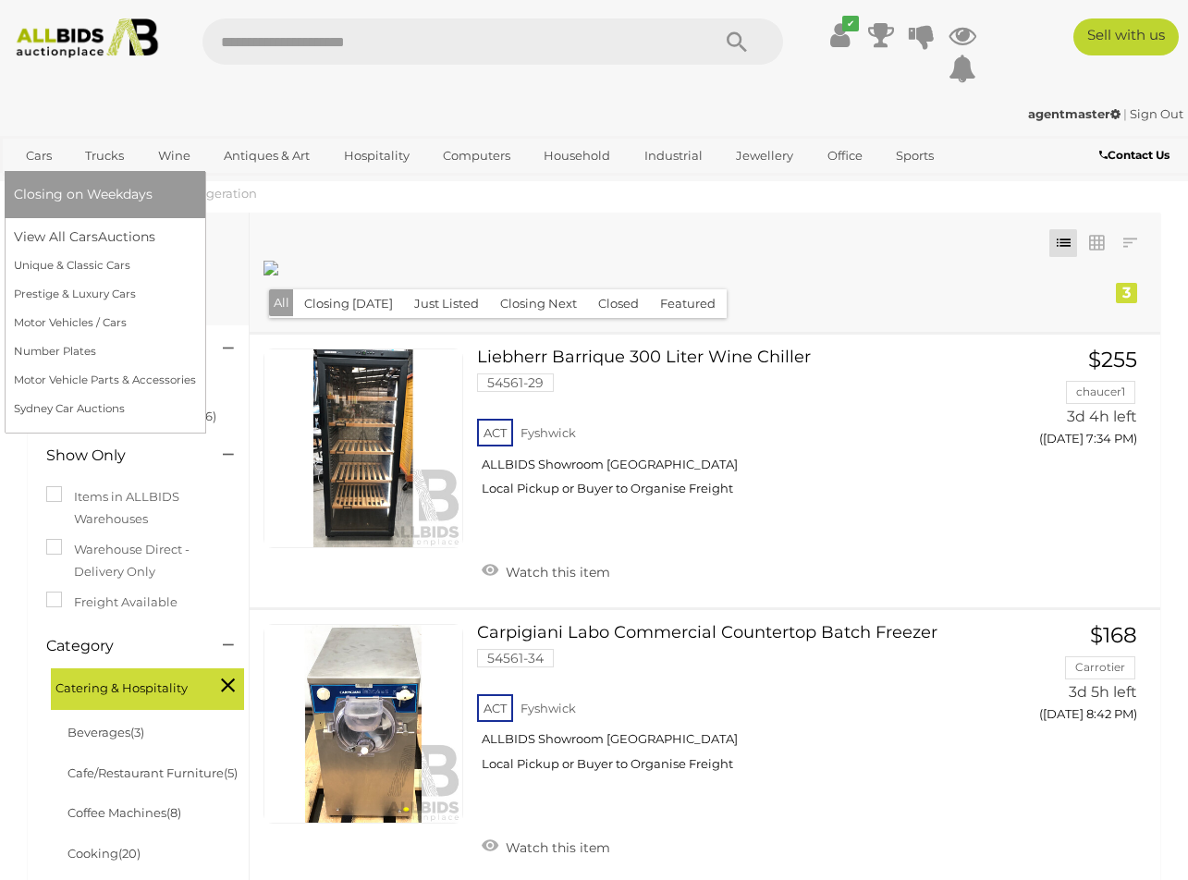
click at [41, 150] on link "Cars" at bounding box center [39, 156] width 50 height 31
click at [41, 151] on link "Cars" at bounding box center [39, 156] width 50 height 31
click at [67, 233] on link "View All Cars Auctions" at bounding box center [105, 237] width 182 height 29
